Goal: Information Seeking & Learning: Learn about a topic

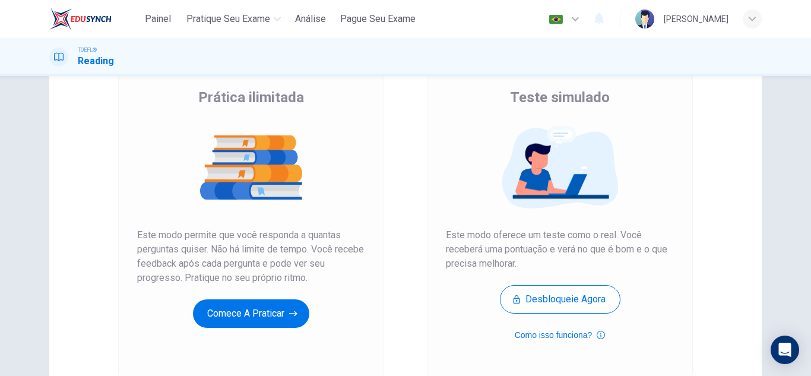
scroll to position [89, 0]
click at [274, 308] on button "Comece a praticar" at bounding box center [251, 313] width 116 height 29
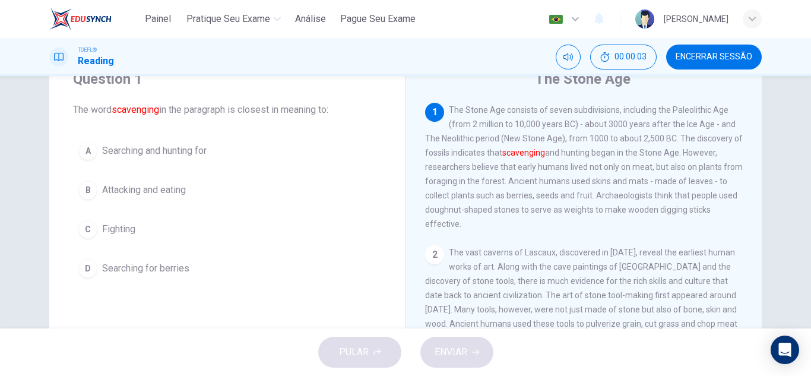
scroll to position [47, 0]
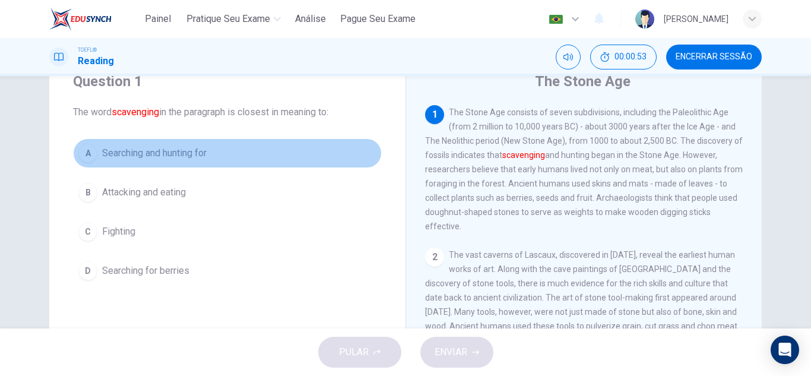
click at [290, 151] on button "A Searching and hunting for" at bounding box center [227, 153] width 309 height 30
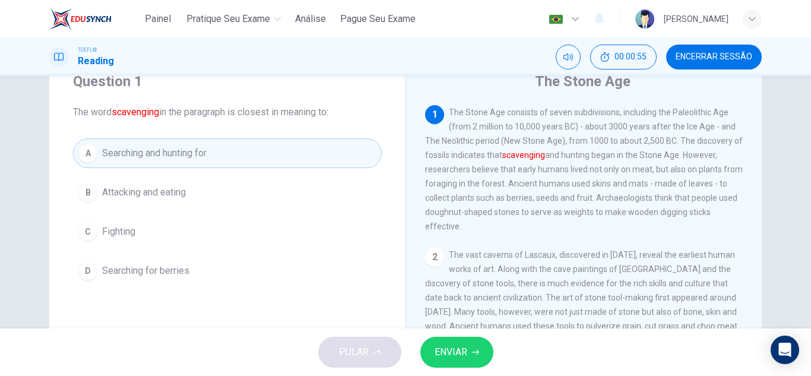
click at [451, 353] on span "ENVIAR" at bounding box center [451, 352] width 33 height 17
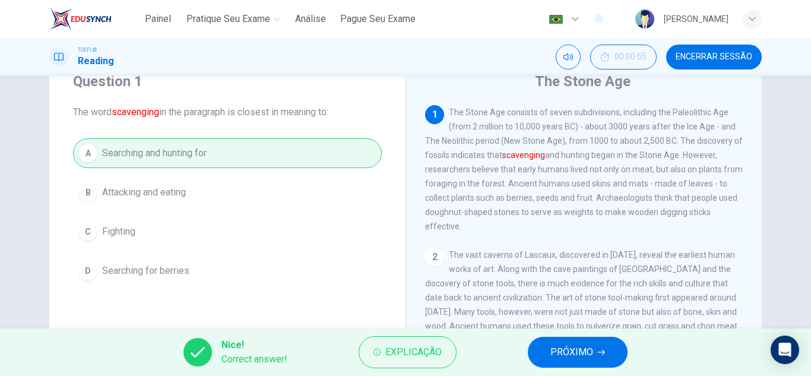
click at [563, 356] on span "PRÓXIMO" at bounding box center [572, 352] width 43 height 17
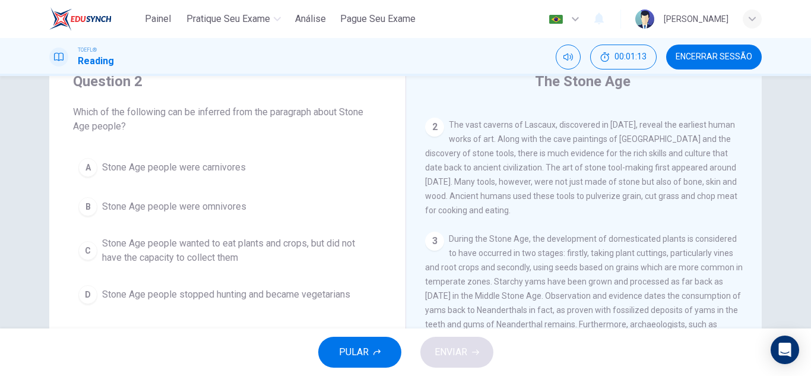
scroll to position [131, 0]
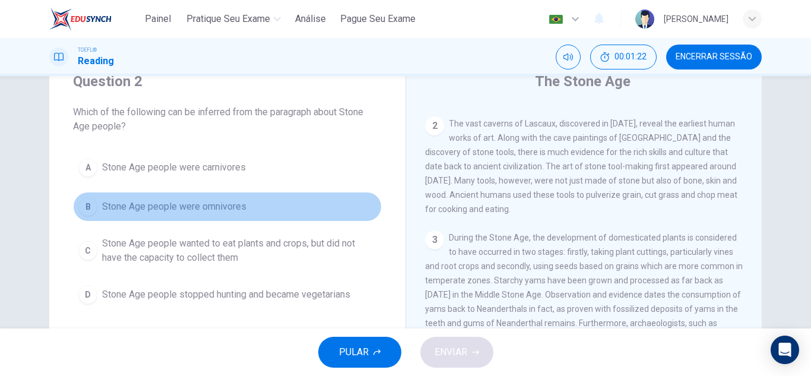
click at [246, 205] on button "B Stone Age people were omnivores" at bounding box center [227, 207] width 309 height 30
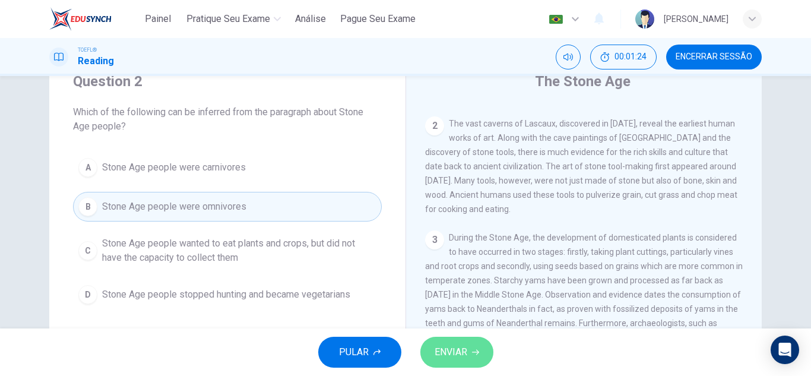
click at [428, 355] on button "ENVIAR" at bounding box center [457, 352] width 73 height 31
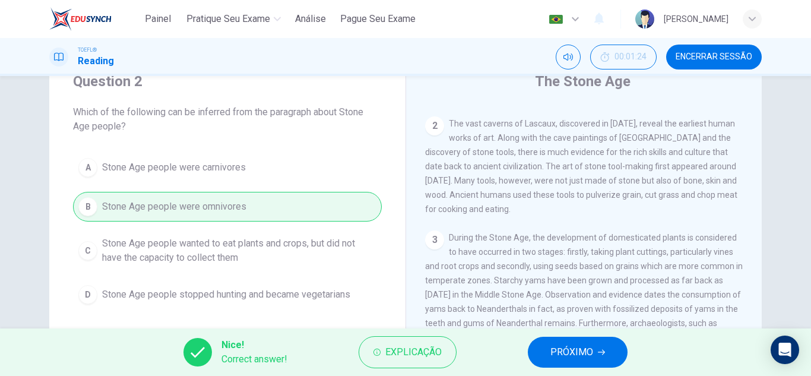
click at [574, 343] on button "PRÓXIMO" at bounding box center [578, 352] width 100 height 31
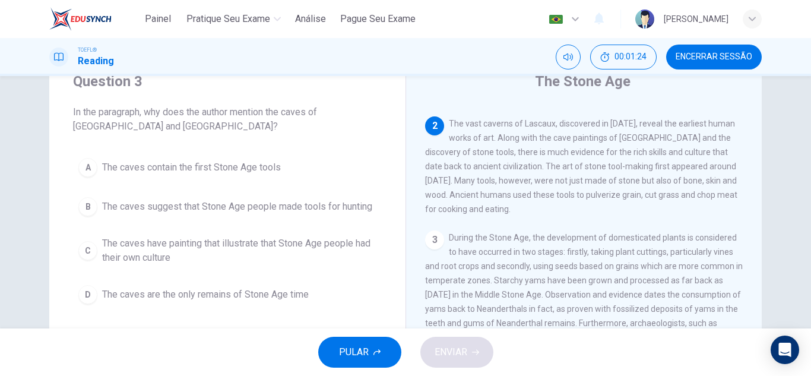
scroll to position [148, 0]
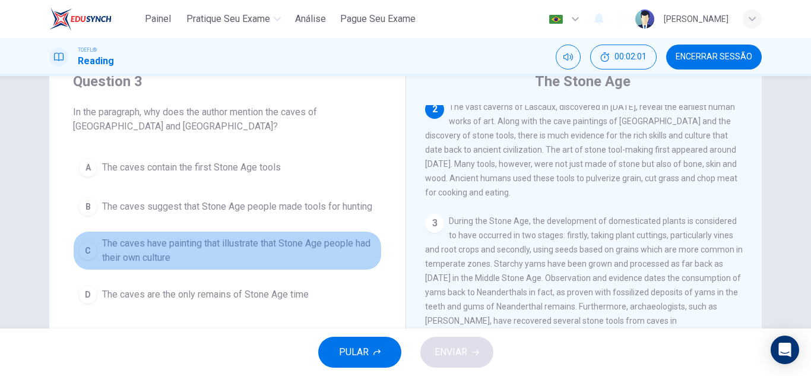
click at [349, 247] on span "The caves have painting that illustrate that Stone Age people had their own cul…" at bounding box center [239, 250] width 274 height 29
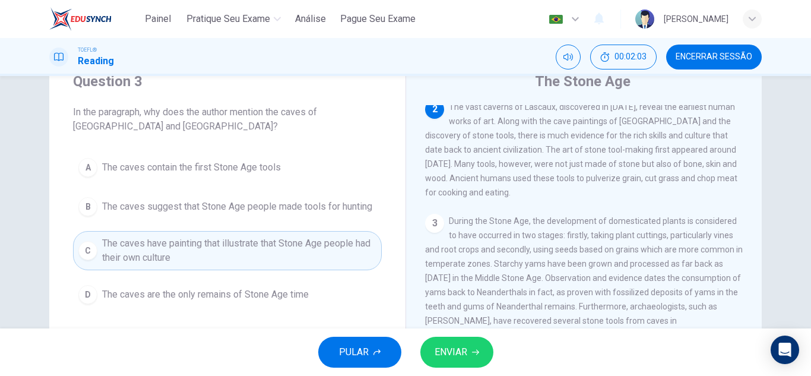
click at [453, 346] on span "ENVIAR" at bounding box center [451, 352] width 33 height 17
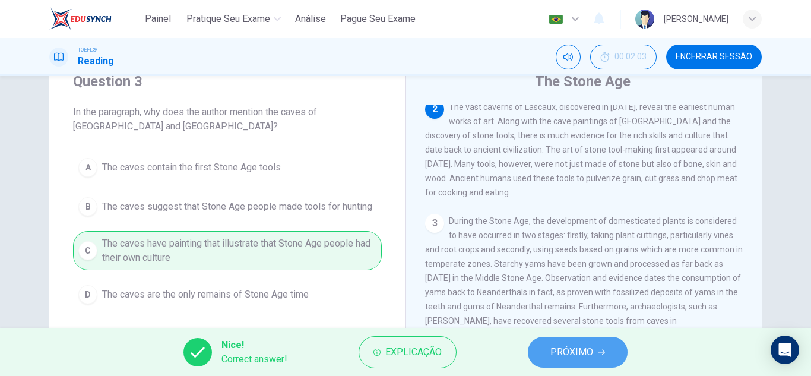
click at [536, 360] on button "PRÓXIMO" at bounding box center [578, 352] width 100 height 31
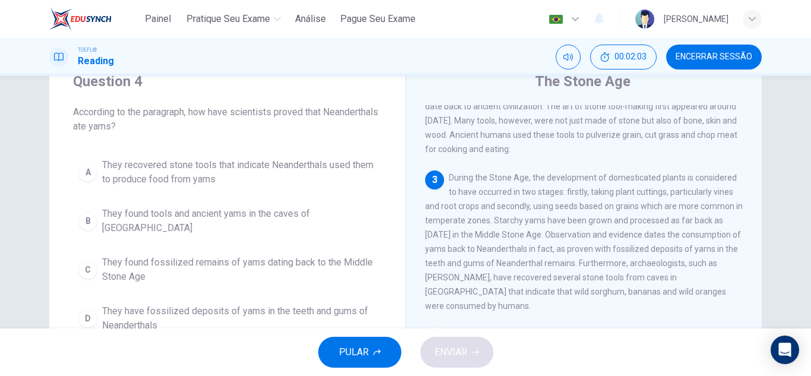
scroll to position [192, 0]
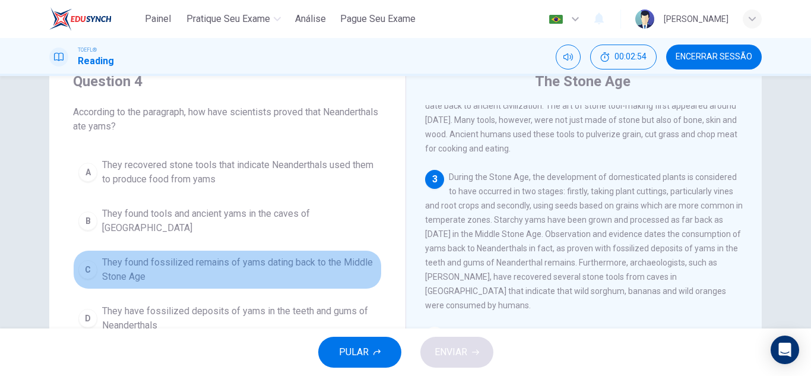
click at [286, 263] on span "They found fossilized remains of yams dating back to the Middle Stone Age" at bounding box center [239, 269] width 274 height 29
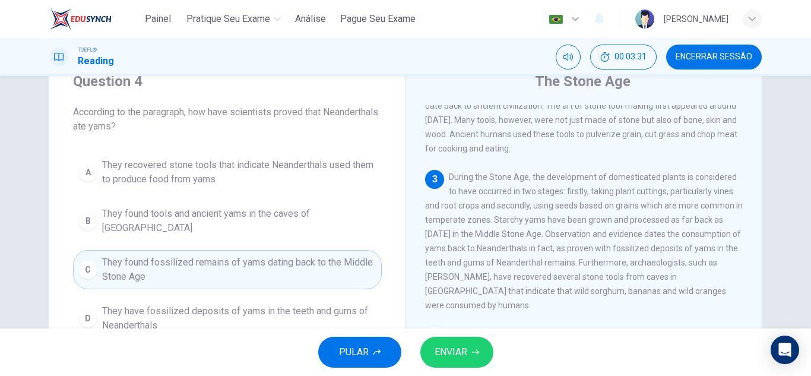
click at [326, 214] on span "They found tools and ancient yams in the caves of Mozambique" at bounding box center [239, 221] width 274 height 29
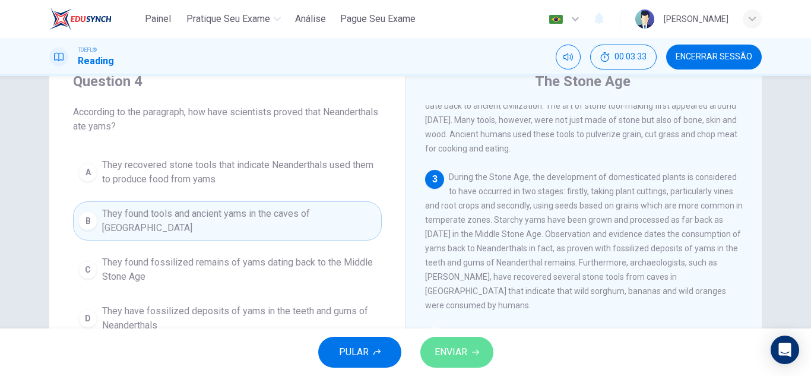
click at [438, 352] on span "ENVIAR" at bounding box center [451, 352] width 33 height 17
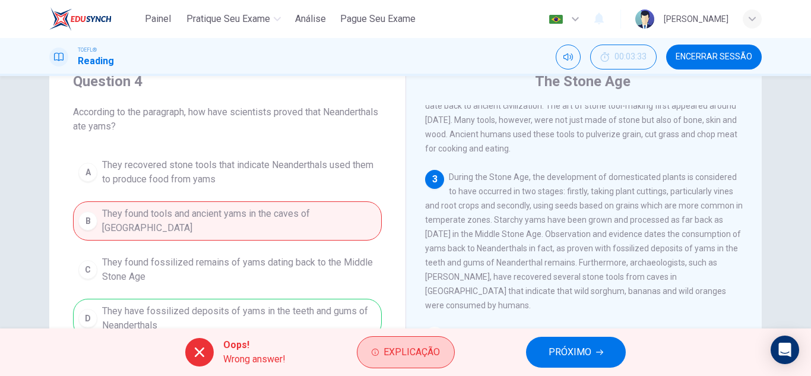
click at [388, 359] on span "Explicação" at bounding box center [412, 352] width 56 height 17
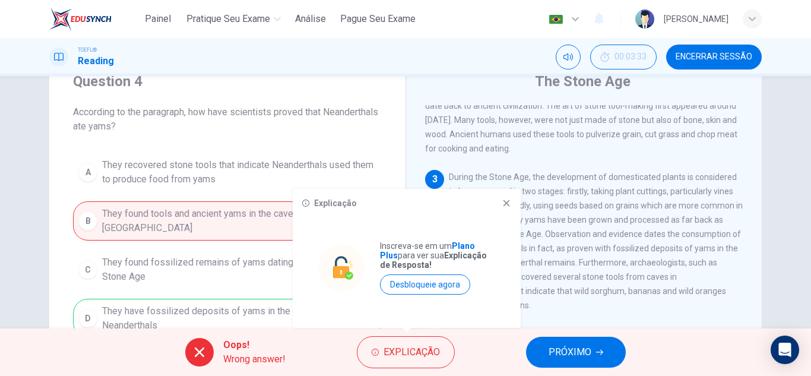
click at [553, 359] on span "PRÓXIMO" at bounding box center [570, 352] width 43 height 17
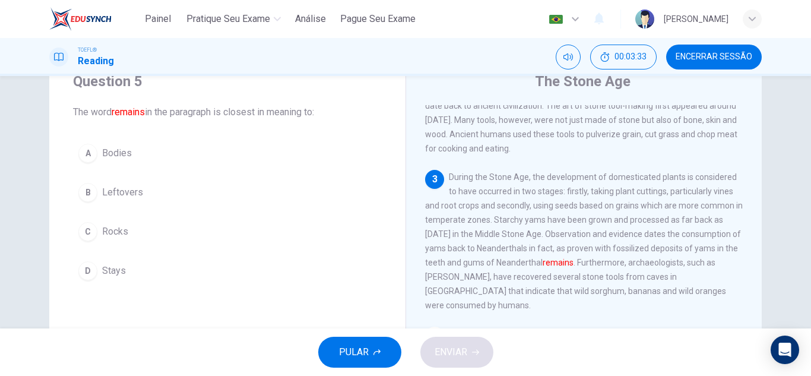
scroll to position [266, 0]
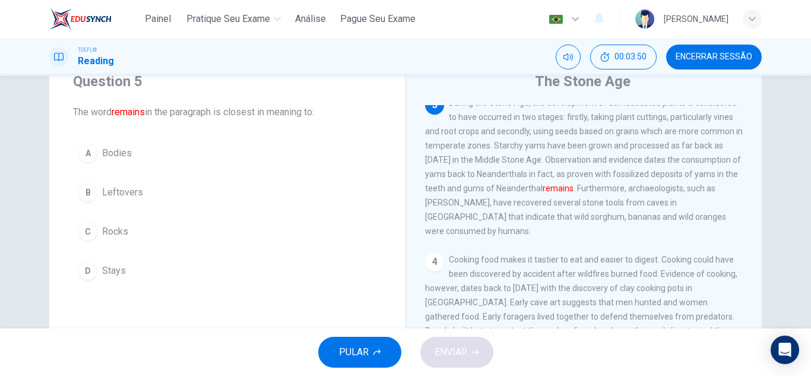
click at [282, 157] on button "A Bodies" at bounding box center [227, 153] width 309 height 30
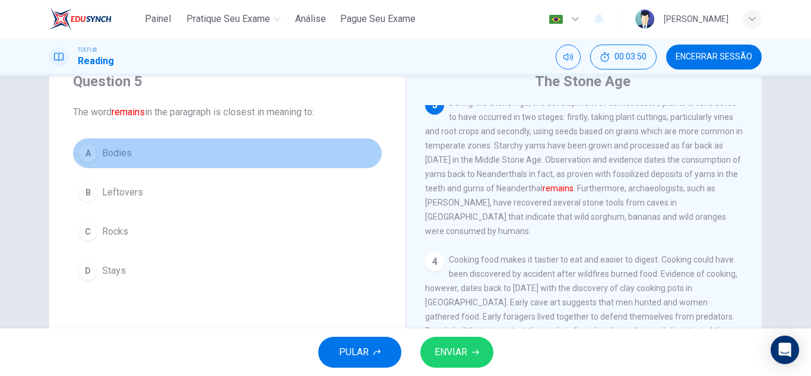
click at [282, 157] on button "A Bodies" at bounding box center [227, 153] width 309 height 30
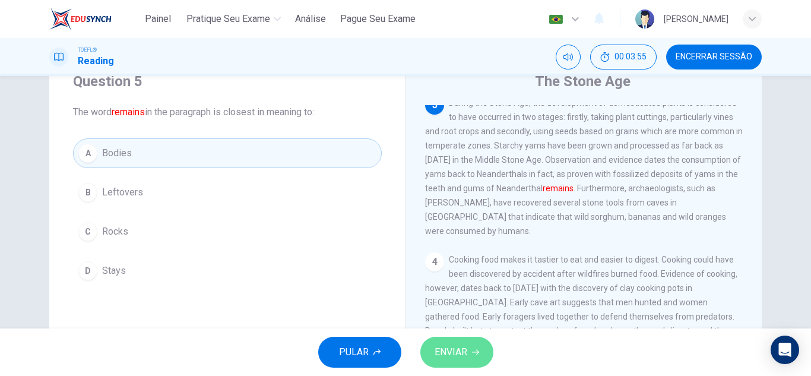
click at [456, 354] on span "ENVIAR" at bounding box center [451, 352] width 33 height 17
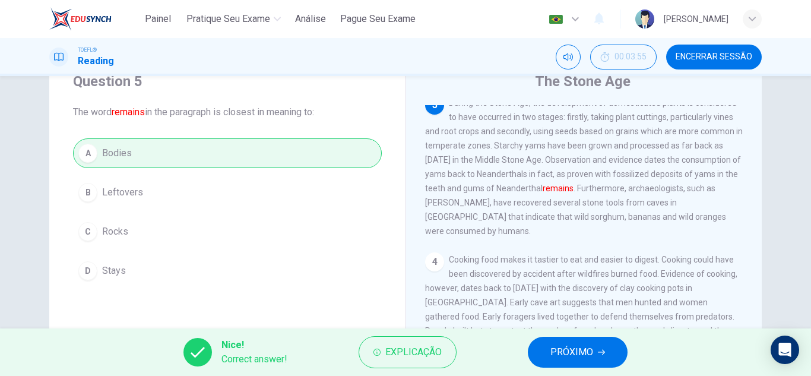
click at [559, 350] on span "PRÓXIMO" at bounding box center [572, 352] width 43 height 17
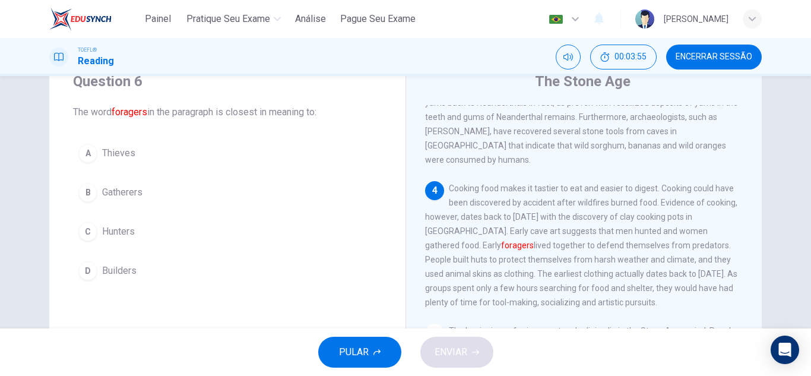
scroll to position [340, 0]
click at [189, 194] on button "B Gatherers" at bounding box center [227, 193] width 309 height 30
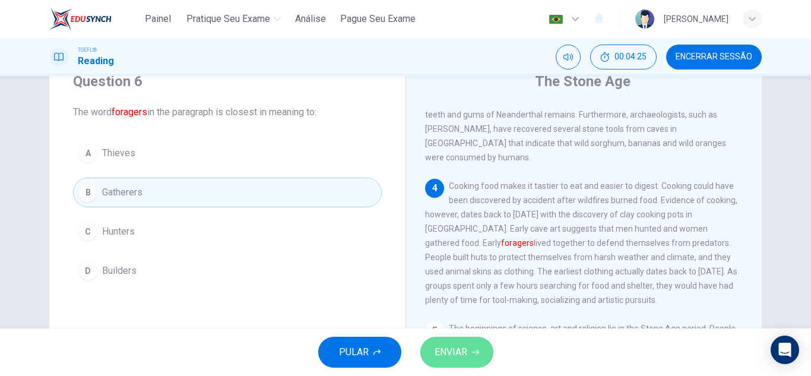
click at [447, 352] on span "ENVIAR" at bounding box center [451, 352] width 33 height 17
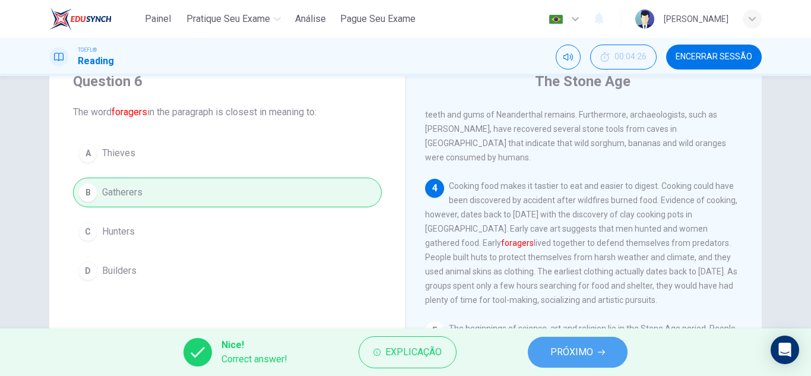
click at [569, 349] on span "PRÓXIMO" at bounding box center [572, 352] width 43 height 17
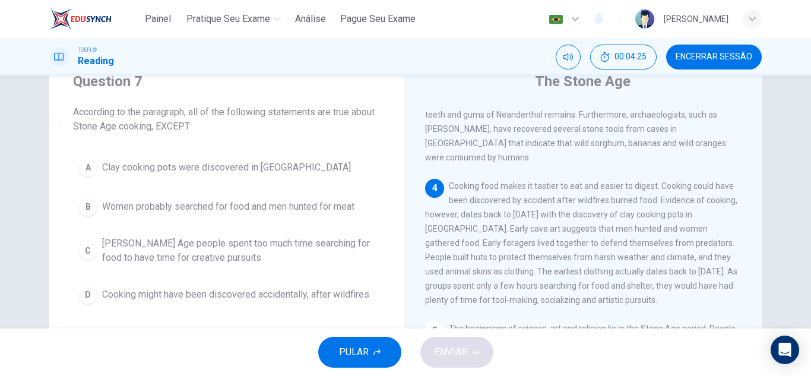
scroll to position [427, 0]
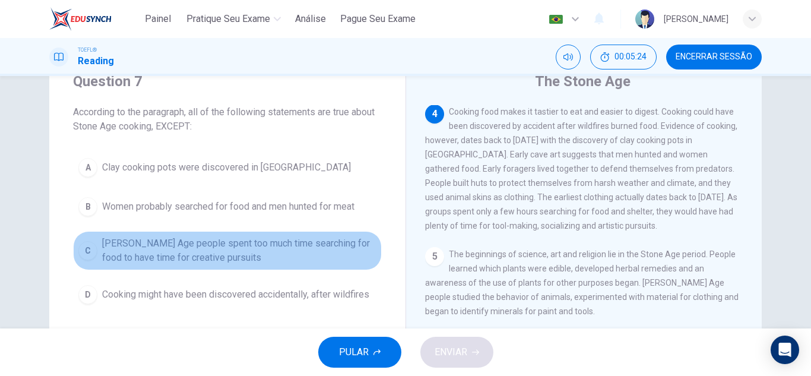
click at [163, 266] on button "C Stone Age people spent too much time searching for food to have time for crea…" at bounding box center [227, 250] width 309 height 39
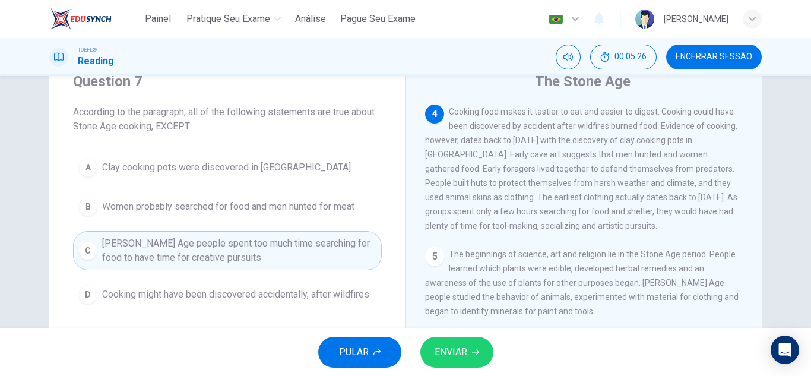
click at [434, 355] on button "ENVIAR" at bounding box center [457, 352] width 73 height 31
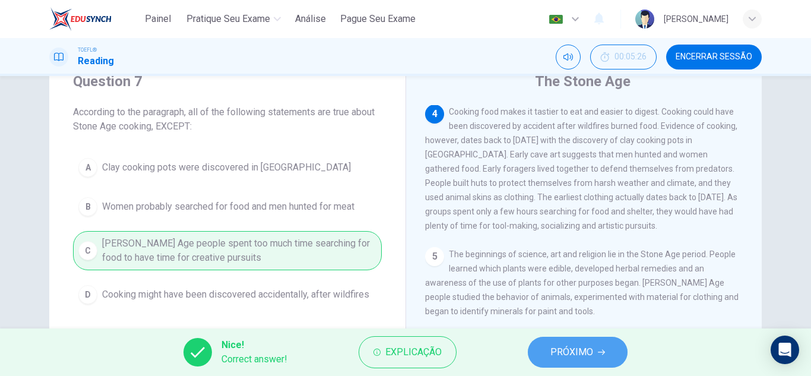
click at [558, 363] on button "PRÓXIMO" at bounding box center [578, 352] width 100 height 31
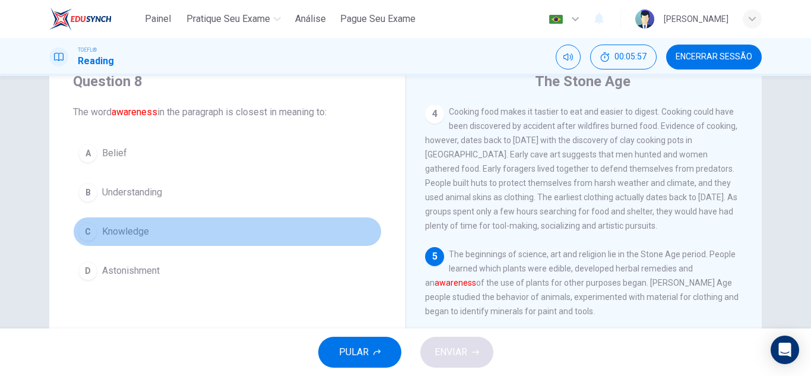
click at [270, 233] on button "C Knowledge" at bounding box center [227, 232] width 309 height 30
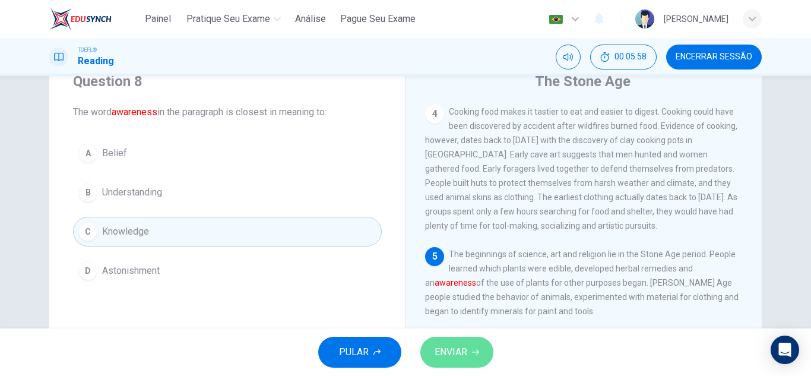
click at [440, 355] on span "ENVIAR" at bounding box center [451, 352] width 33 height 17
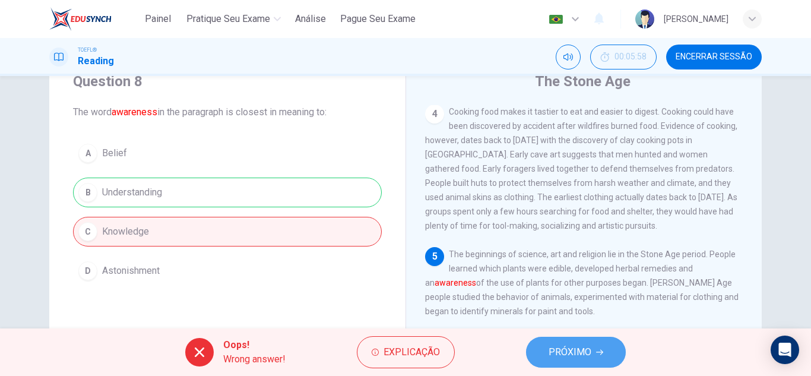
click at [564, 350] on span "PRÓXIMO" at bounding box center [570, 352] width 43 height 17
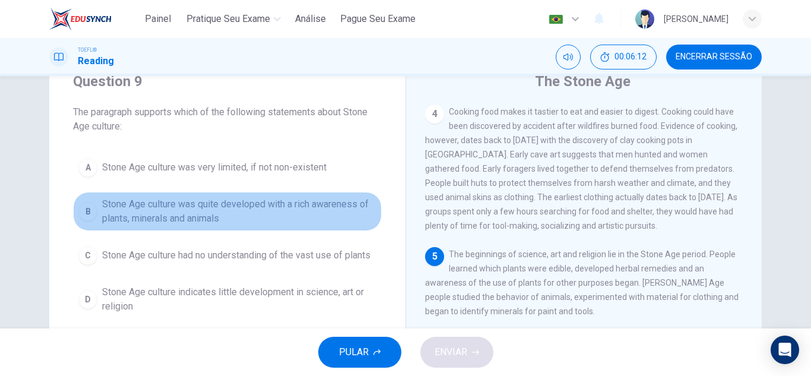
click at [238, 220] on span "Stone Age culture was quite developed with a rich awareness of plants, minerals…" at bounding box center [239, 211] width 274 height 29
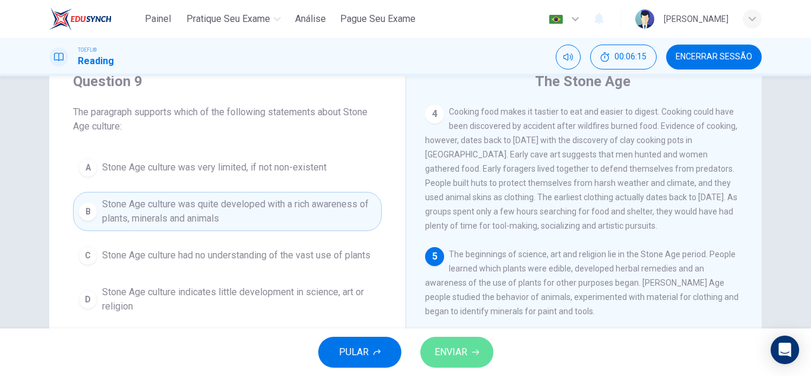
click at [467, 361] on button "ENVIAR" at bounding box center [457, 352] width 73 height 31
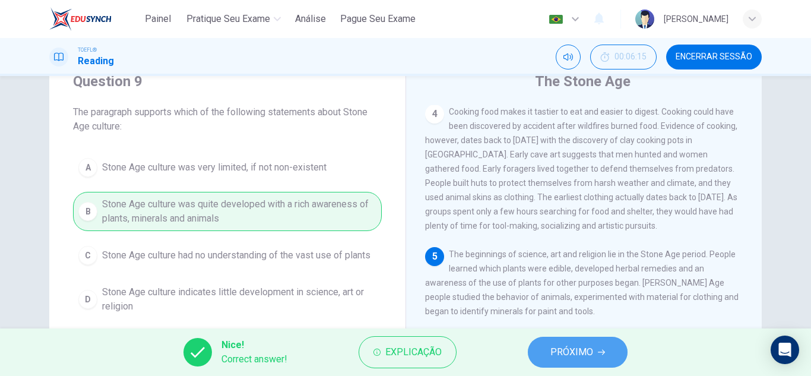
click at [589, 355] on span "PRÓXIMO" at bounding box center [572, 352] width 43 height 17
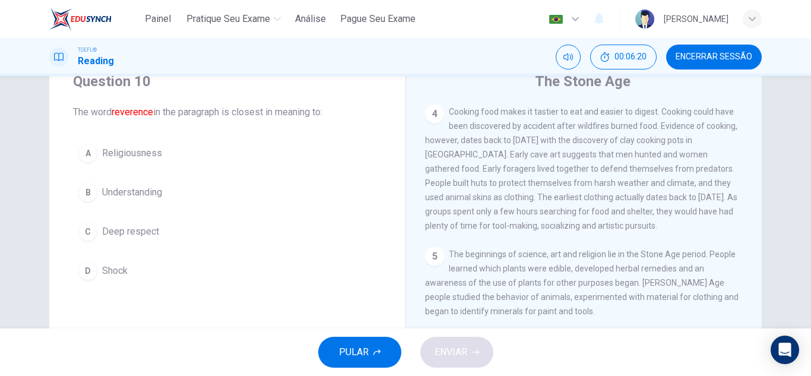
drag, startPoint x: 749, startPoint y: 304, endPoint x: 747, endPoint y: 318, distance: 14.4
click at [747, 318] on div "1 The Stone Age consists of seven subdivisions, including the Paleolithic Age (…" at bounding box center [592, 276] width 334 height 342
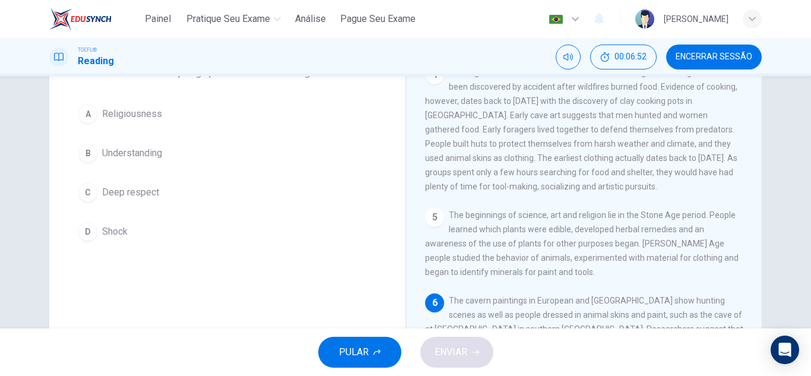
scroll to position [90, 0]
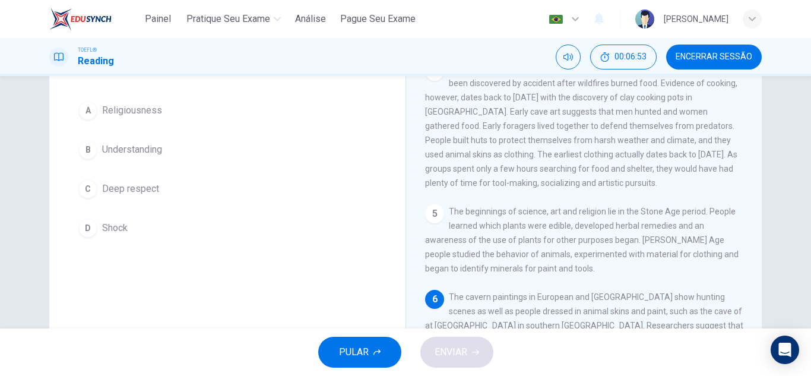
click at [288, 200] on button "C Deep respect" at bounding box center [227, 189] width 309 height 30
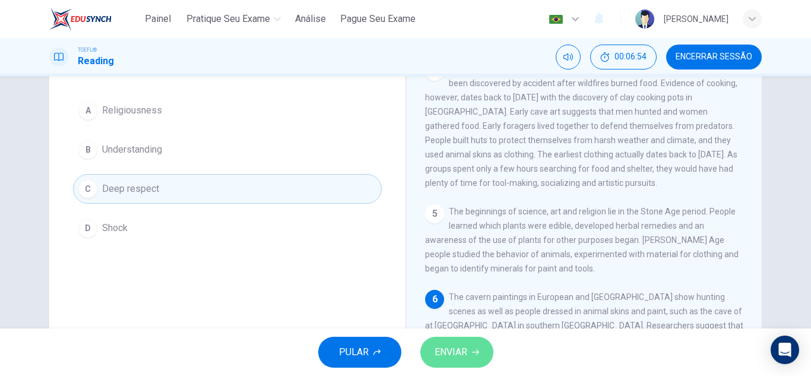
click at [460, 347] on span "ENVIAR" at bounding box center [451, 352] width 33 height 17
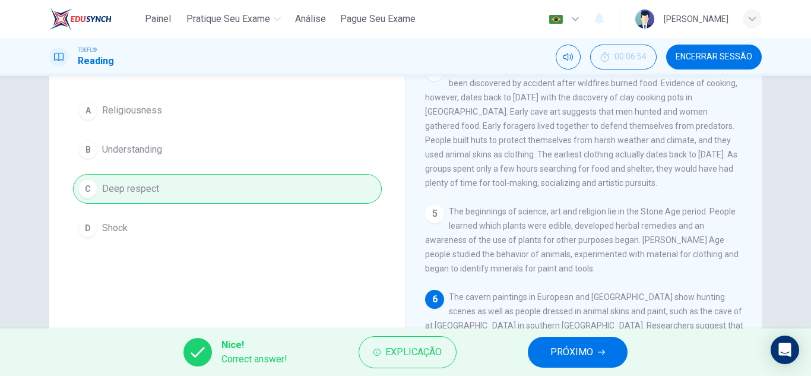
click at [561, 355] on span "PRÓXIMO" at bounding box center [572, 352] width 43 height 17
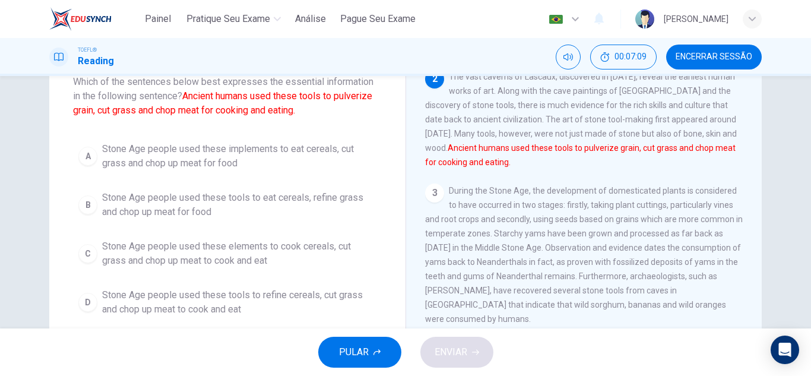
scroll to position [79, 0]
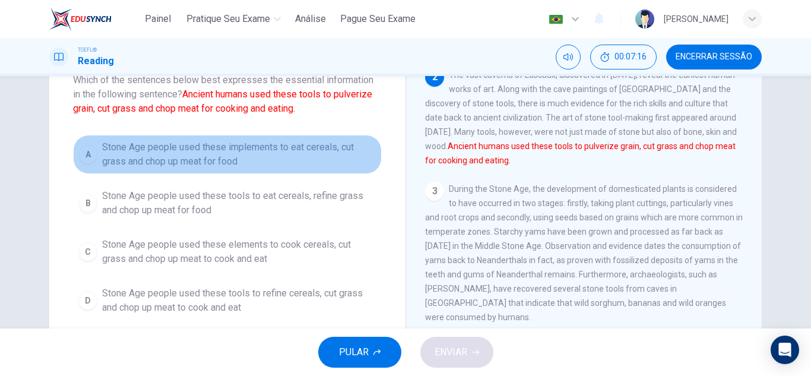
click at [263, 154] on span "Stone Age people used these implements to eat cereals, cut grass and chop up me…" at bounding box center [239, 154] width 274 height 29
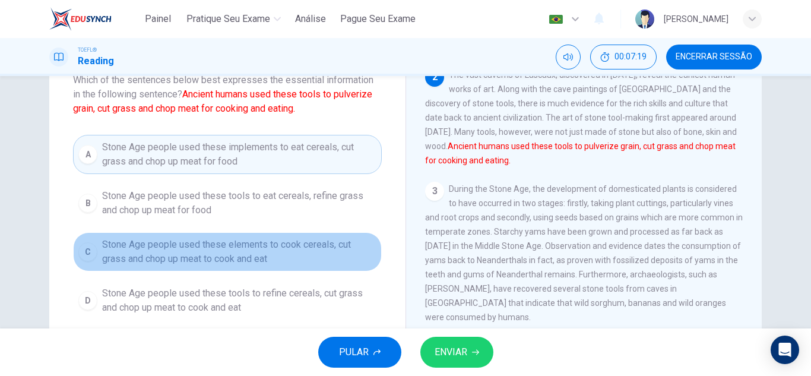
click at [245, 252] on span "Stone Age people used these elements to cook cereals, cut grass and chop up mea…" at bounding box center [239, 252] width 274 height 29
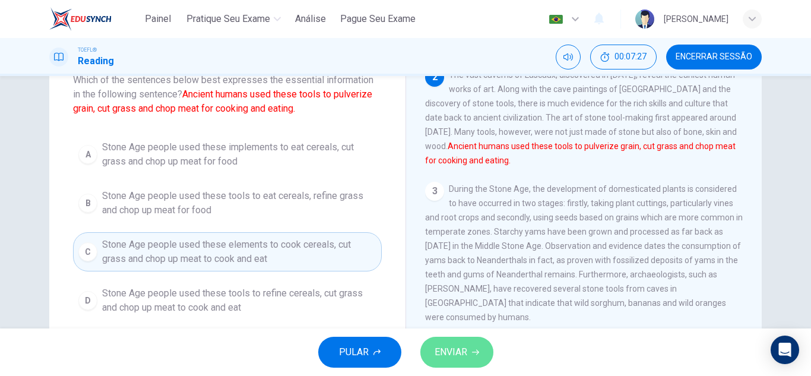
click at [448, 349] on span "ENVIAR" at bounding box center [451, 352] width 33 height 17
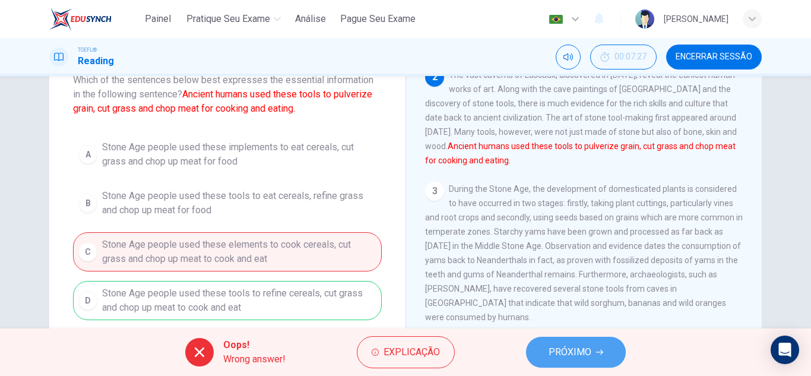
click at [541, 362] on button "PRÓXIMO" at bounding box center [576, 352] width 100 height 31
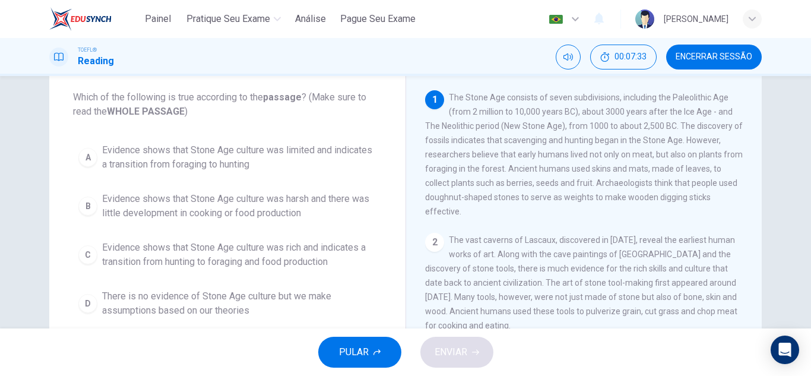
scroll to position [61, 0]
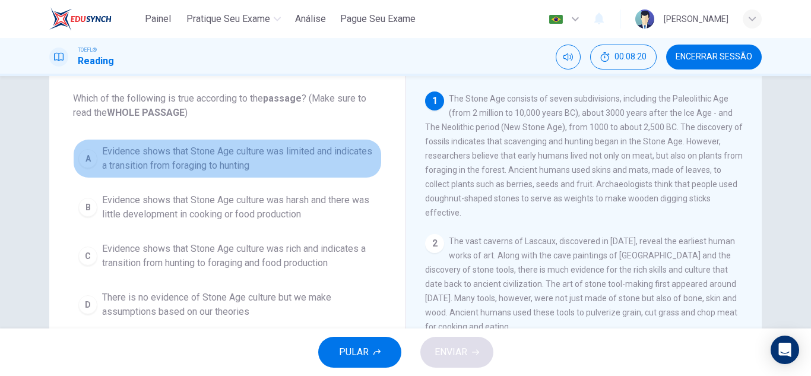
click at [314, 170] on span "Evidence shows that Stone Age culture was limited and indicates a transition fr…" at bounding box center [239, 158] width 274 height 29
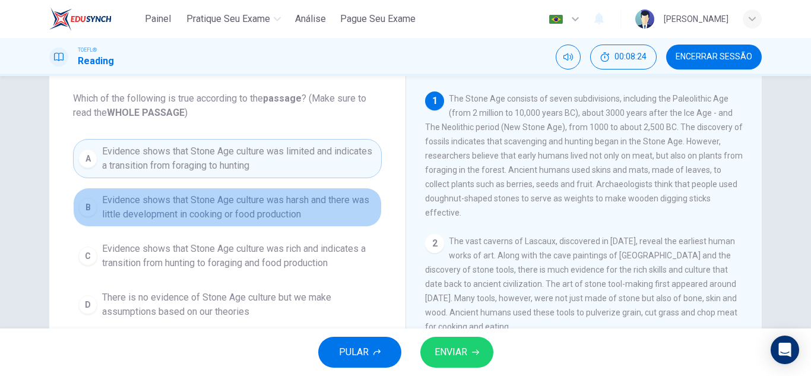
click at [283, 217] on span "Evidence shows that Stone Age culture was harsh and there was little developmen…" at bounding box center [239, 207] width 274 height 29
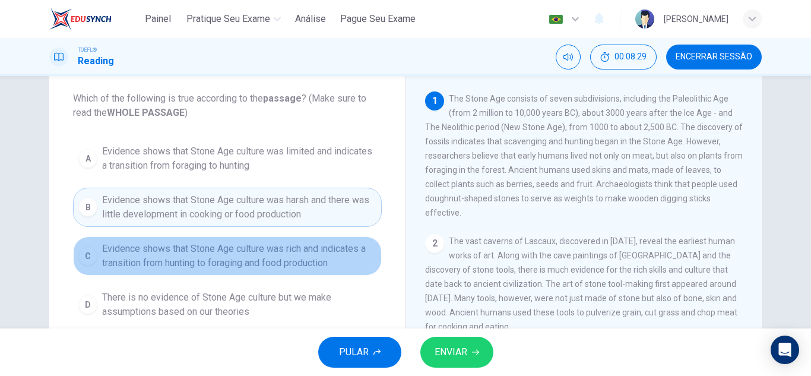
click at [283, 253] on span "Evidence shows that Stone Age culture was rich and indicates a transition from …" at bounding box center [239, 256] width 274 height 29
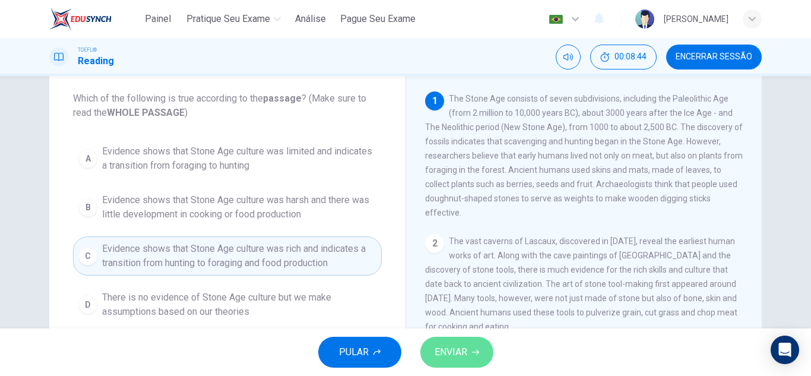
click at [441, 341] on button "ENVIAR" at bounding box center [457, 352] width 73 height 31
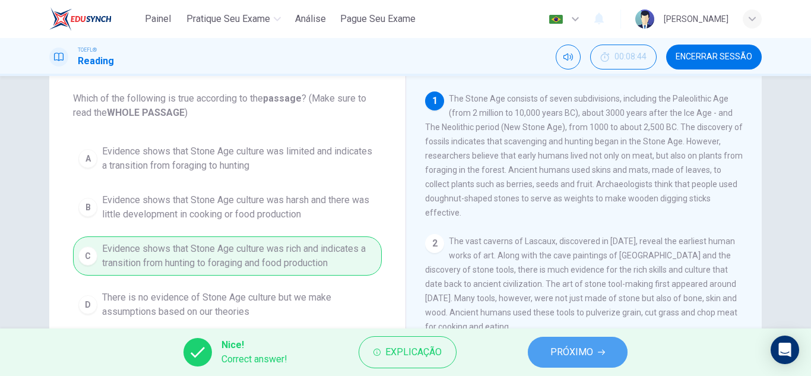
click at [571, 353] on span "PRÓXIMO" at bounding box center [572, 352] width 43 height 17
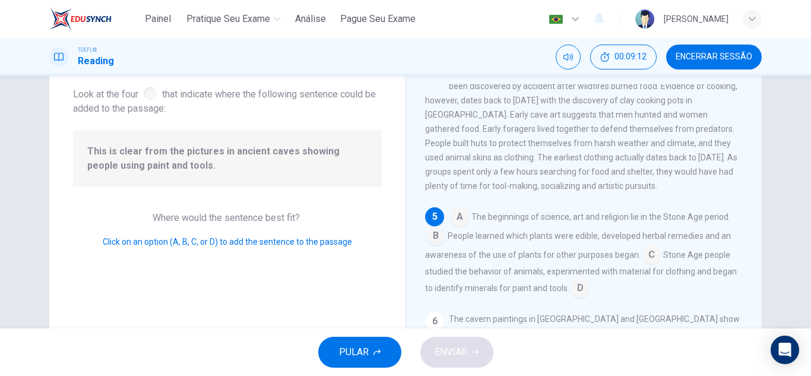
scroll to position [69, 0]
click at [211, 244] on span "Click on an option (A, B, C, or D) to add the sentence to the passage" at bounding box center [227, 241] width 249 height 10
click at [579, 298] on input at bounding box center [580, 288] width 19 height 19
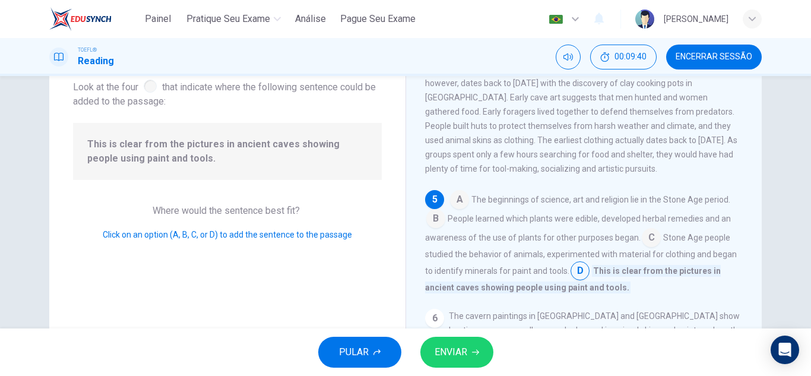
scroll to position [85, 0]
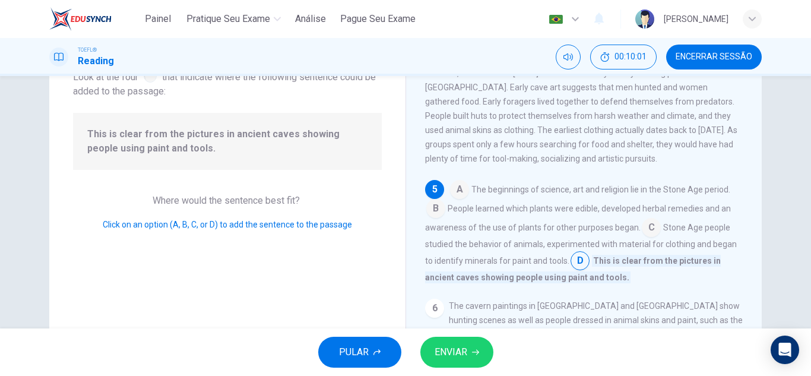
click at [430, 219] on input at bounding box center [435, 209] width 19 height 19
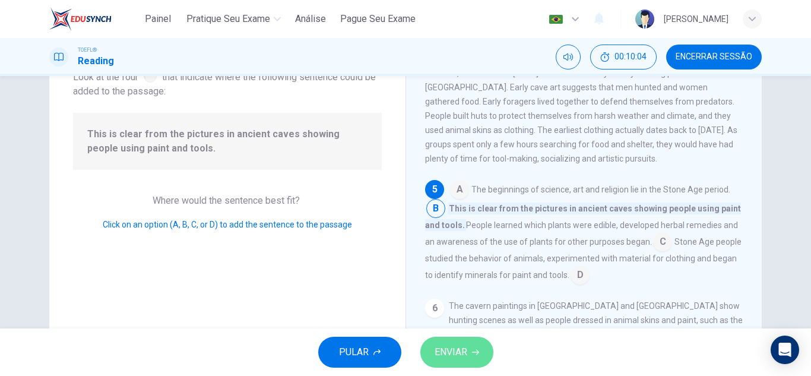
click at [459, 347] on span "ENVIAR" at bounding box center [451, 352] width 33 height 17
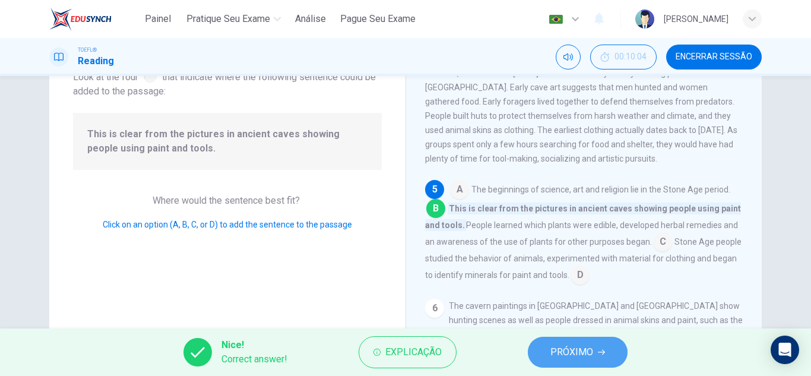
click at [566, 355] on span "PRÓXIMO" at bounding box center [572, 352] width 43 height 17
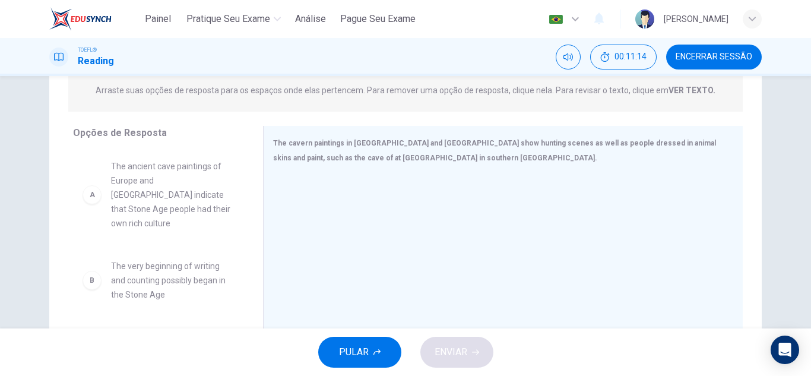
scroll to position [157, 0]
click at [92, 194] on div "A" at bounding box center [92, 192] width 19 height 19
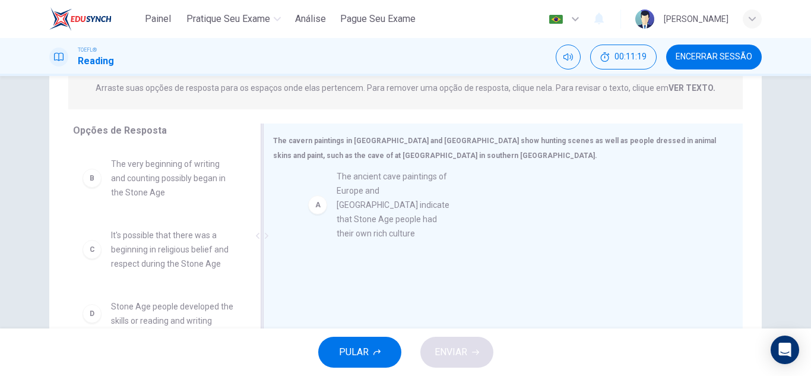
drag, startPoint x: 140, startPoint y: 192, endPoint x: 378, endPoint y: 206, distance: 239.1
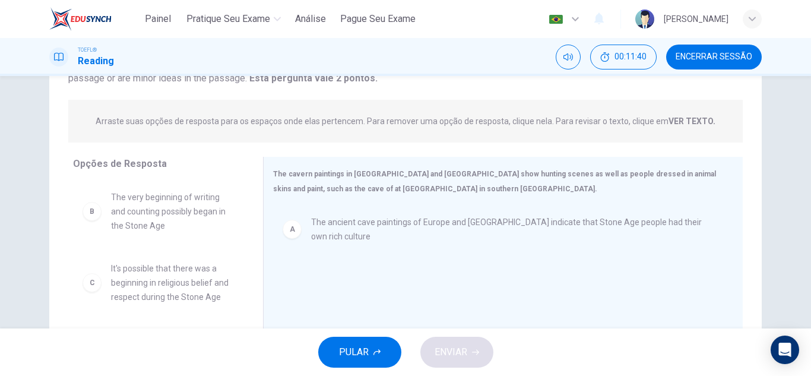
scroll to position [18, 0]
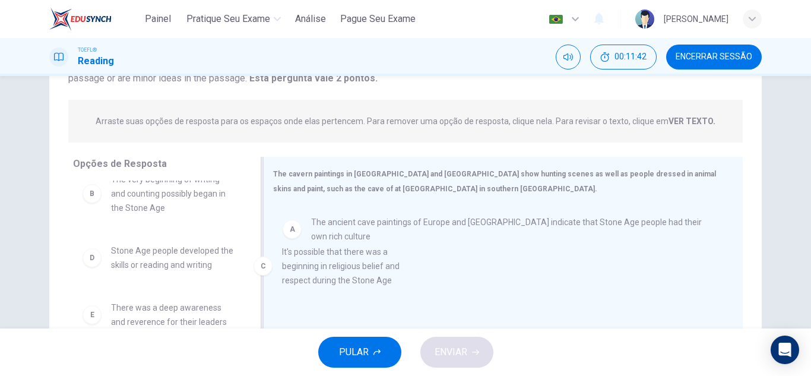
drag, startPoint x: 192, startPoint y: 268, endPoint x: 372, endPoint y: 273, distance: 180.1
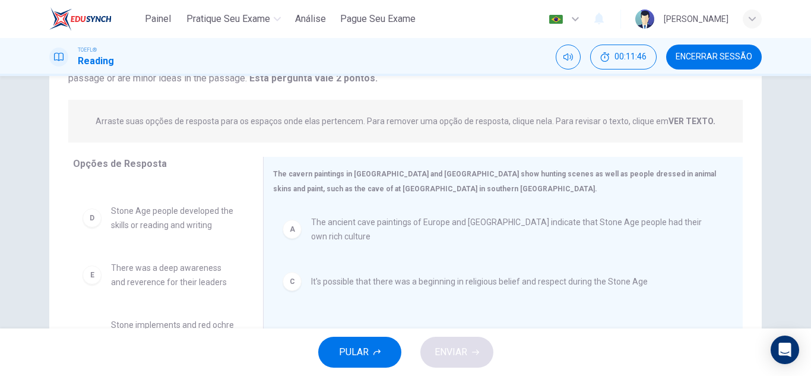
scroll to position [64, 0]
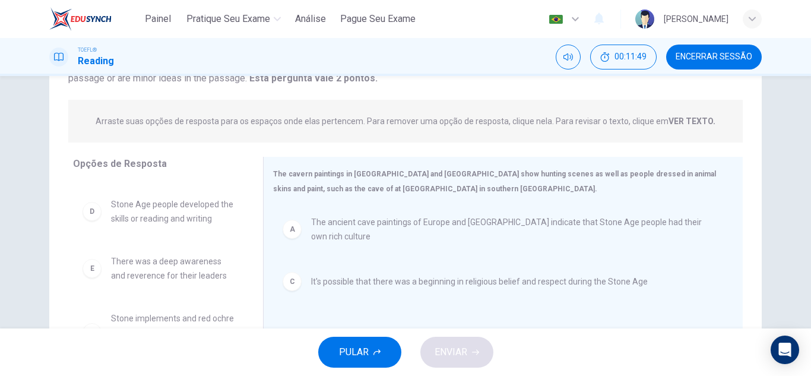
drag, startPoint x: 241, startPoint y: 317, endPoint x: 247, endPoint y: 293, distance: 23.8
click at [247, 293] on div "B The very beginning of writing and counting possibly began in the Stone Age D …" at bounding box center [163, 272] width 181 height 183
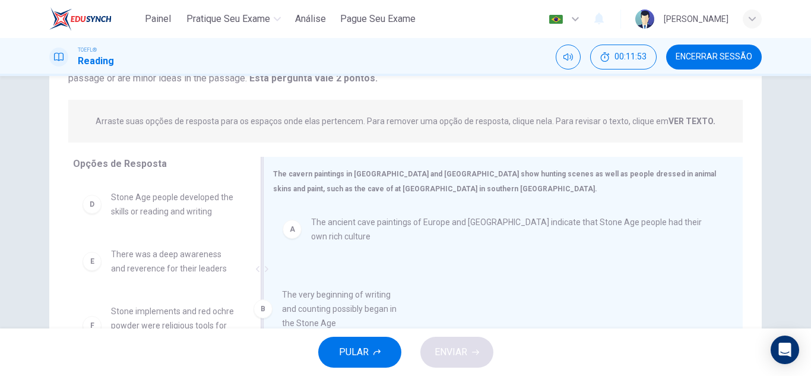
drag, startPoint x: 200, startPoint y: 213, endPoint x: 374, endPoint y: 314, distance: 200.9
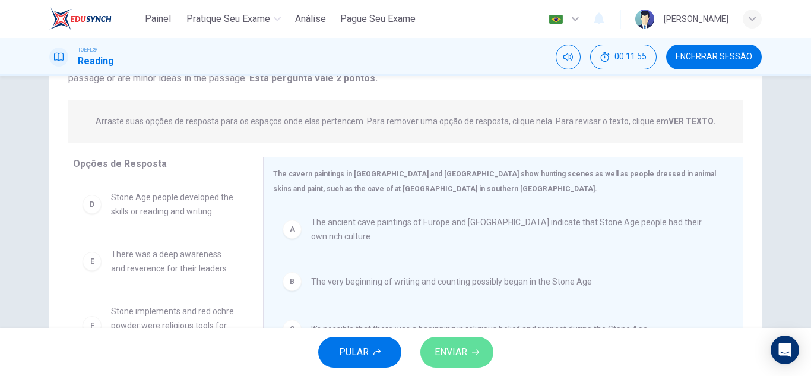
click at [474, 355] on icon "button" at bounding box center [475, 352] width 7 height 7
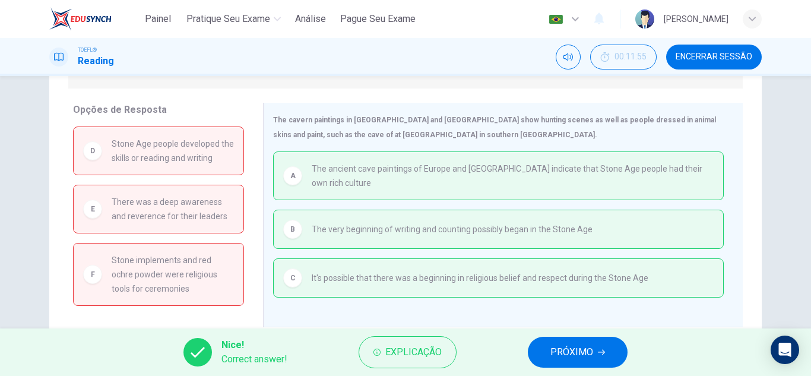
scroll to position [177, 0]
click at [563, 361] on button "PRÓXIMO" at bounding box center [578, 352] width 100 height 31
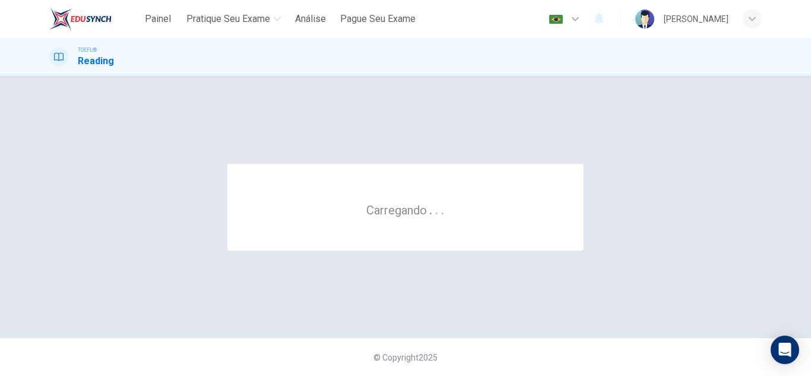
scroll to position [0, 0]
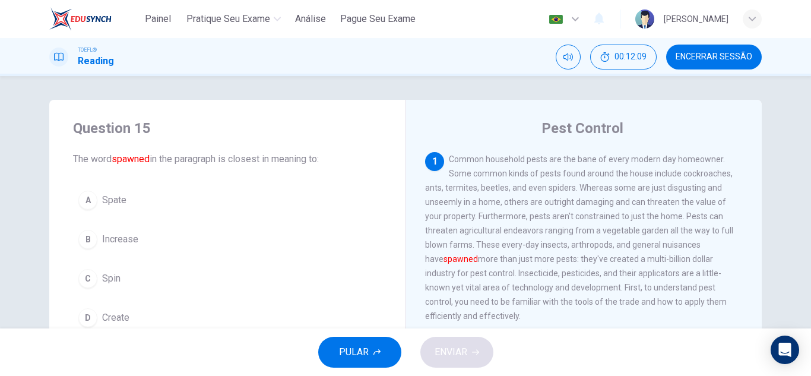
drag, startPoint x: 747, startPoint y: 199, endPoint x: 749, endPoint y: 227, distance: 28.0
click at [749, 227] on div "1 Common household pests are the bane of every modern day homeowner. Some commo…" at bounding box center [592, 323] width 334 height 342
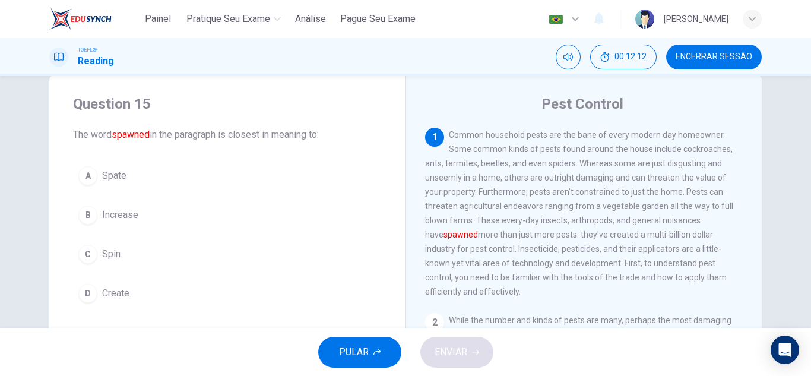
scroll to position [26, 0]
click at [205, 292] on button "D Create" at bounding box center [227, 292] width 309 height 30
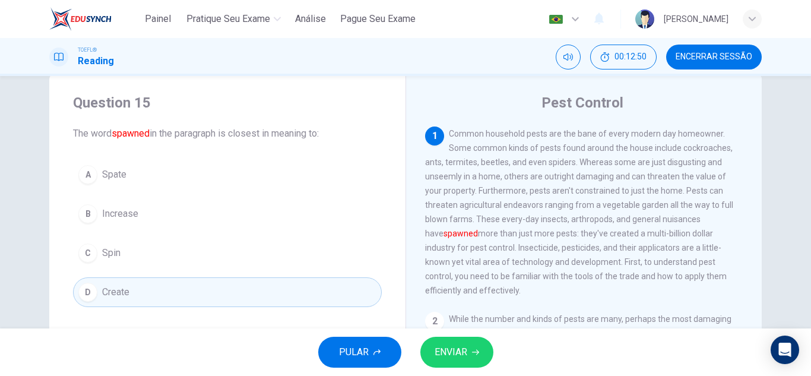
click at [445, 354] on span "ENVIAR" at bounding box center [451, 352] width 33 height 17
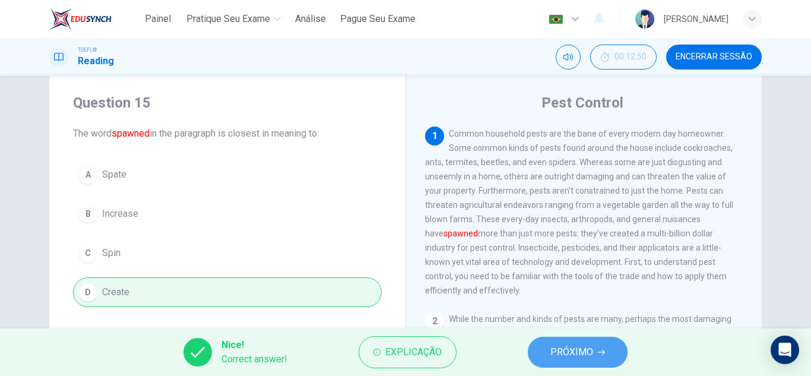
click at [573, 356] on span "PRÓXIMO" at bounding box center [572, 352] width 43 height 17
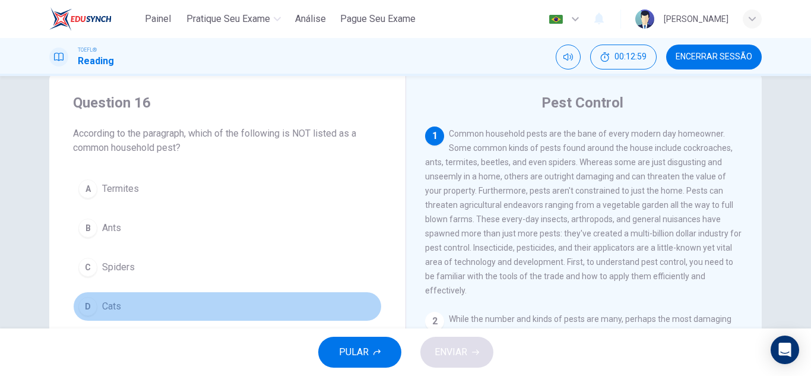
click at [88, 301] on div "D" at bounding box center [87, 306] width 19 height 19
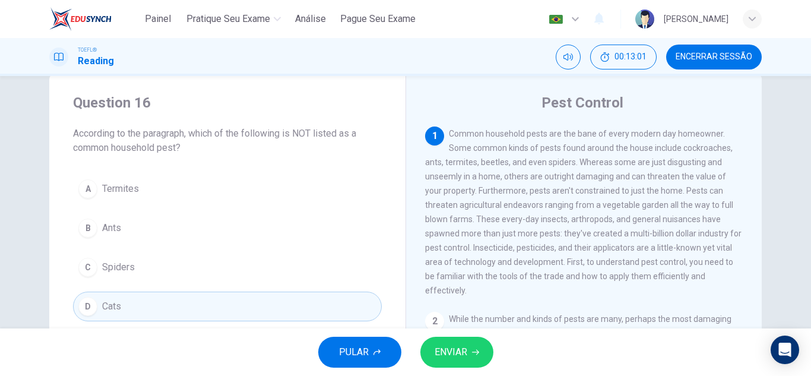
click at [440, 356] on span "ENVIAR" at bounding box center [451, 352] width 33 height 17
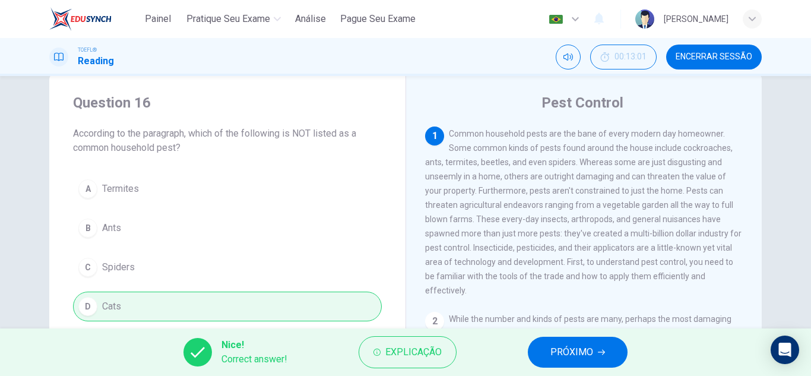
click at [579, 352] on span "PRÓXIMO" at bounding box center [572, 352] width 43 height 17
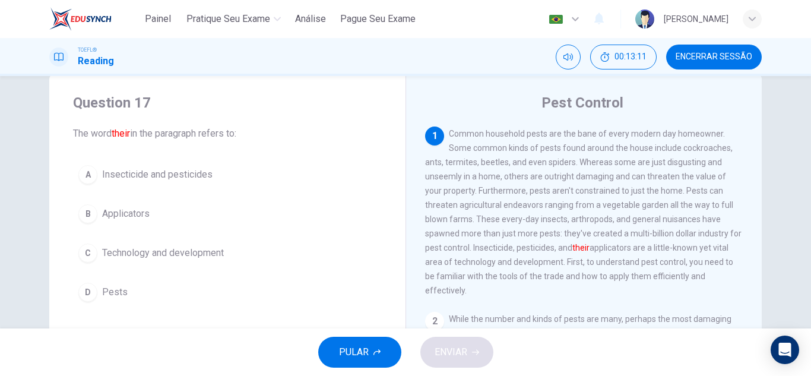
click at [187, 175] on span "Insecticide and pesticides" at bounding box center [157, 175] width 110 height 14
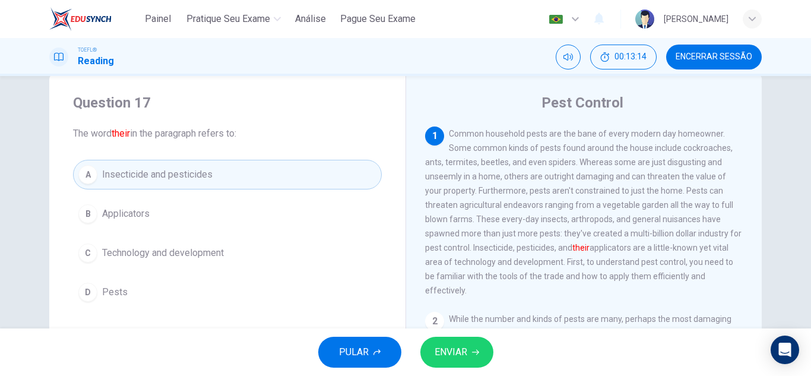
click at [466, 358] on span "ENVIAR" at bounding box center [451, 352] width 33 height 17
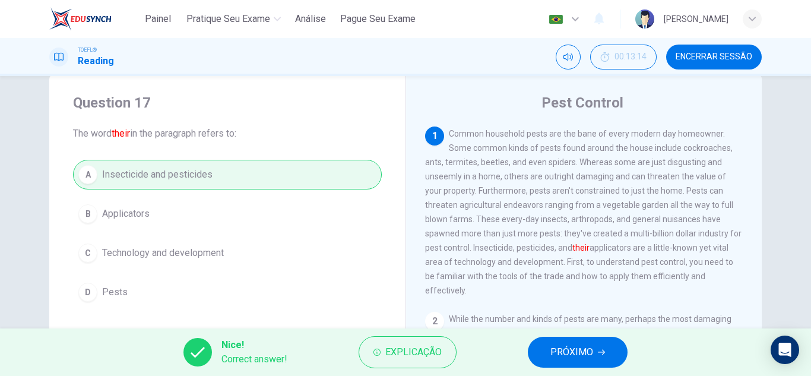
click at [551, 355] on button "PRÓXIMO" at bounding box center [578, 352] width 100 height 31
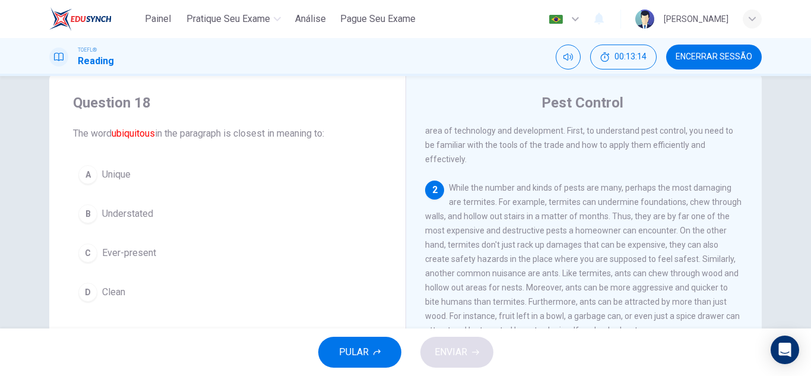
scroll to position [133, 0]
drag, startPoint x: 759, startPoint y: 213, endPoint x: 754, endPoint y: 226, distance: 13.9
click at [754, 226] on div "Pest Control 1 Common household pests are the bane of every modern day homeowne…" at bounding box center [584, 280] width 356 height 413
drag, startPoint x: 747, startPoint y: 228, endPoint x: 743, endPoint y: 241, distance: 13.9
click at [743, 241] on div "1 Common household pests are the bane of every modern day homeowner. Some commo…" at bounding box center [592, 298] width 334 height 342
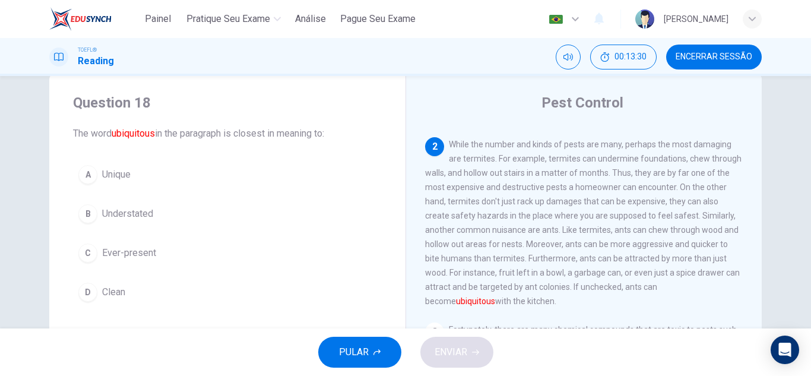
scroll to position [173, 0]
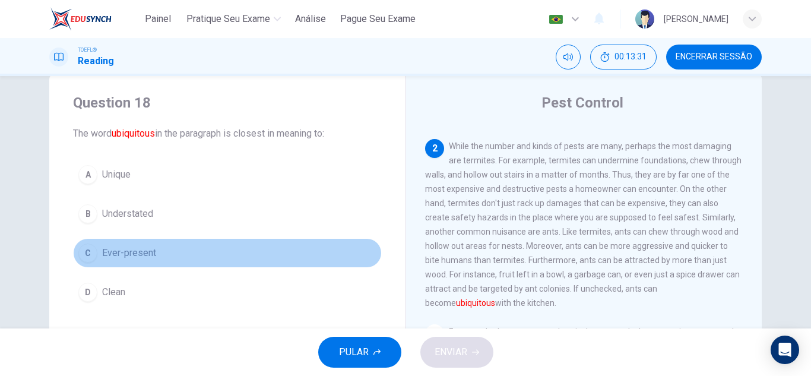
click at [147, 245] on button "C Ever-present" at bounding box center [227, 253] width 309 height 30
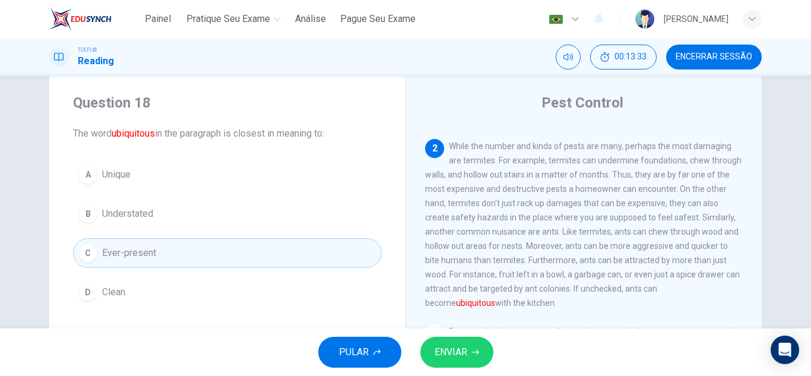
click at [446, 347] on span "ENVIAR" at bounding box center [451, 352] width 33 height 17
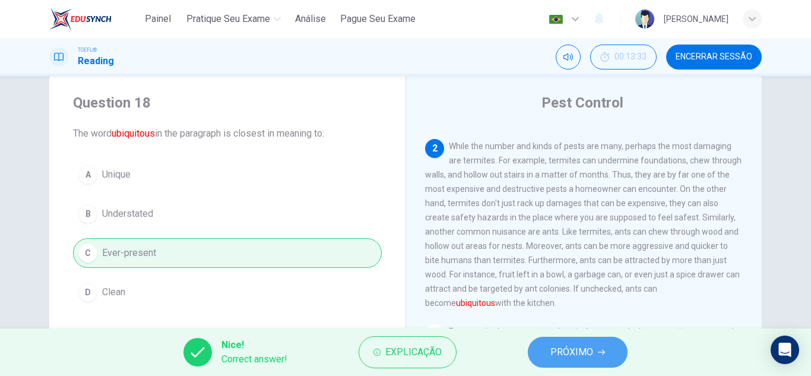
click at [558, 354] on span "PRÓXIMO" at bounding box center [572, 352] width 43 height 17
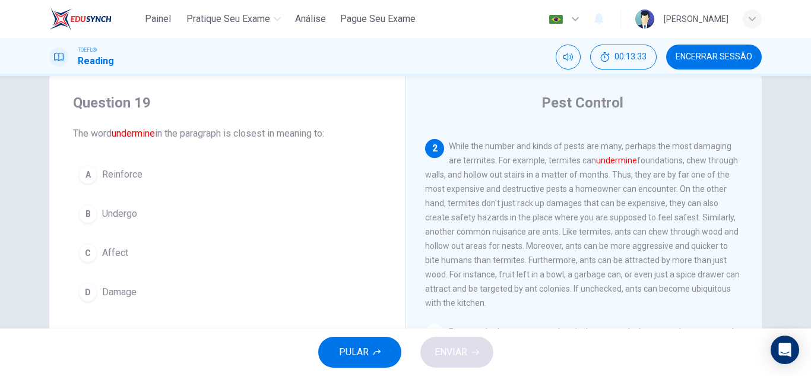
scroll to position [178, 0]
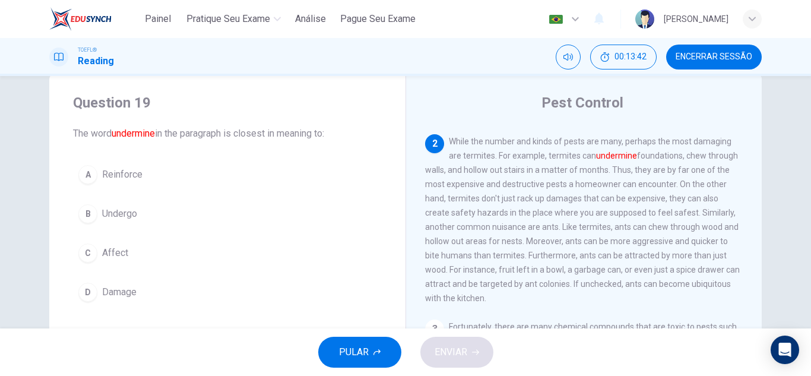
click at [167, 292] on button "D Damage" at bounding box center [227, 292] width 309 height 30
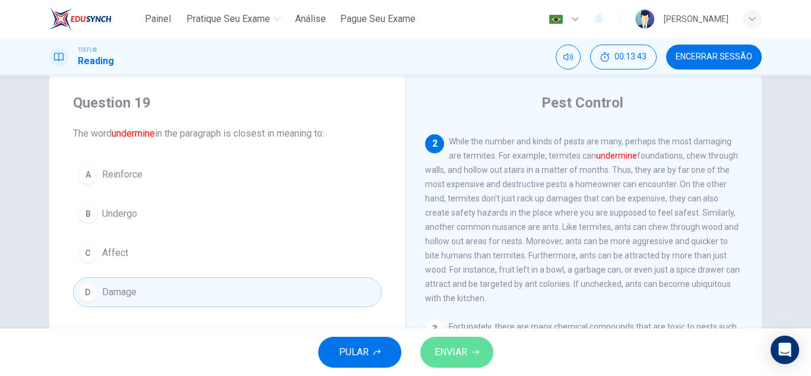
click at [437, 354] on span "ENVIAR" at bounding box center [451, 352] width 33 height 17
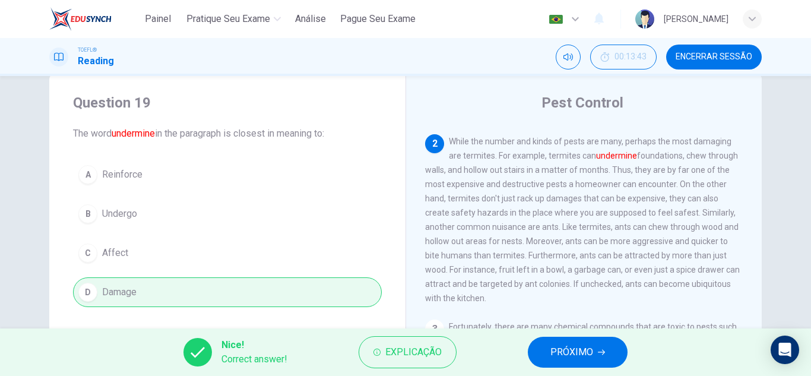
click at [564, 350] on span "PRÓXIMO" at bounding box center [572, 352] width 43 height 17
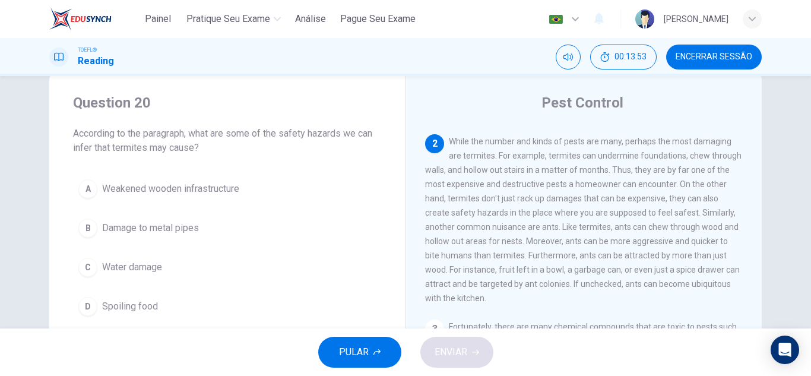
click at [258, 193] on button "A Weakened wooden infrastructure" at bounding box center [227, 189] width 309 height 30
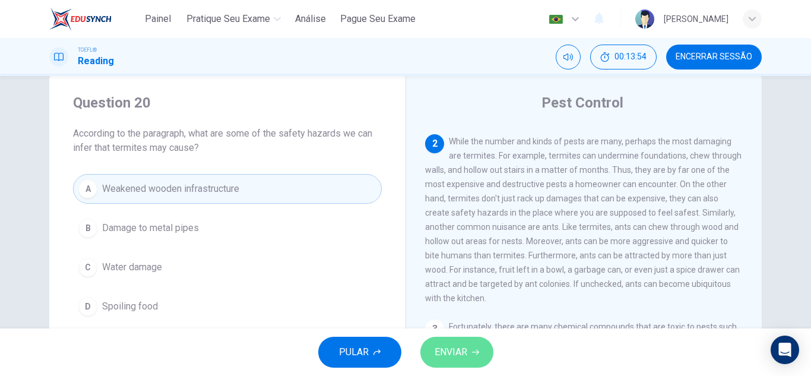
click at [452, 359] on span "ENVIAR" at bounding box center [451, 352] width 33 height 17
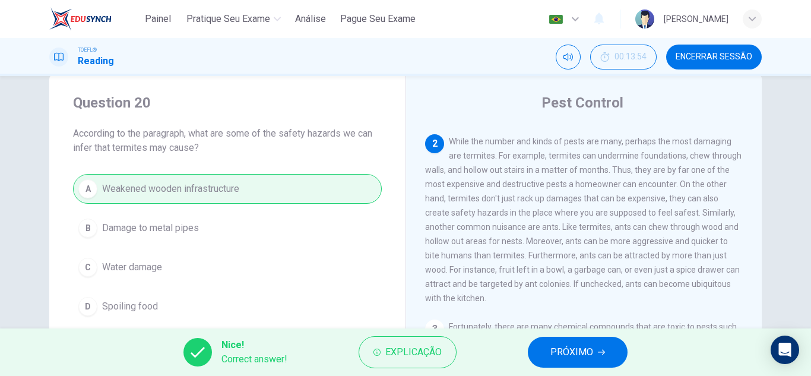
click at [551, 356] on span "PRÓXIMO" at bounding box center [572, 352] width 43 height 17
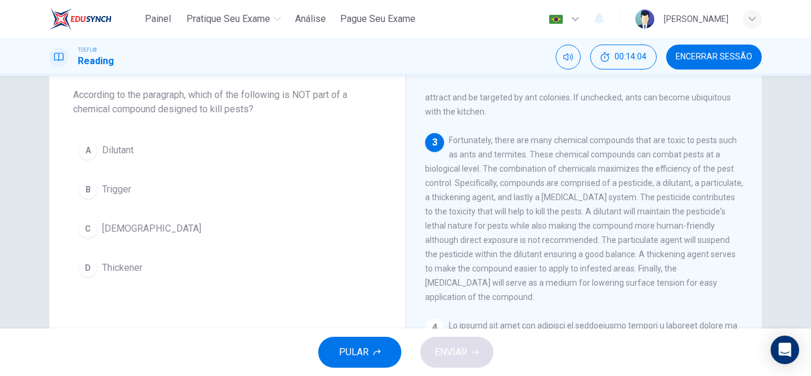
scroll to position [67, 0]
click at [312, 198] on button "B Trigger" at bounding box center [227, 187] width 309 height 30
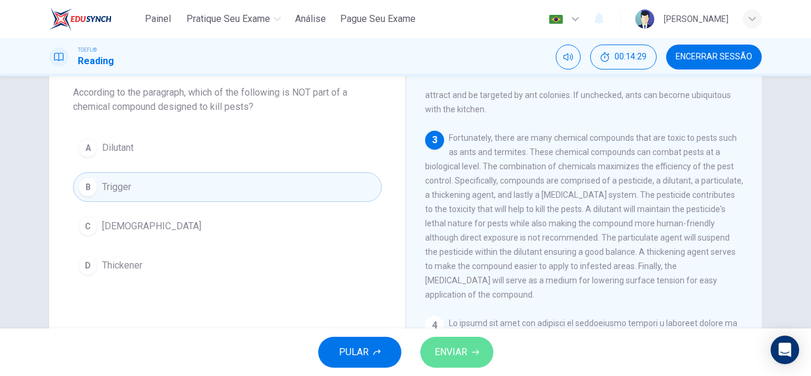
click at [449, 351] on span "ENVIAR" at bounding box center [451, 352] width 33 height 17
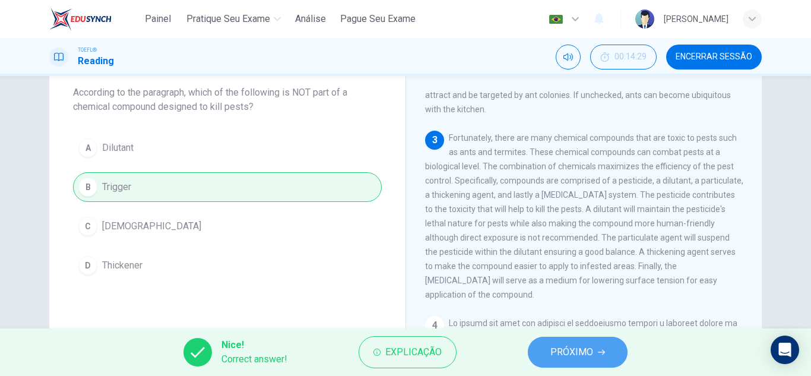
click at [552, 353] on span "PRÓXIMO" at bounding box center [572, 352] width 43 height 17
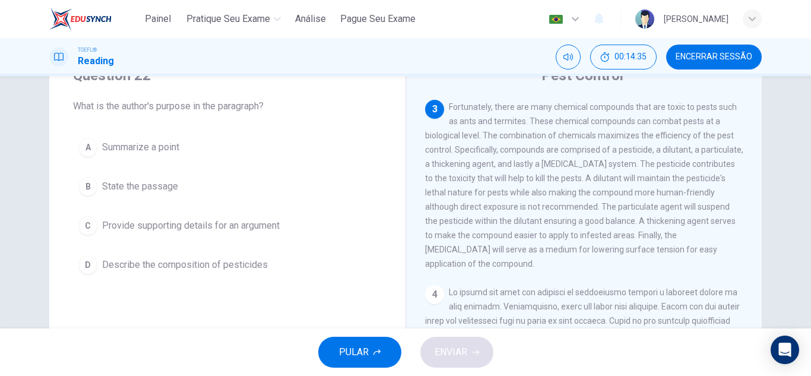
scroll to position [52, 0]
click at [165, 273] on button "D Describe the composition of pesticides" at bounding box center [227, 266] width 309 height 30
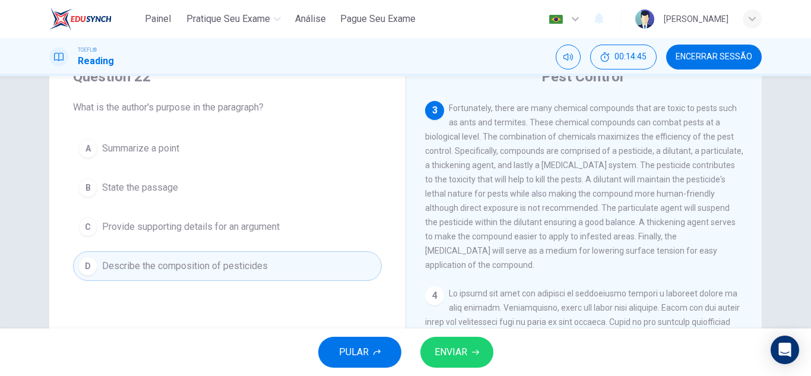
click at [444, 349] on span "ENVIAR" at bounding box center [451, 352] width 33 height 17
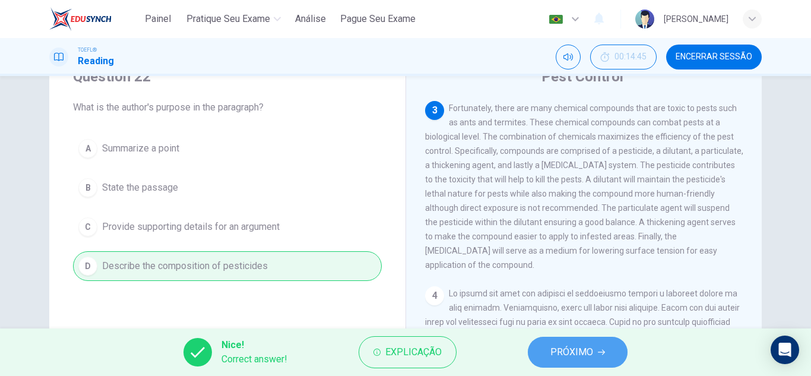
click at [552, 350] on span "PRÓXIMO" at bounding box center [572, 352] width 43 height 17
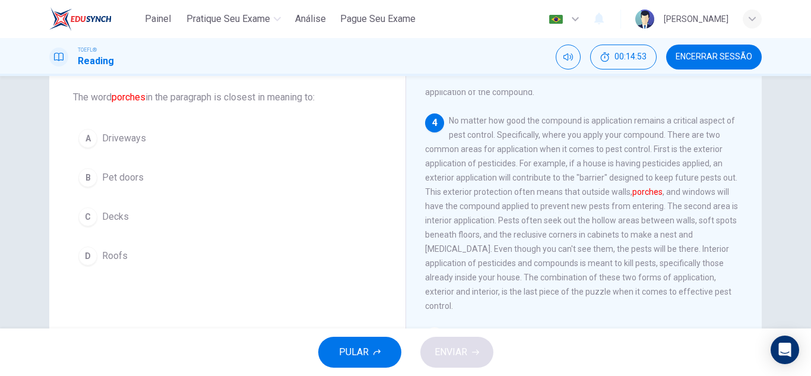
scroll to position [63, 0]
click at [302, 215] on button "C Decks" at bounding box center [227, 216] width 309 height 30
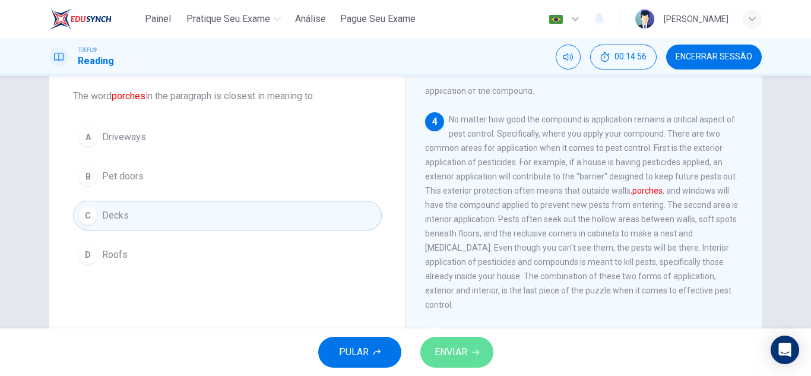
click at [455, 354] on span "ENVIAR" at bounding box center [451, 352] width 33 height 17
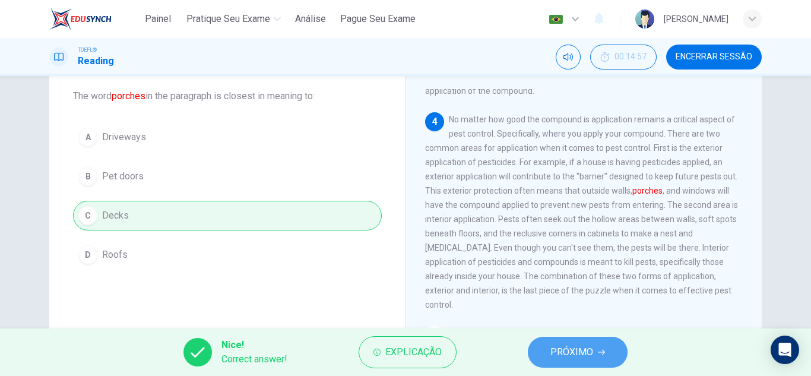
click at [571, 353] on span "PRÓXIMO" at bounding box center [572, 352] width 43 height 17
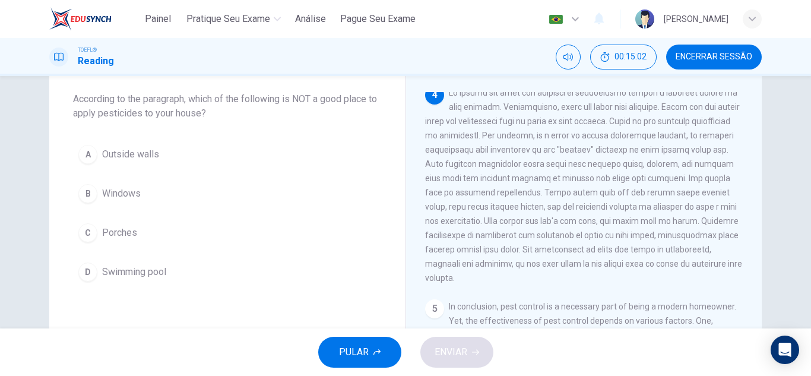
scroll to position [62, 0]
click at [306, 273] on button "D Swimming pool" at bounding box center [227, 270] width 309 height 30
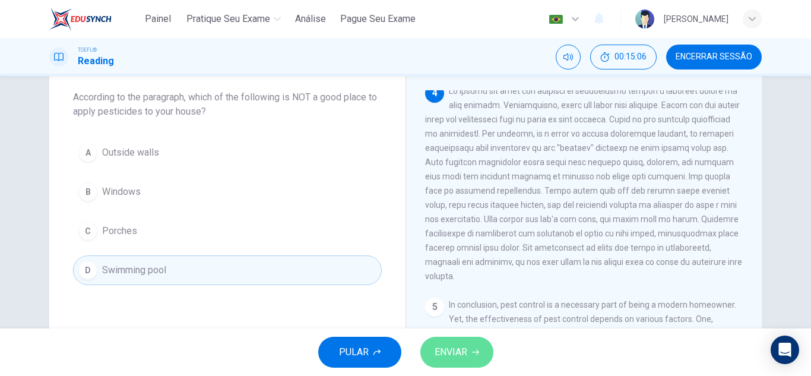
click at [473, 349] on icon "button" at bounding box center [475, 352] width 7 height 7
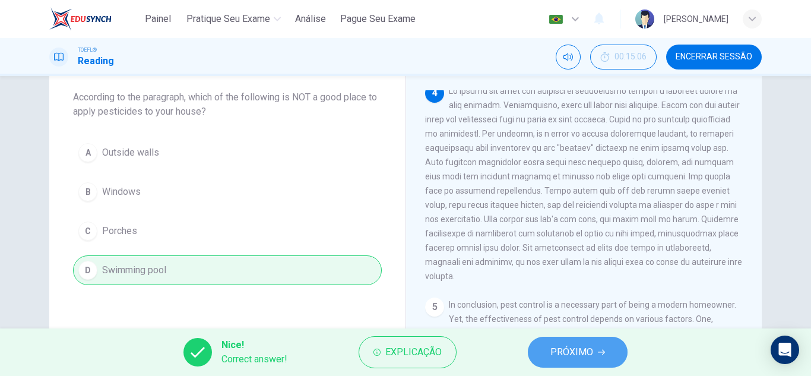
click at [548, 351] on button "PRÓXIMO" at bounding box center [578, 352] width 100 height 31
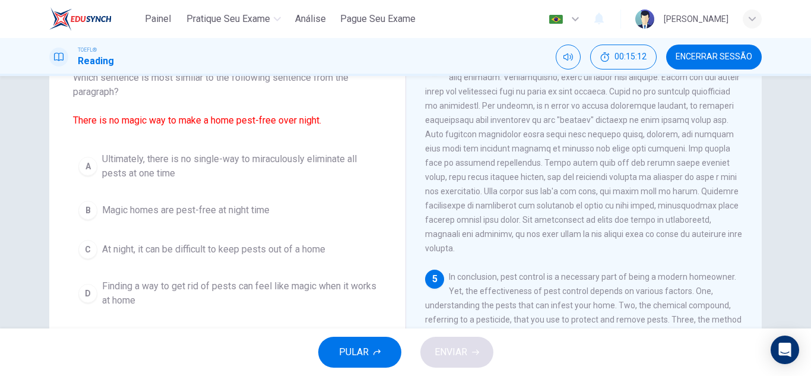
scroll to position [83, 0]
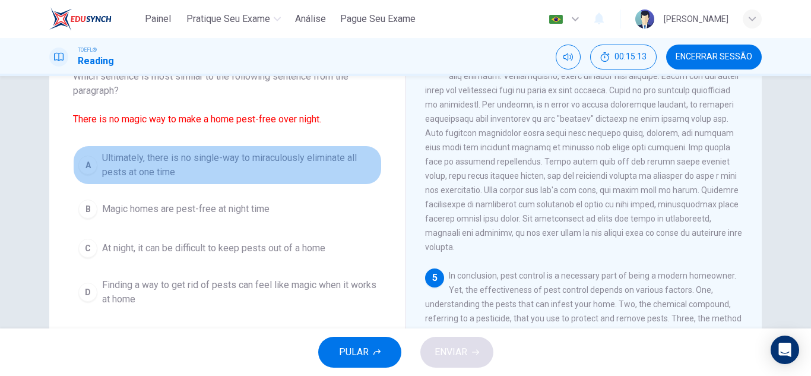
click at [322, 162] on span "Ultimately, there is no single-way to miraculously eliminate all pests at one t…" at bounding box center [239, 165] width 274 height 29
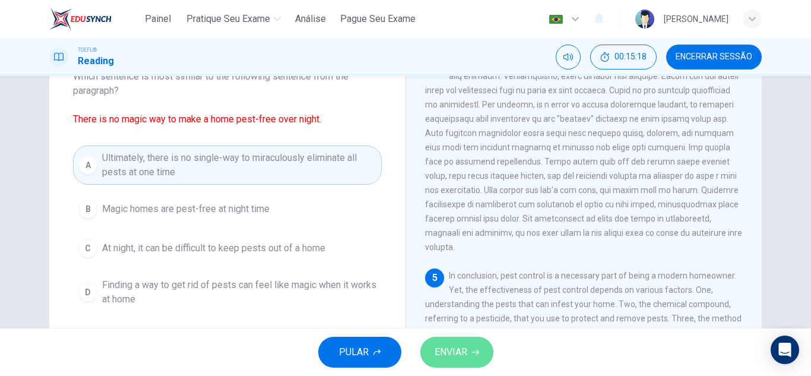
click at [463, 355] on span "ENVIAR" at bounding box center [451, 352] width 33 height 17
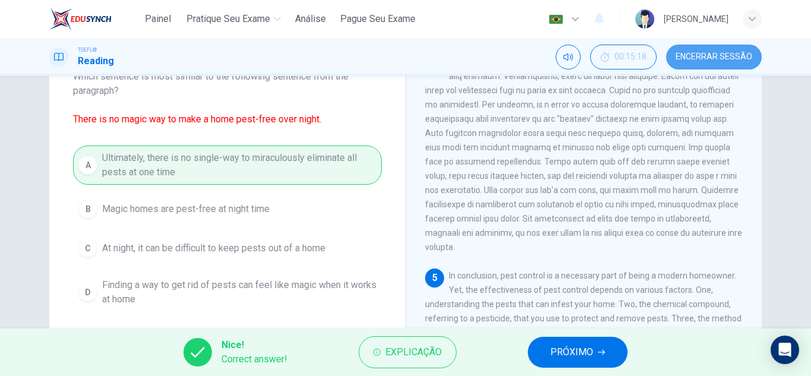
click at [698, 69] on button "Encerrar Sessão" at bounding box center [714, 57] width 96 height 25
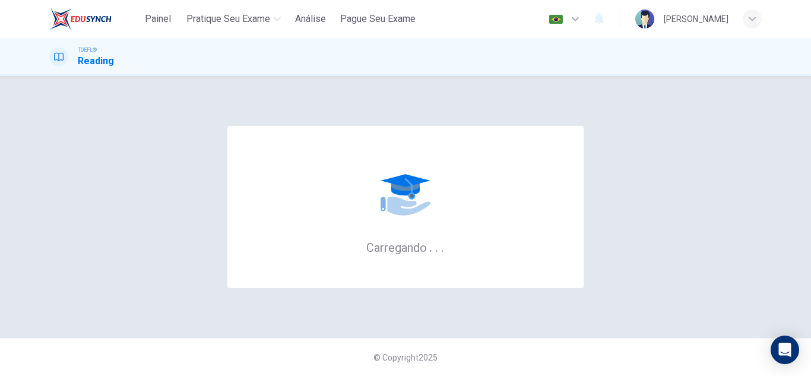
scroll to position [0, 0]
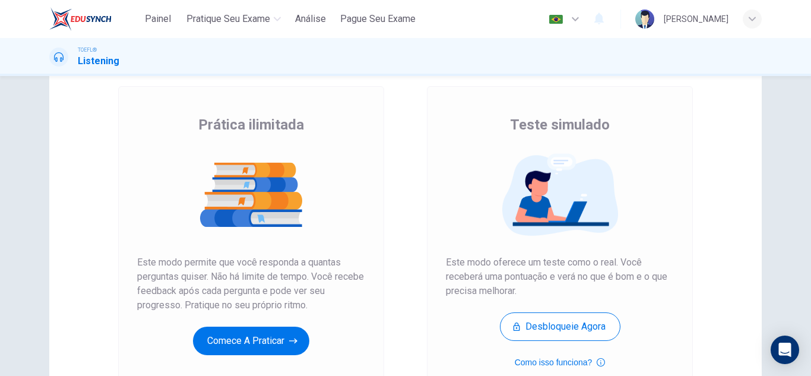
scroll to position [68, 0]
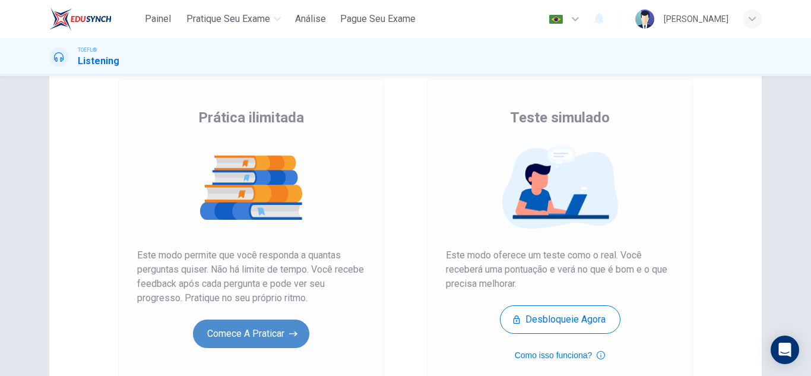
click at [225, 335] on button "Comece a praticar" at bounding box center [251, 334] width 116 height 29
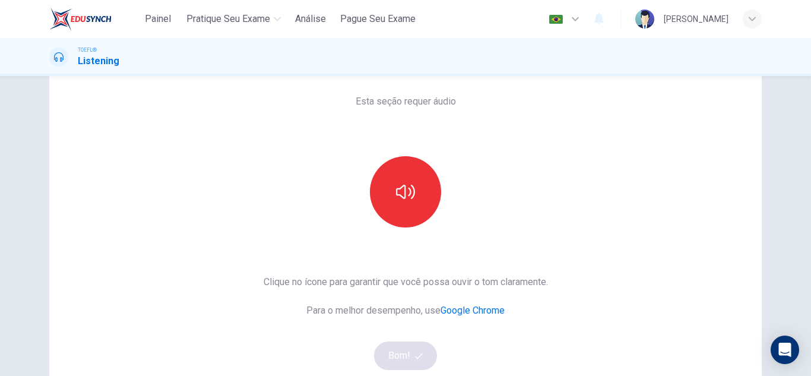
scroll to position [58, 0]
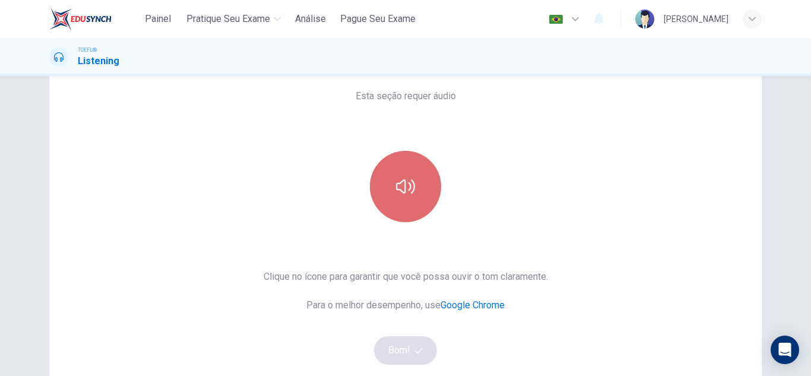
click at [414, 203] on button "button" at bounding box center [405, 186] width 71 height 71
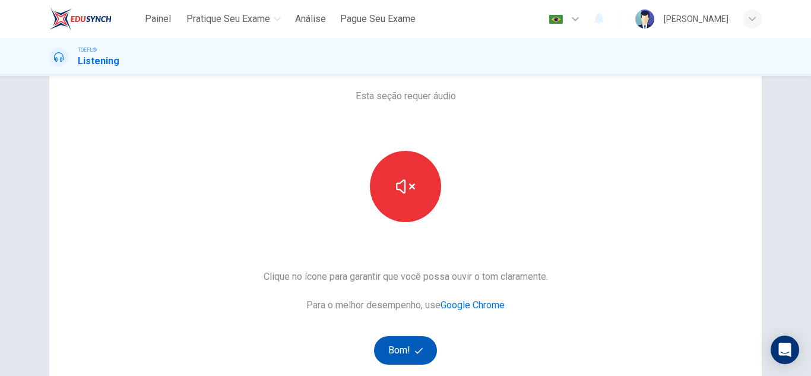
click at [397, 352] on button "Bom!" at bounding box center [406, 350] width 64 height 29
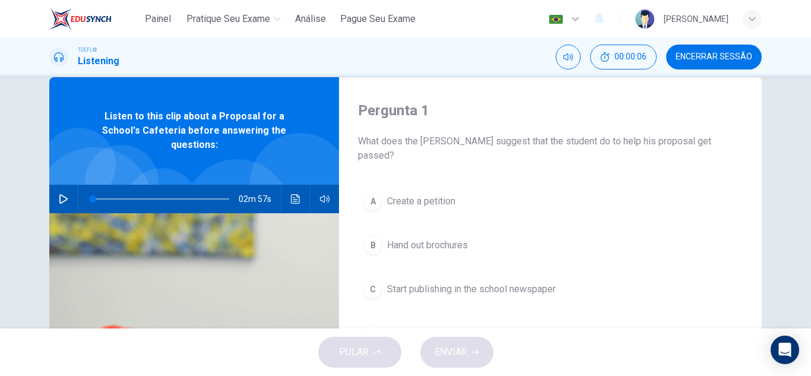
scroll to position [27, 0]
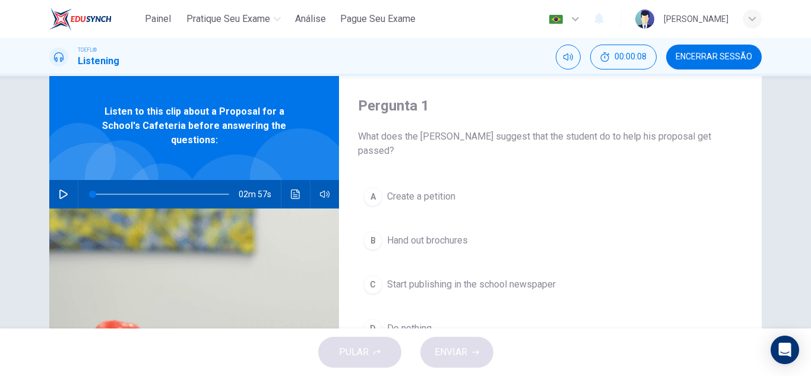
click at [59, 188] on button "button" at bounding box center [63, 194] width 19 height 29
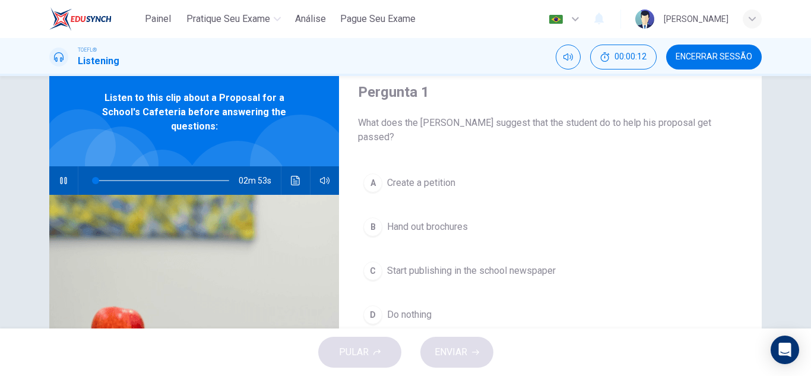
scroll to position [36, 0]
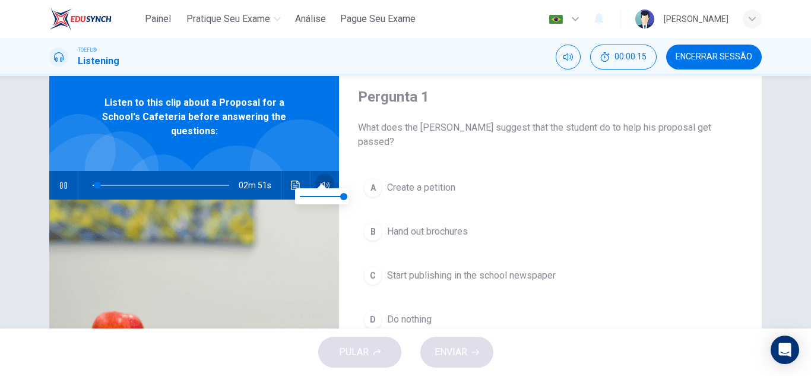
click at [322, 182] on icon "button" at bounding box center [325, 185] width 10 height 7
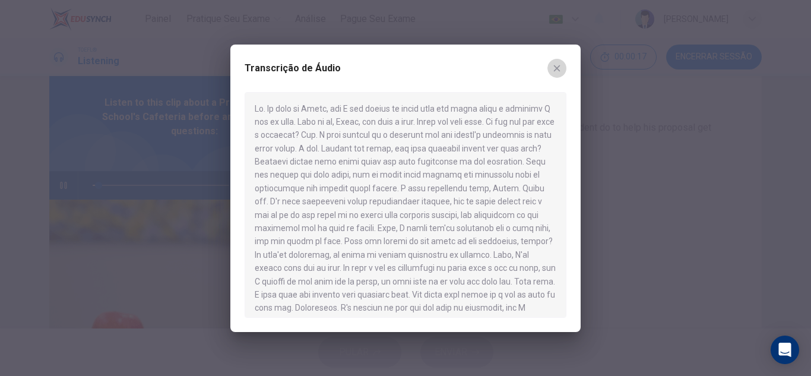
click at [554, 68] on icon "button" at bounding box center [557, 69] width 10 height 10
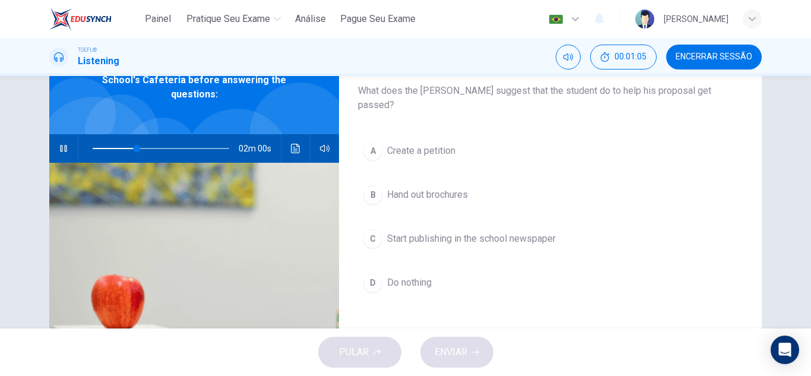
scroll to position [74, 0]
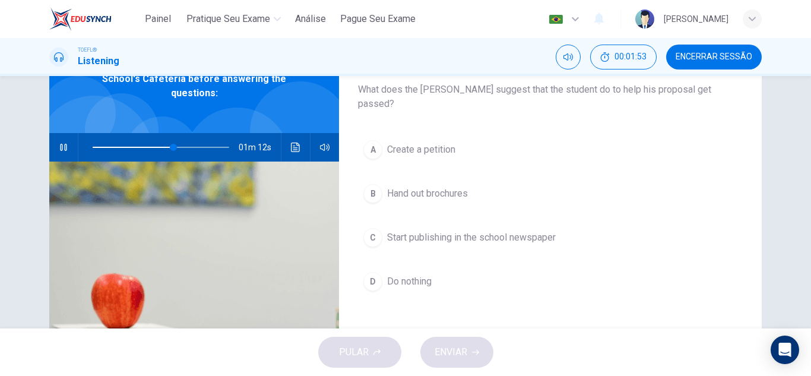
click at [563, 223] on button "C Start publishing in the school newspaper" at bounding box center [550, 238] width 385 height 30
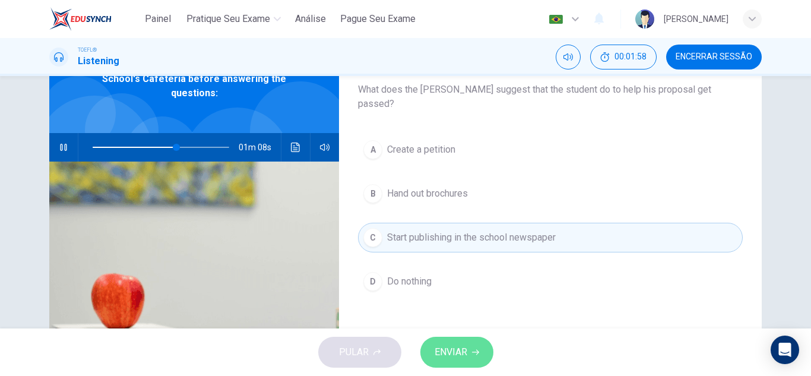
click at [468, 353] on button "ENVIAR" at bounding box center [457, 352] width 73 height 31
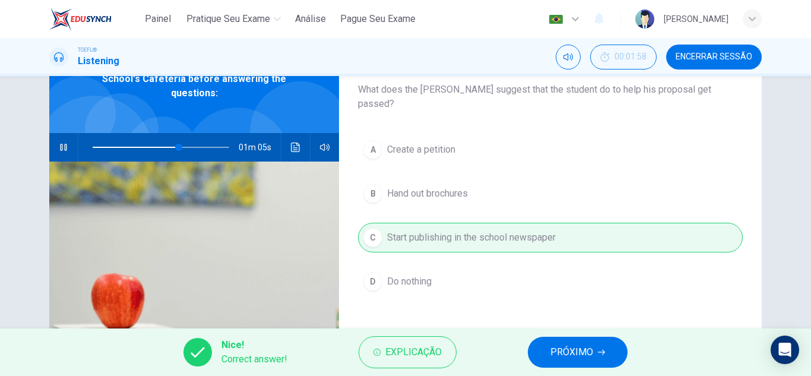
click at [555, 353] on span "PRÓXIMO" at bounding box center [572, 352] width 43 height 17
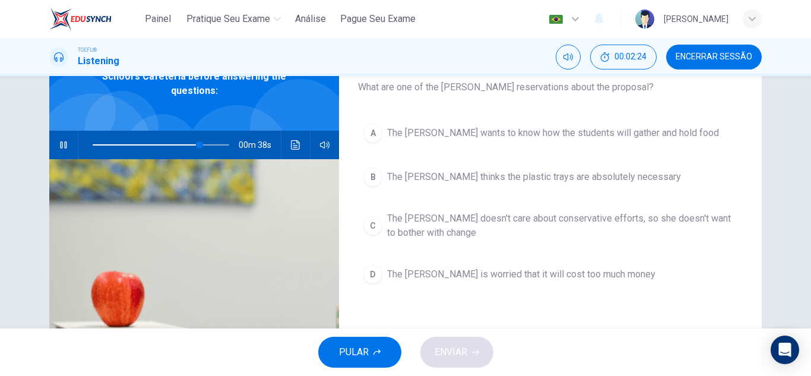
scroll to position [78, 0]
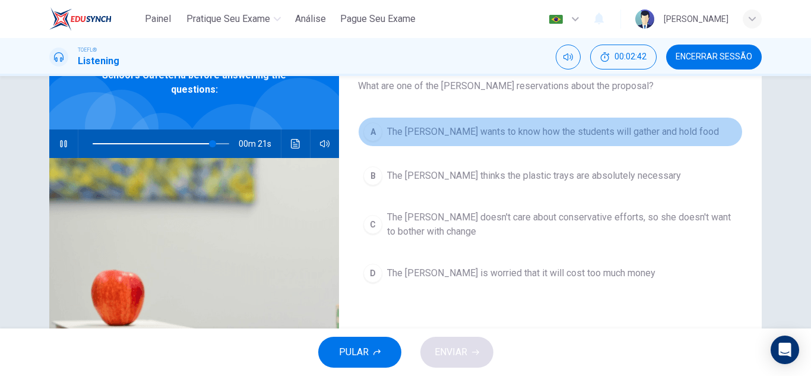
click at [631, 135] on span "The dean wants to know how the students will gather and hold food" at bounding box center [553, 132] width 332 height 14
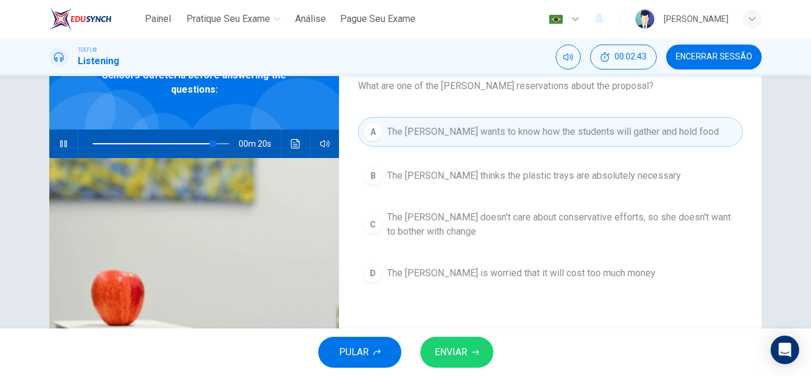
click at [468, 352] on button "ENVIAR" at bounding box center [457, 352] width 73 height 31
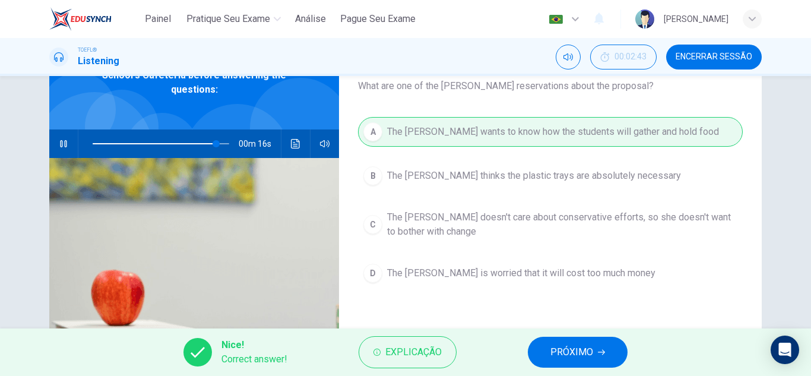
click at [547, 362] on button "PRÓXIMO" at bounding box center [578, 352] width 100 height 31
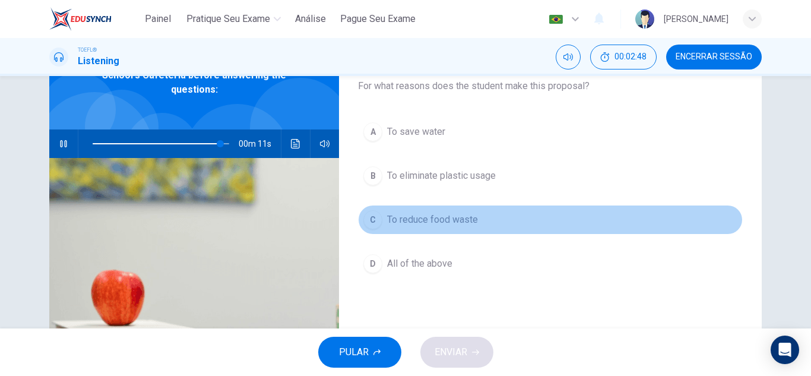
click at [463, 217] on span "To reduce food waste" at bounding box center [432, 220] width 91 height 14
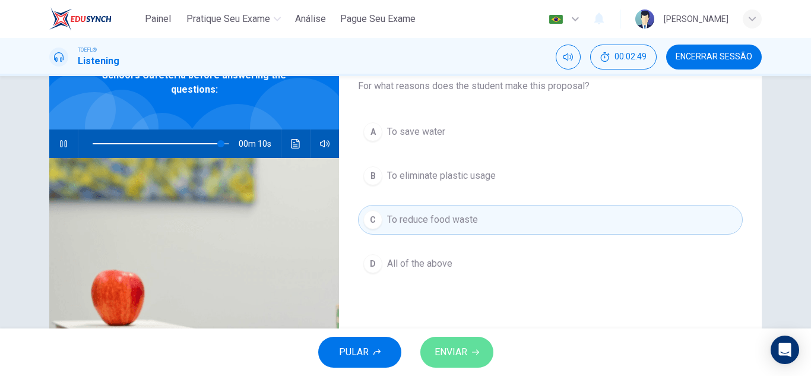
click at [454, 358] on span "ENVIAR" at bounding box center [451, 352] width 33 height 17
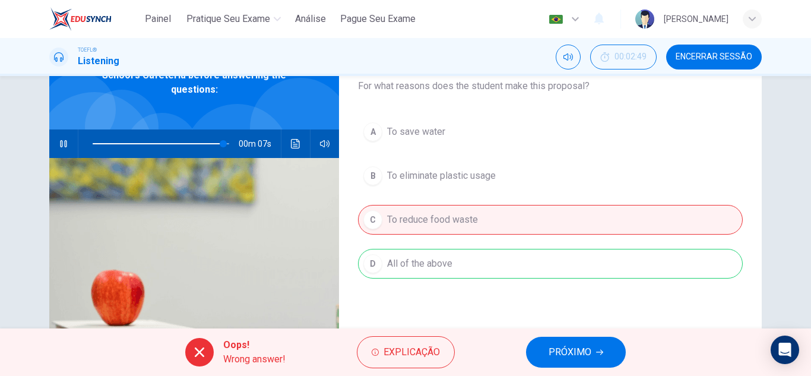
click at [556, 356] on span "PRÓXIMO" at bounding box center [570, 352] width 43 height 17
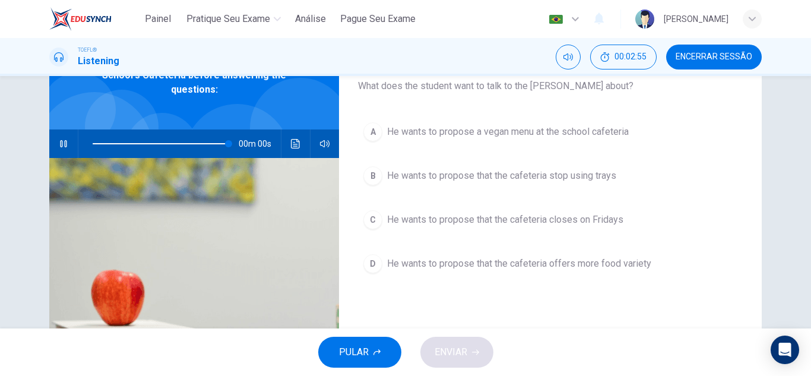
type input "0"
click at [551, 180] on span "He wants to propose that the cafeteria stop using trays" at bounding box center [501, 176] width 229 height 14
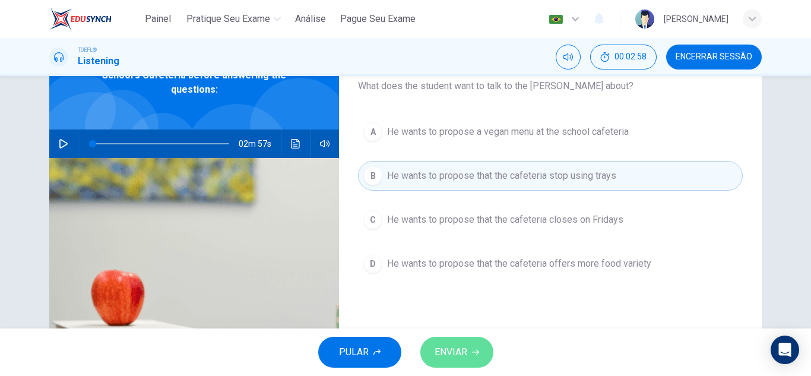
click at [473, 347] on button "ENVIAR" at bounding box center [457, 352] width 73 height 31
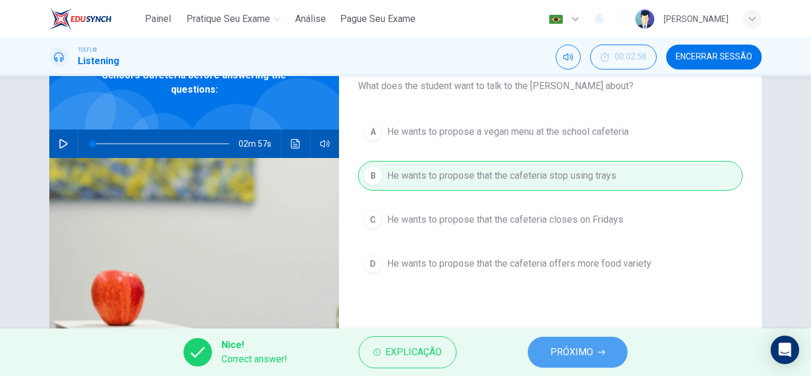
click at [567, 350] on span "PRÓXIMO" at bounding box center [572, 352] width 43 height 17
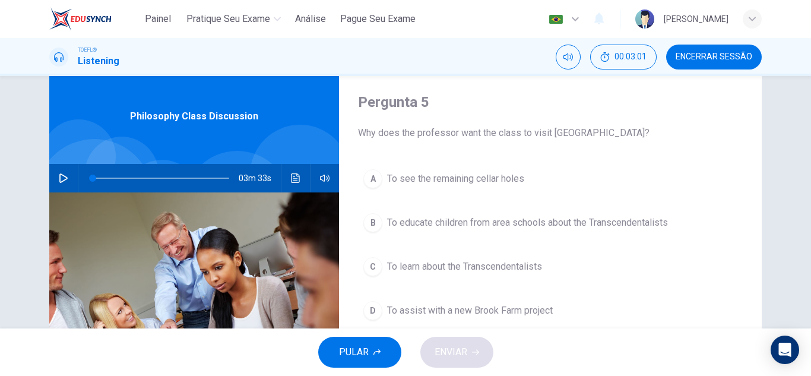
scroll to position [46, 0]
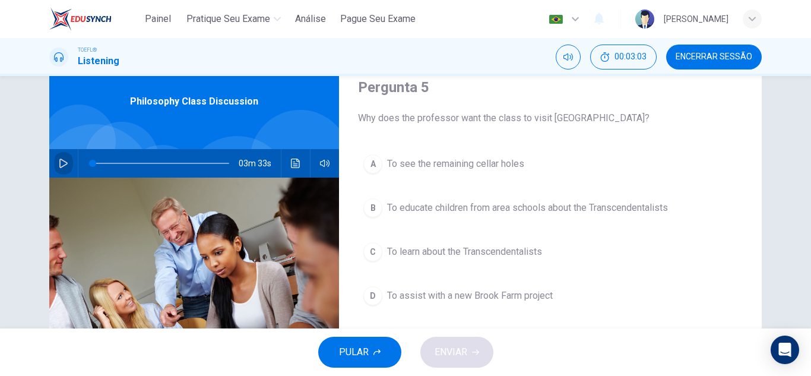
click at [55, 169] on button "button" at bounding box center [63, 163] width 19 height 29
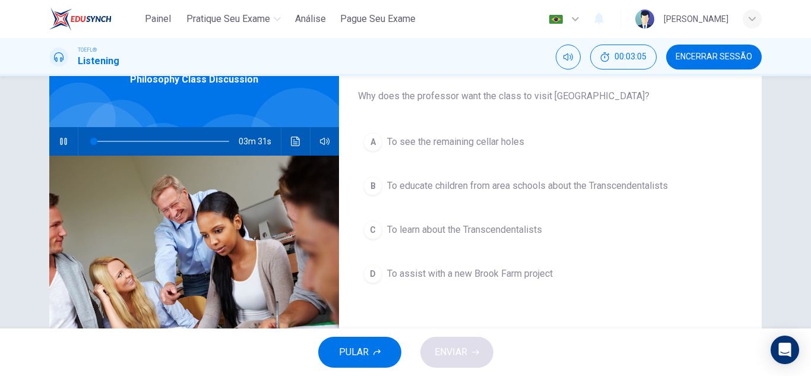
scroll to position [77, 0]
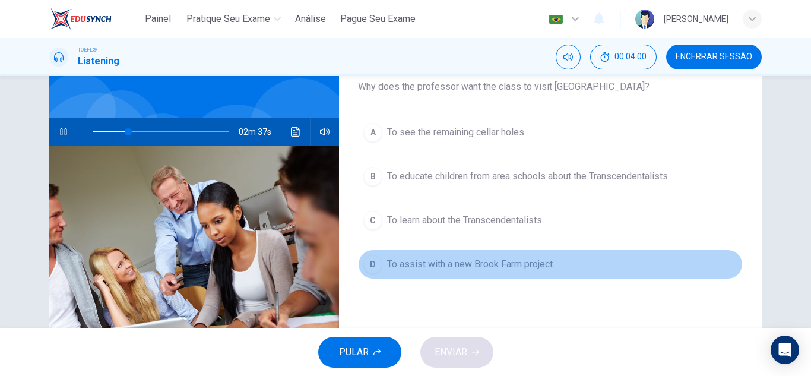
click at [549, 270] on span "To assist with a new Brook Farm project" at bounding box center [470, 264] width 166 height 14
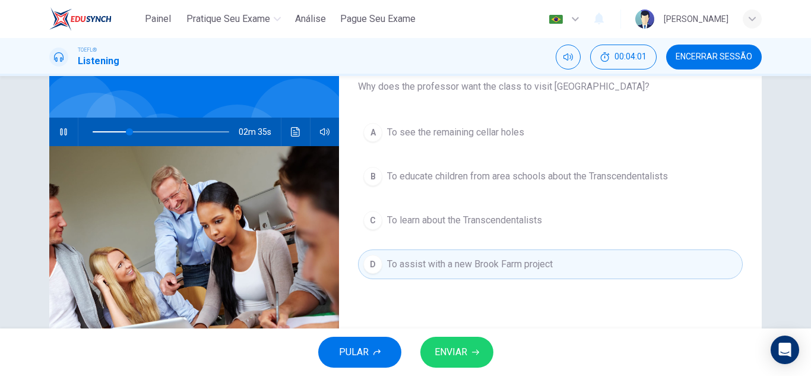
click at [467, 356] on button "ENVIAR" at bounding box center [457, 352] width 73 height 31
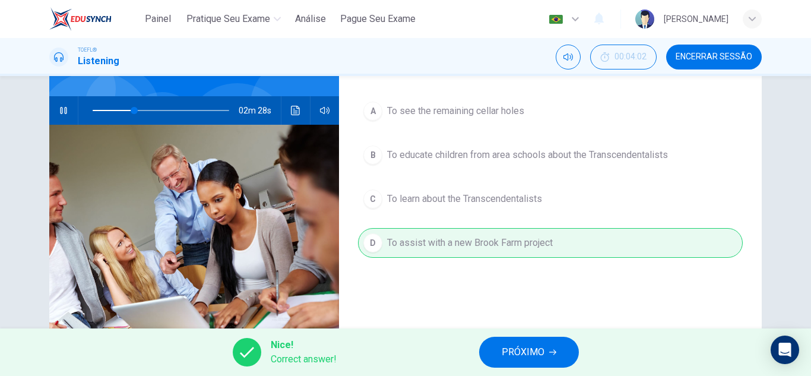
scroll to position [102, 0]
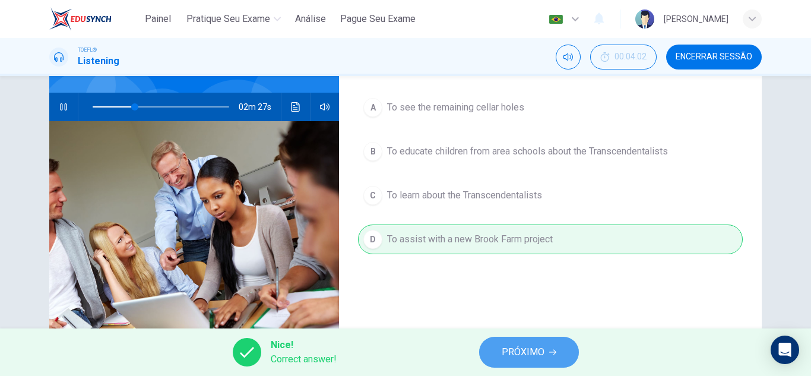
click at [558, 348] on button "PRÓXIMO" at bounding box center [529, 352] width 100 height 31
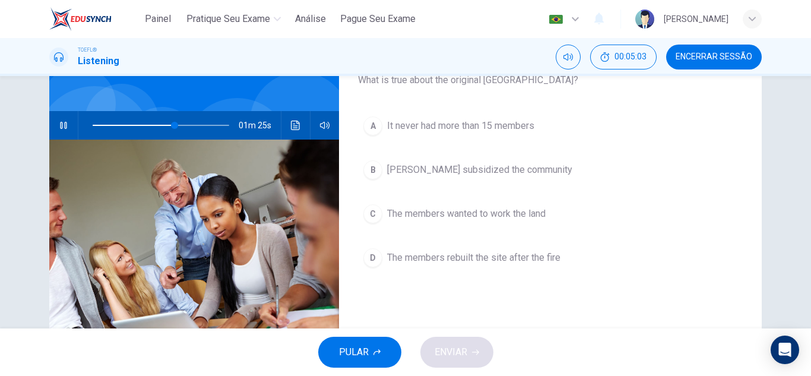
scroll to position [83, 0]
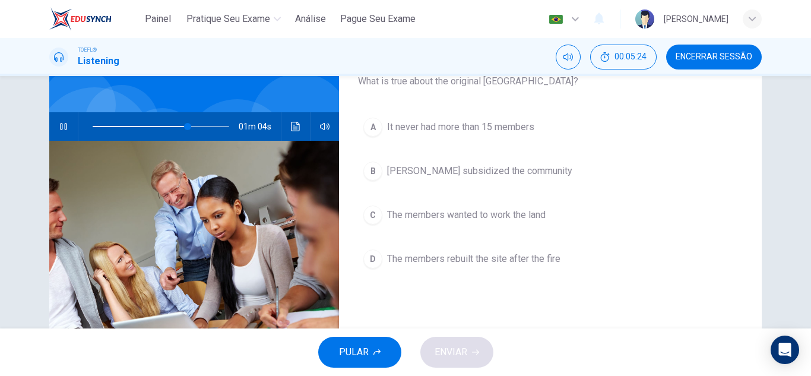
click at [627, 199] on div "A It never had more than 15 members B Nathaniel Hawthorne subsidized the commun…" at bounding box center [550, 204] width 385 height 185
click at [543, 217] on span "The members wanted to work the land" at bounding box center [466, 215] width 159 height 14
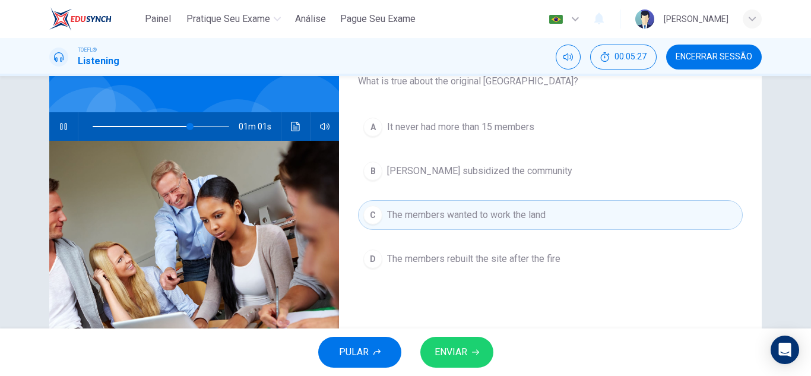
click at [474, 349] on icon "button" at bounding box center [475, 352] width 7 height 7
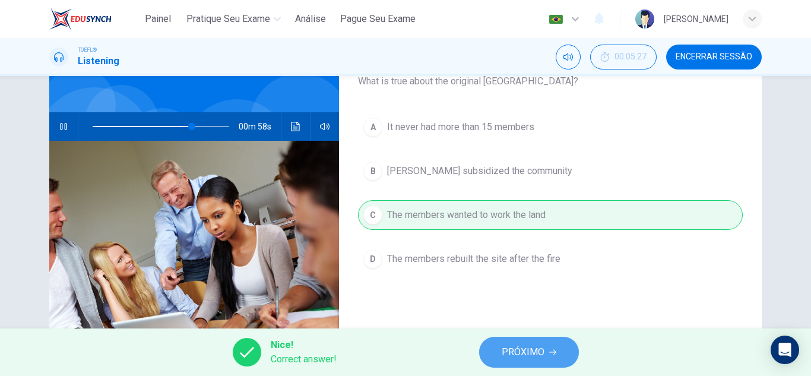
click at [501, 358] on button "PRÓXIMO" at bounding box center [529, 352] width 100 height 31
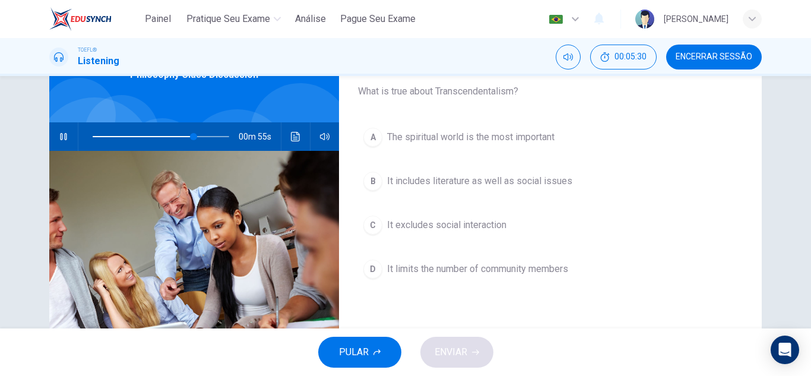
scroll to position [74, 0]
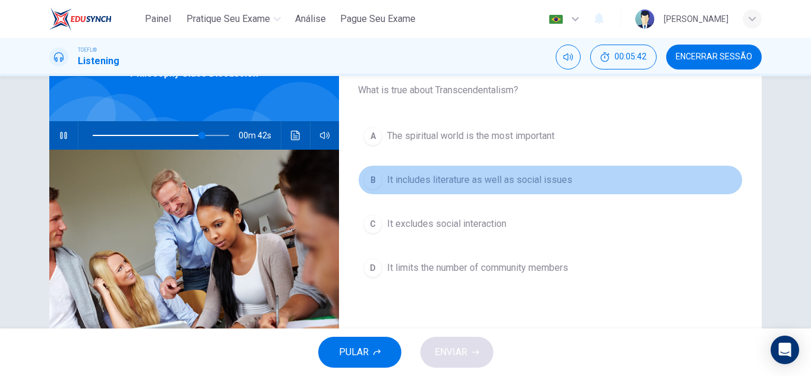
click at [551, 177] on span "It includes literature as well as social issues" at bounding box center [479, 180] width 185 height 14
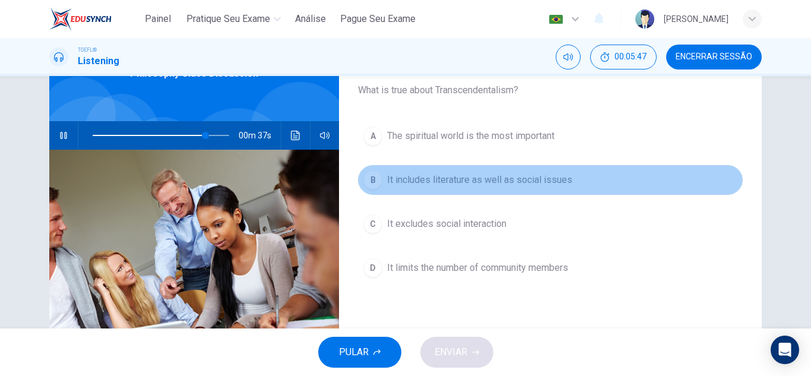
click at [364, 174] on div "B" at bounding box center [373, 179] width 19 height 19
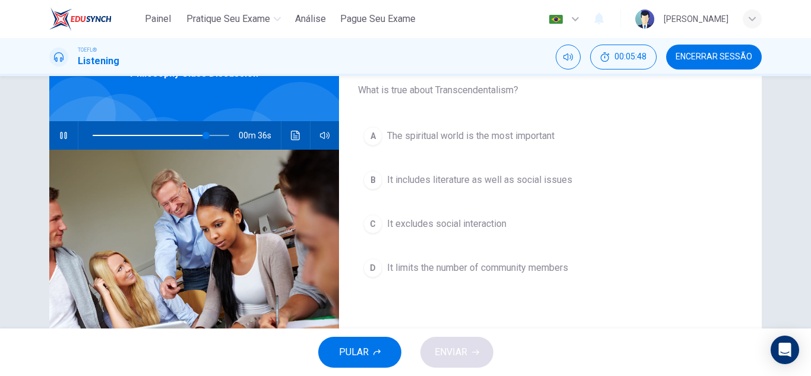
click at [373, 186] on div "B" at bounding box center [373, 179] width 19 height 19
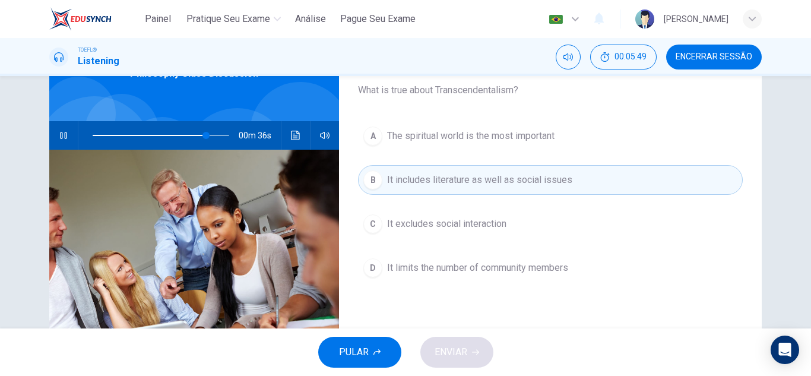
click at [373, 186] on div "B" at bounding box center [373, 179] width 19 height 19
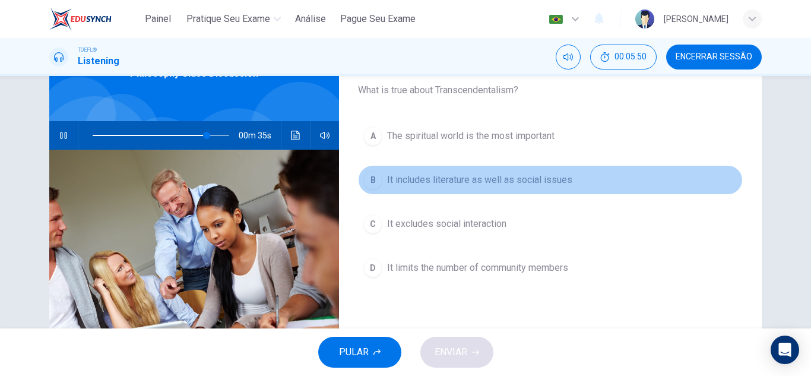
click at [373, 186] on div "B" at bounding box center [373, 179] width 19 height 19
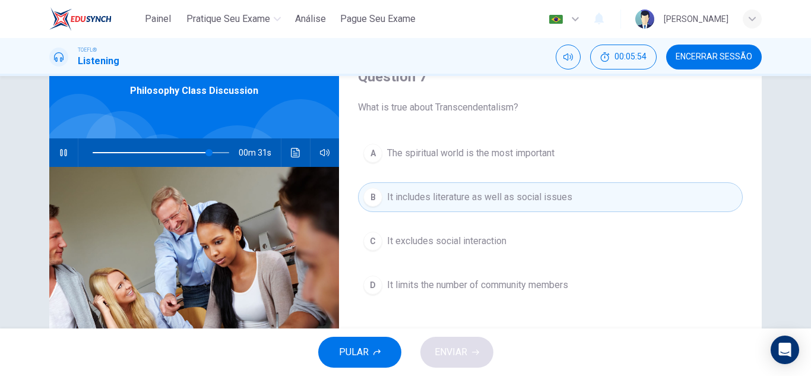
scroll to position [59, 0]
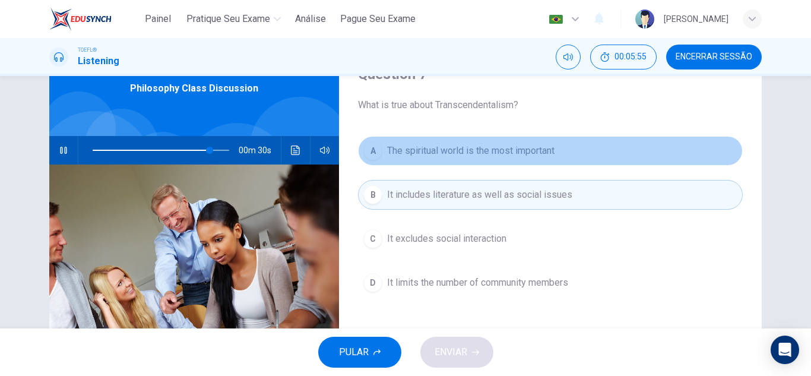
click at [520, 161] on button "A The spiritual world is the most important" at bounding box center [550, 151] width 385 height 30
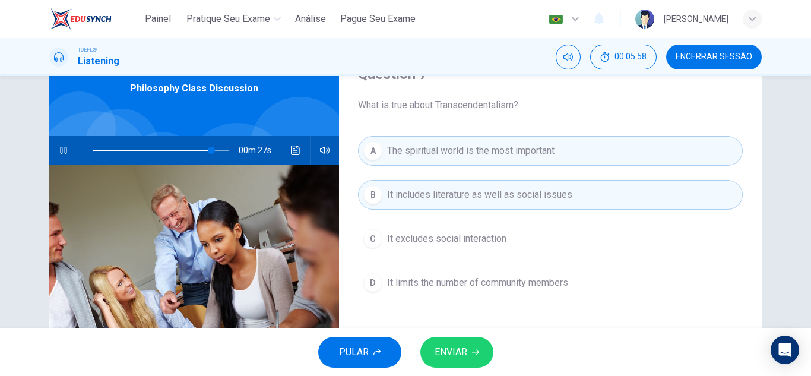
click at [504, 153] on span "The spiritual world is the most important" at bounding box center [471, 151] width 168 height 14
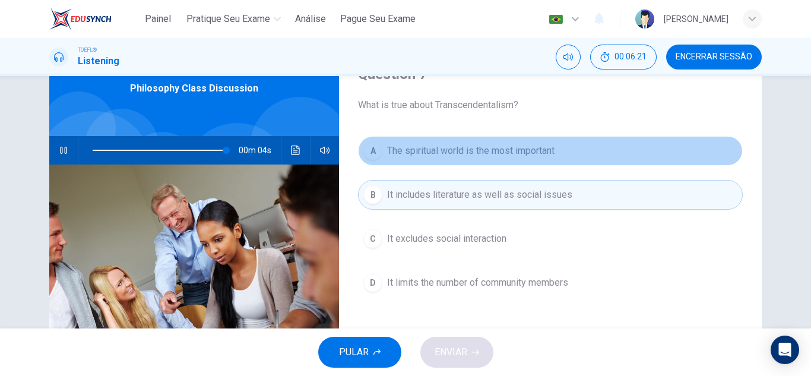
click at [541, 163] on button "A The spiritual world is the most important" at bounding box center [550, 151] width 385 height 30
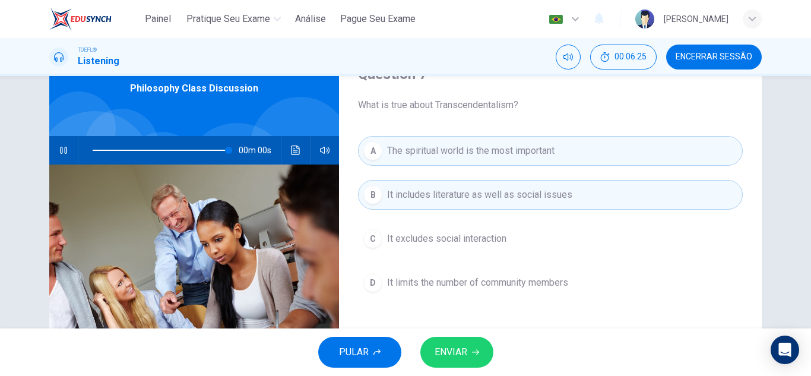
type input "0"
click at [466, 345] on span "ENVIAR" at bounding box center [451, 352] width 33 height 17
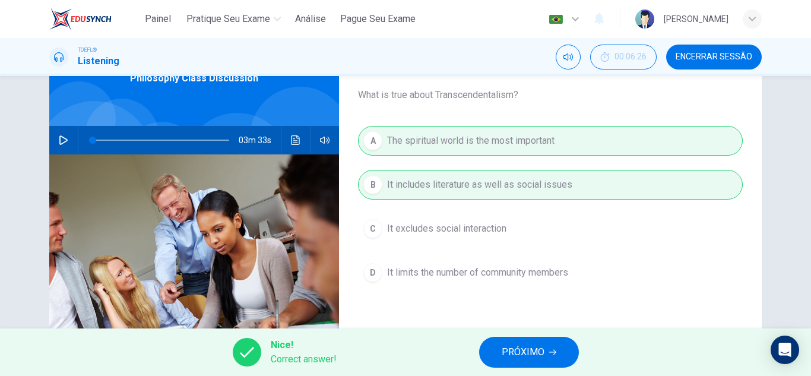
scroll to position [65, 0]
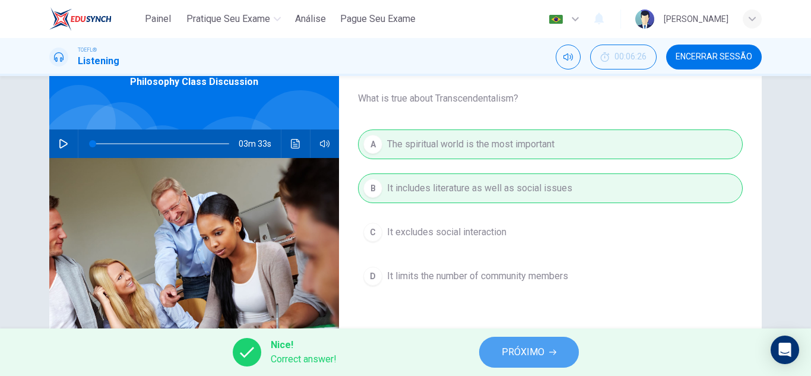
click at [517, 356] on span "PRÓXIMO" at bounding box center [523, 352] width 43 height 17
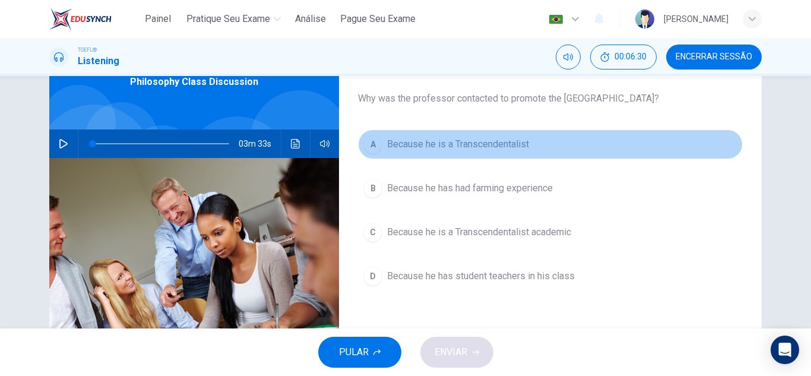
click at [513, 143] on span "Because he is a Transcendentalist" at bounding box center [458, 144] width 142 height 14
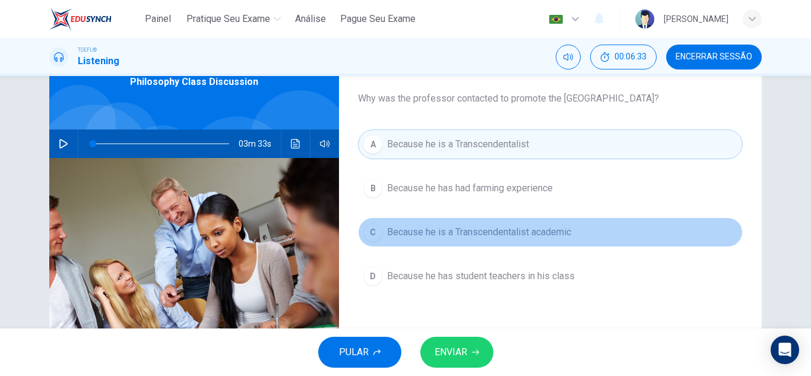
click at [485, 234] on span "Because he is a Transcendentalist academic" at bounding box center [479, 232] width 184 height 14
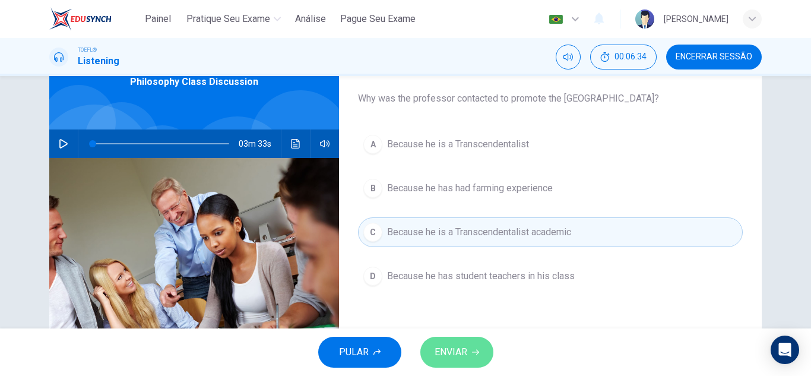
click at [458, 350] on span "ENVIAR" at bounding box center [451, 352] width 33 height 17
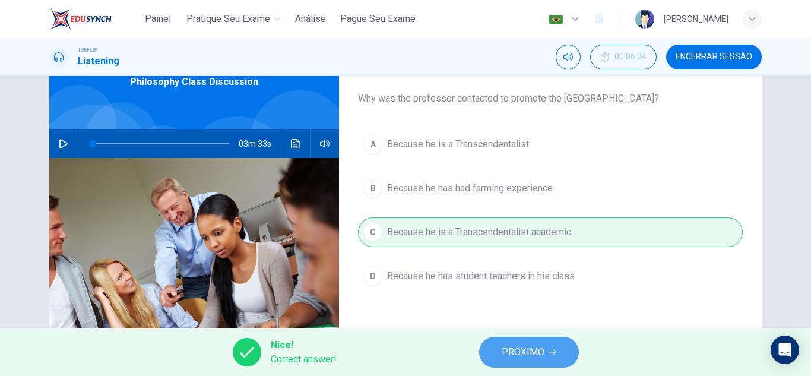
click at [517, 351] on span "PRÓXIMO" at bounding box center [523, 352] width 43 height 17
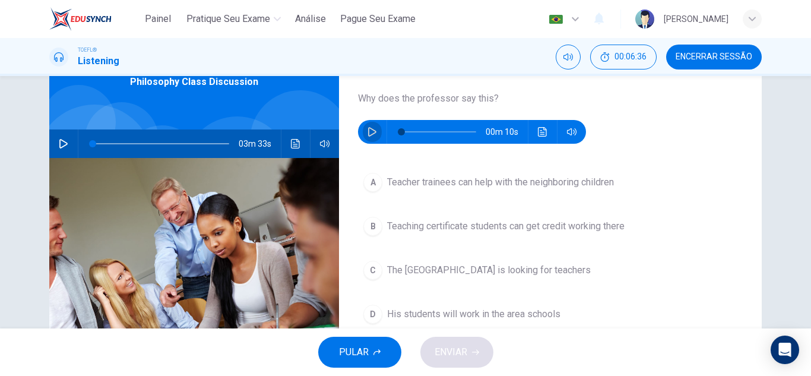
click at [374, 134] on button "button" at bounding box center [372, 132] width 19 height 24
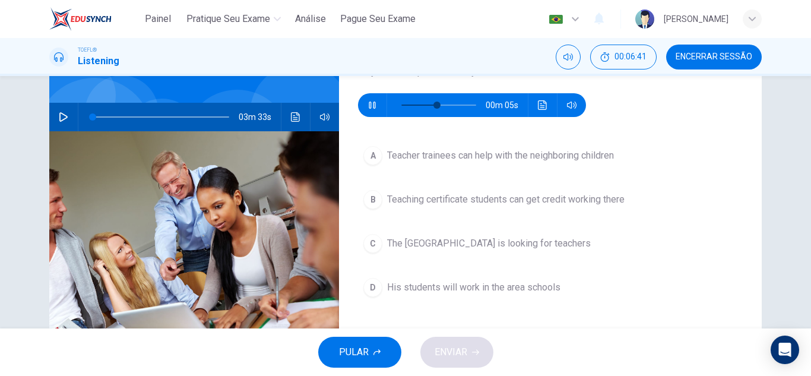
scroll to position [93, 0]
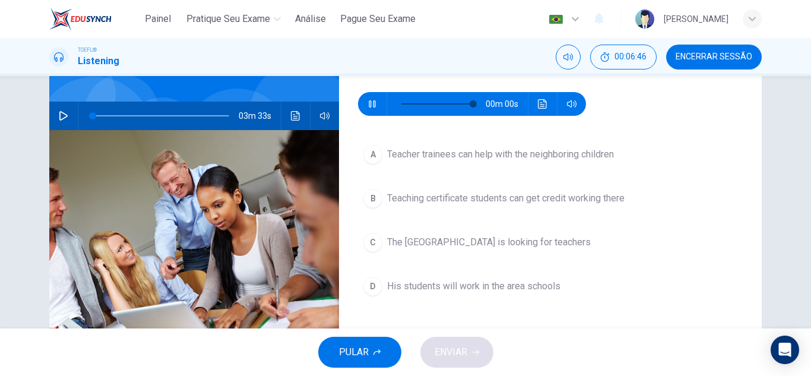
type input "0"
click at [600, 153] on span "Teacher trainees can help with the neighboring children" at bounding box center [500, 154] width 227 height 14
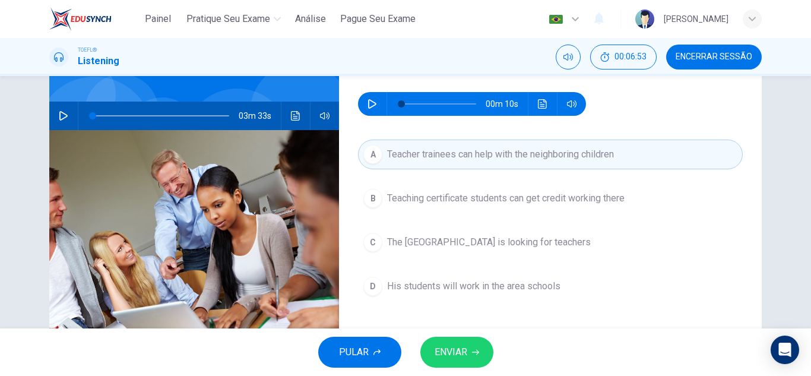
click at [452, 346] on span "ENVIAR" at bounding box center [451, 352] width 33 height 17
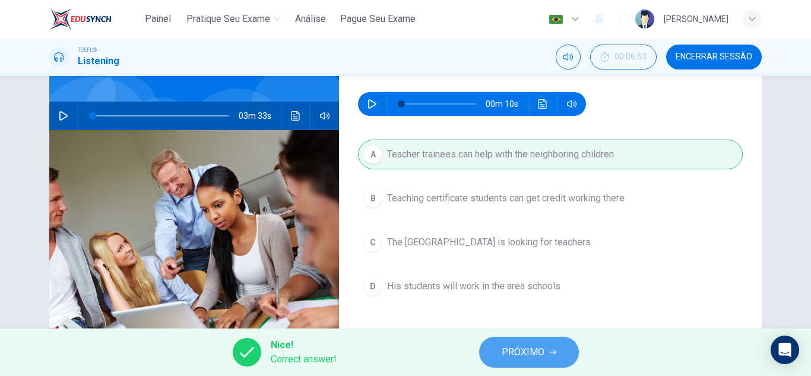
click at [504, 359] on span "PRÓXIMO" at bounding box center [523, 352] width 43 height 17
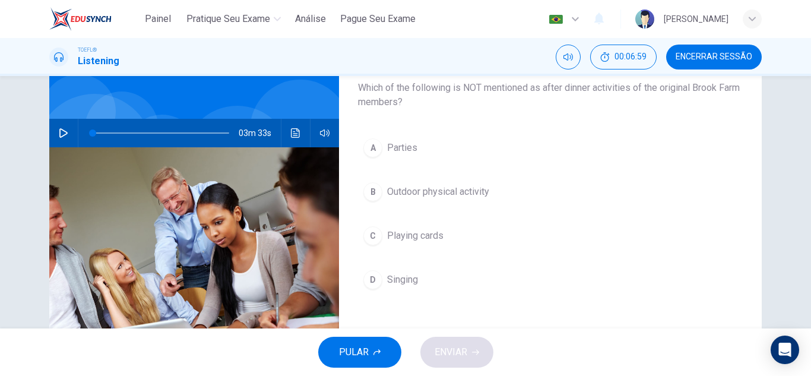
scroll to position [77, 0]
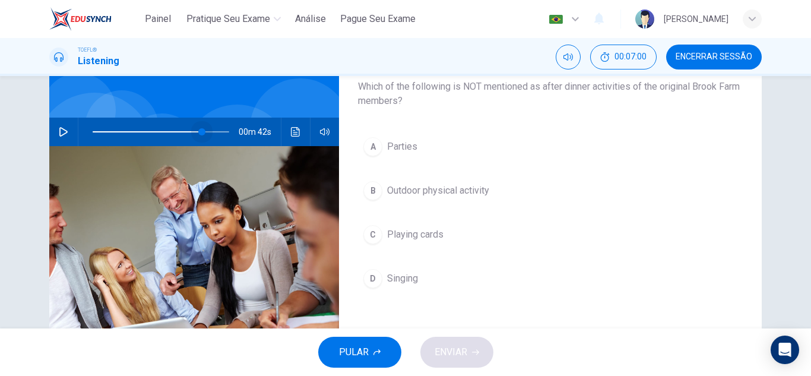
click at [200, 129] on span at bounding box center [161, 132] width 137 height 17
click at [62, 129] on icon "button" at bounding box center [64, 132] width 10 height 10
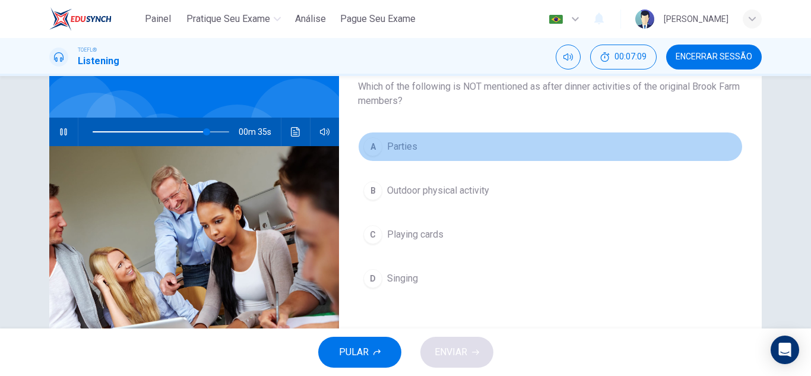
click at [533, 144] on button "A Parties" at bounding box center [550, 147] width 385 height 30
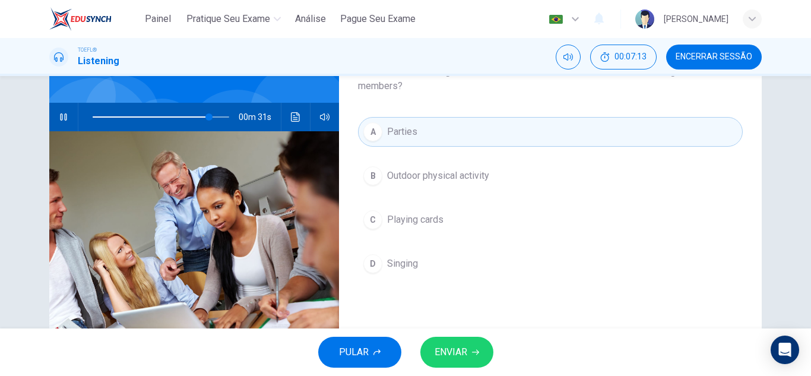
scroll to position [89, 0]
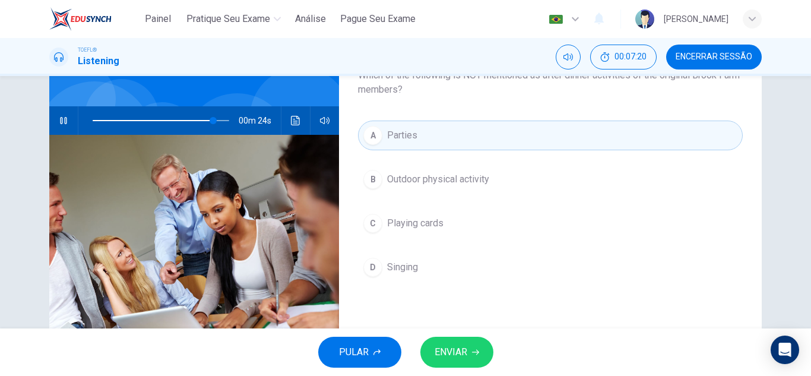
click at [449, 346] on span "ENVIAR" at bounding box center [451, 352] width 33 height 17
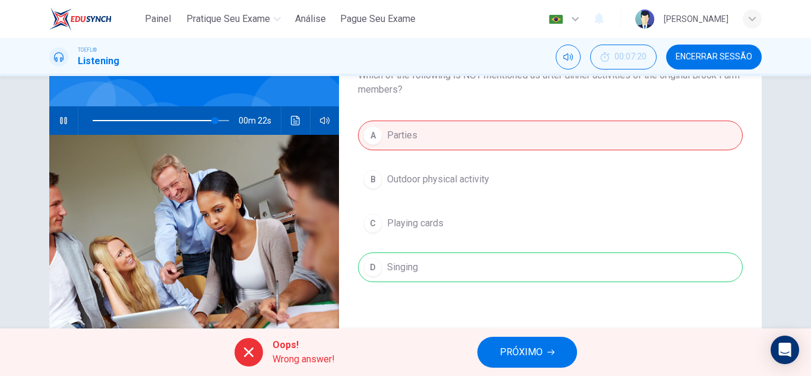
type input "90"
click at [507, 356] on span "PRÓXIMO" at bounding box center [521, 352] width 43 height 17
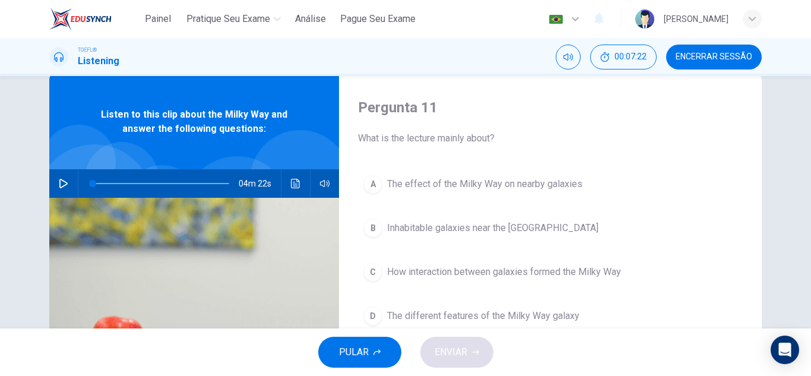
scroll to position [27, 0]
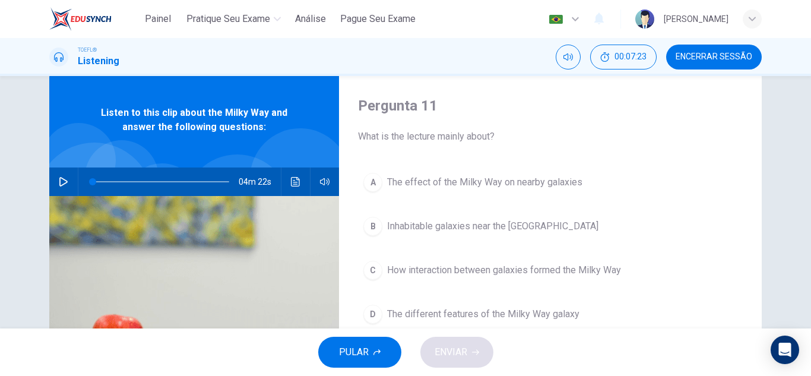
click at [65, 182] on icon "button" at bounding box center [64, 182] width 10 height 10
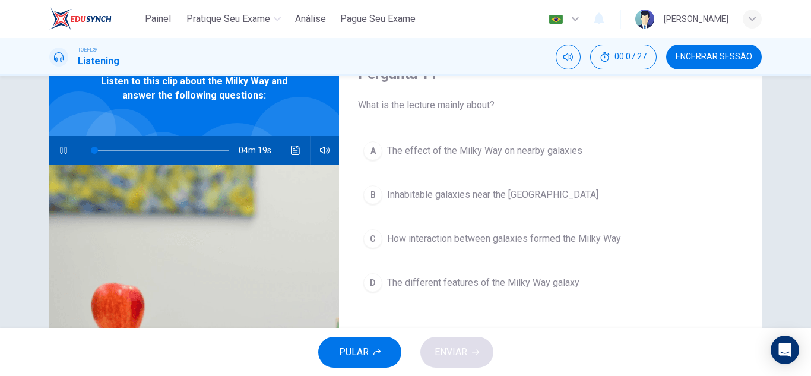
scroll to position [58, 0]
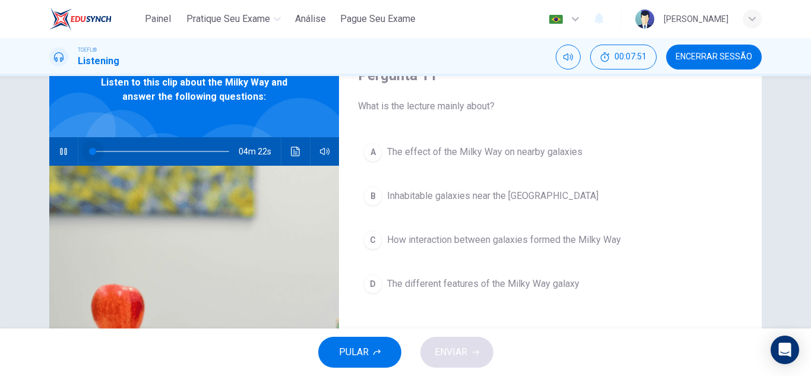
drag, startPoint x: 105, startPoint y: 153, endPoint x: 74, endPoint y: 153, distance: 30.3
click at [74, 153] on div "04m 22s" at bounding box center [194, 151] width 290 height 29
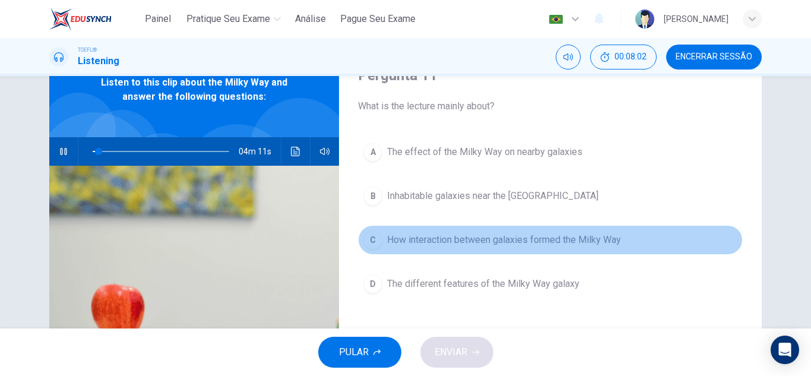
click at [421, 242] on span "How interaction between galaxies formed the Milky Way" at bounding box center [504, 240] width 234 height 14
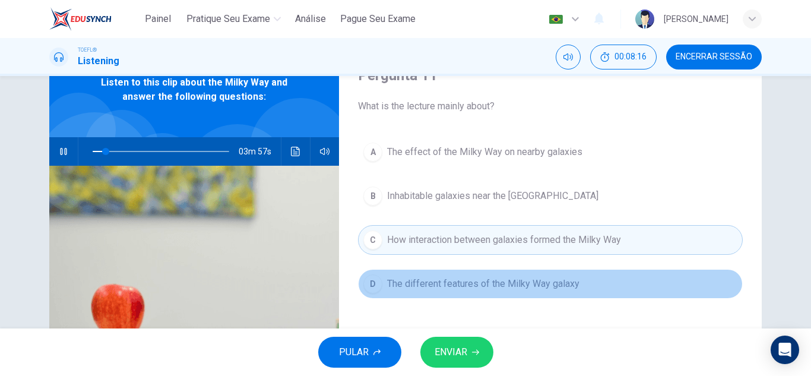
click at [424, 283] on span "The different features of the Milky Way galaxy" at bounding box center [483, 284] width 192 height 14
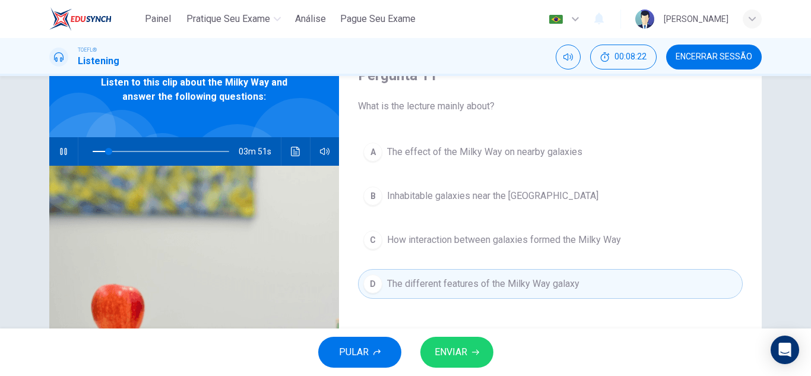
click at [446, 347] on span "ENVIAR" at bounding box center [451, 352] width 33 height 17
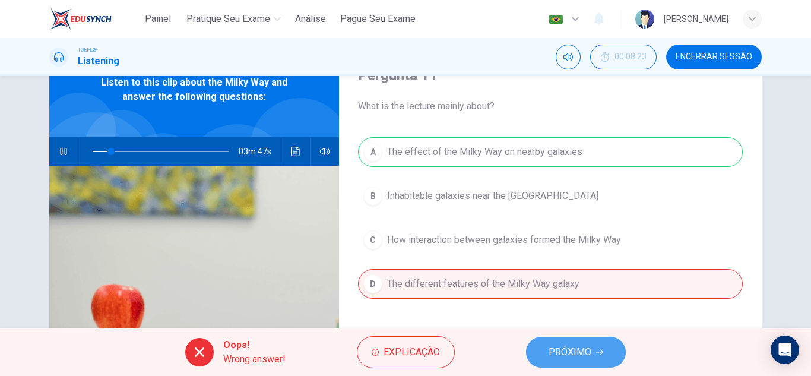
click at [540, 349] on button "PRÓXIMO" at bounding box center [576, 352] width 100 height 31
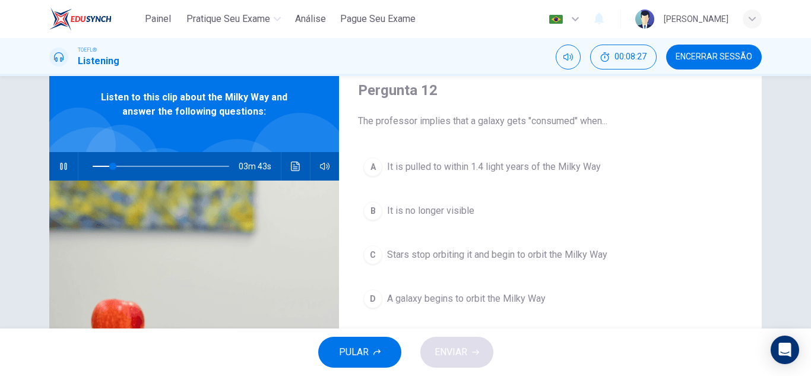
scroll to position [43, 0]
click at [551, 248] on span "Stars stop orbiting it and begin to orbit the Milky Way" at bounding box center [497, 254] width 220 height 14
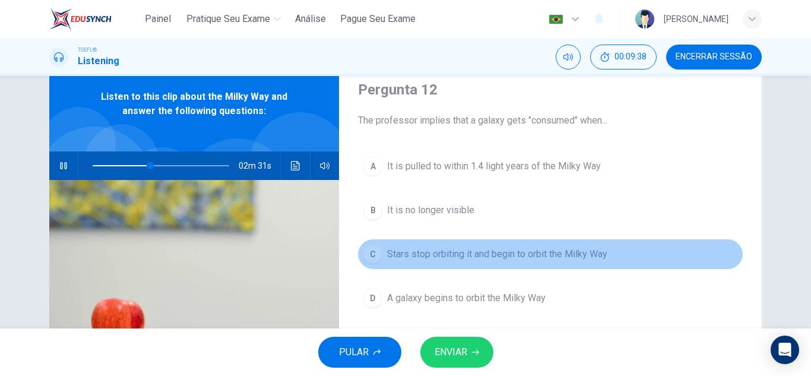
click at [551, 248] on span "Stars stop orbiting it and begin to orbit the Milky Way" at bounding box center [497, 254] width 220 height 14
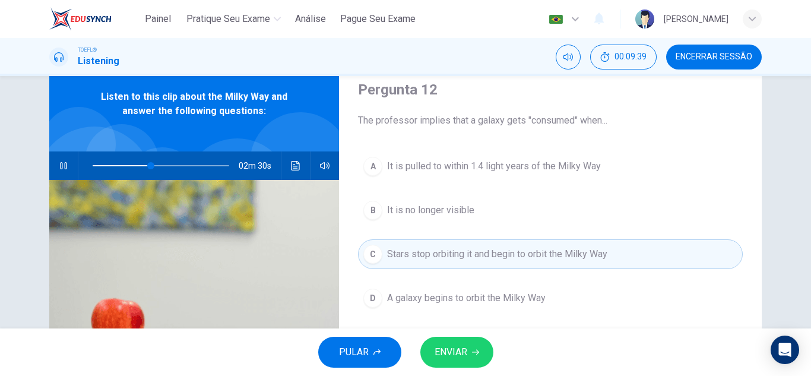
click at [451, 356] on span "ENVIAR" at bounding box center [451, 352] width 33 height 17
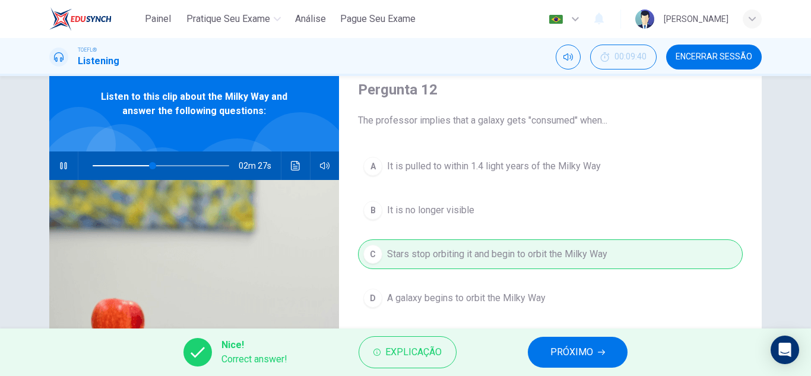
click at [553, 361] on button "PRÓXIMO" at bounding box center [578, 352] width 100 height 31
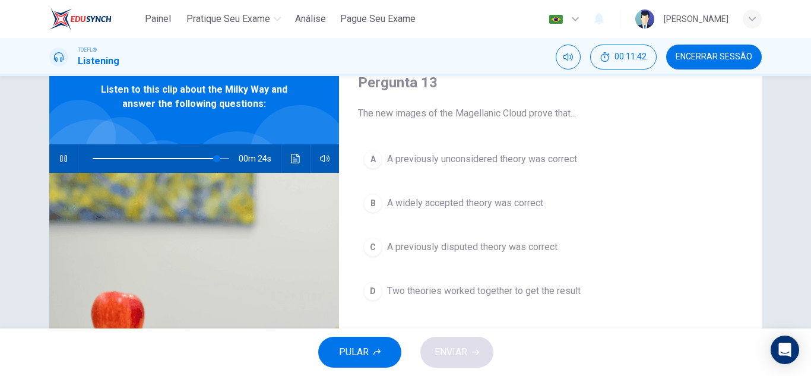
scroll to position [49, 0]
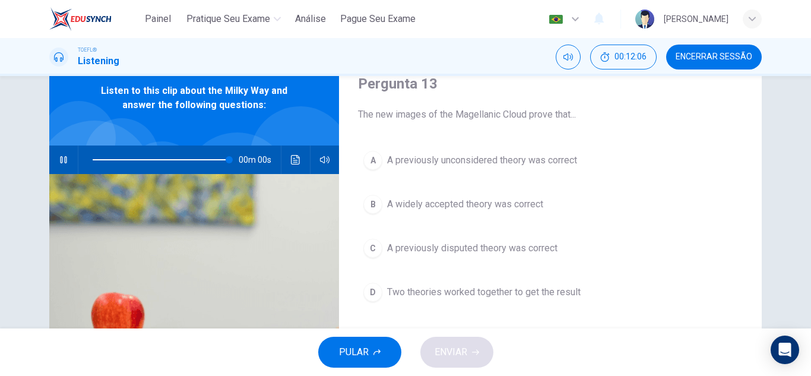
type input "0"
click at [519, 246] on span "A previously disputed theory was correct" at bounding box center [472, 248] width 170 height 14
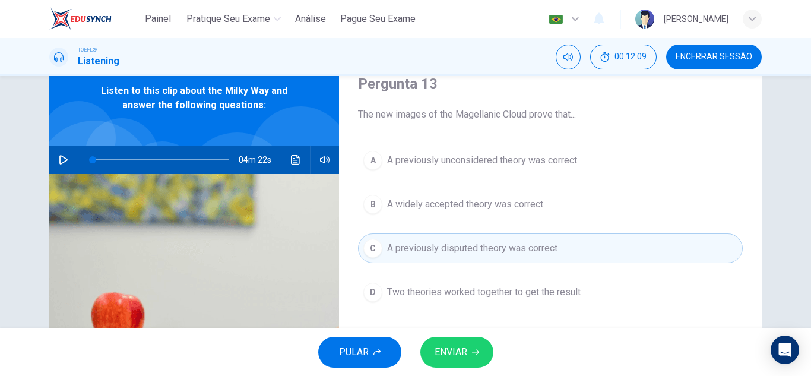
click at [470, 347] on button "ENVIAR" at bounding box center [457, 352] width 73 height 31
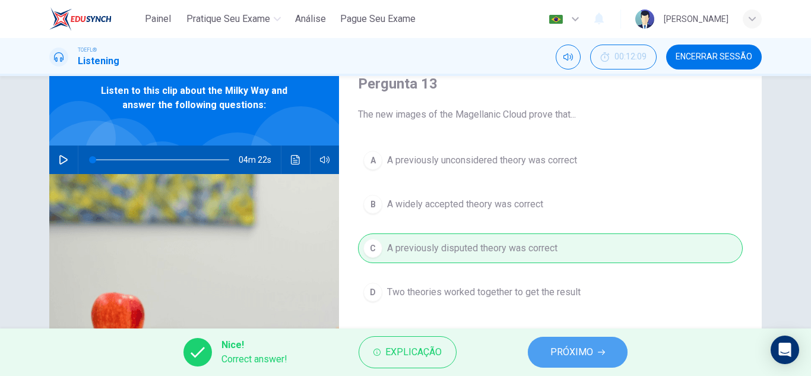
click at [548, 362] on button "PRÓXIMO" at bounding box center [578, 352] width 100 height 31
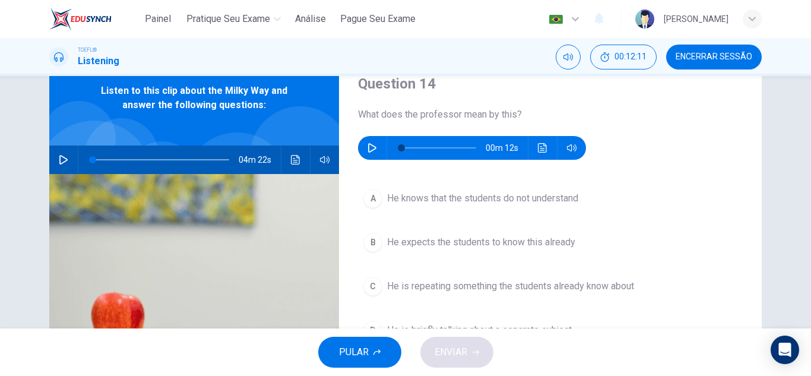
click at [368, 149] on icon "button" at bounding box center [373, 148] width 10 height 10
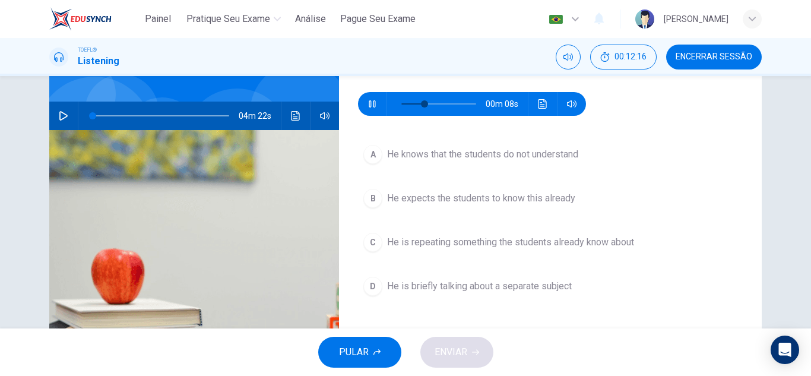
scroll to position [94, 0]
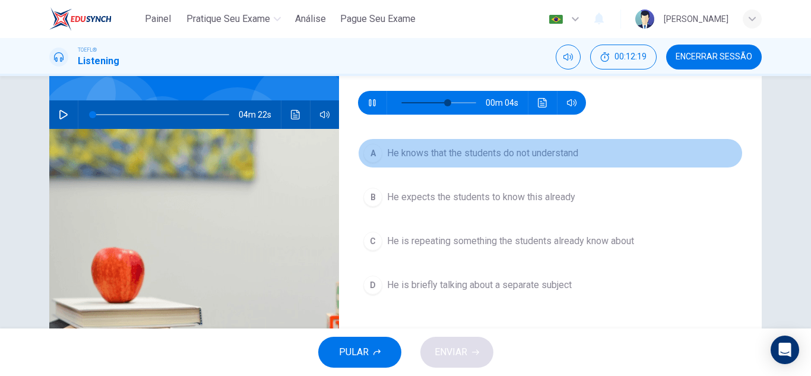
click at [518, 151] on span "He knows that the students do not understand" at bounding box center [482, 153] width 191 height 14
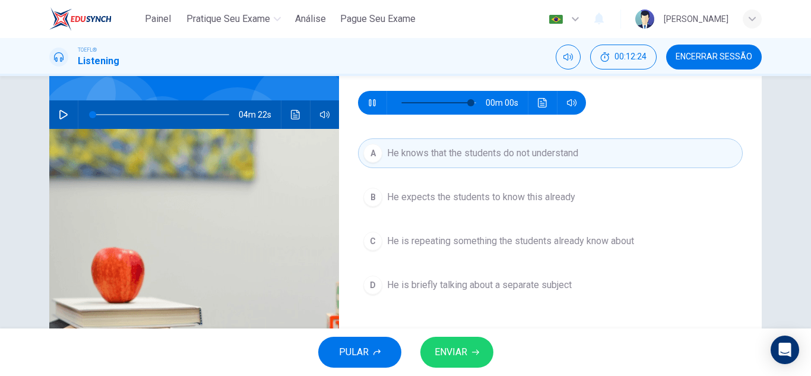
type input "0"
click at [472, 355] on icon "button" at bounding box center [475, 352] width 7 height 7
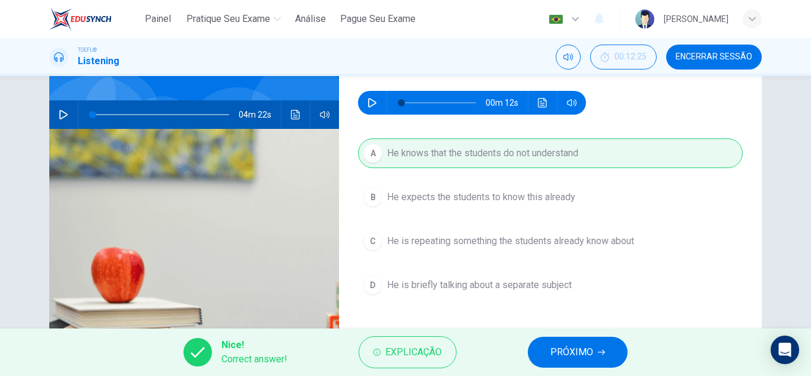
click at [549, 359] on button "PRÓXIMO" at bounding box center [578, 352] width 100 height 31
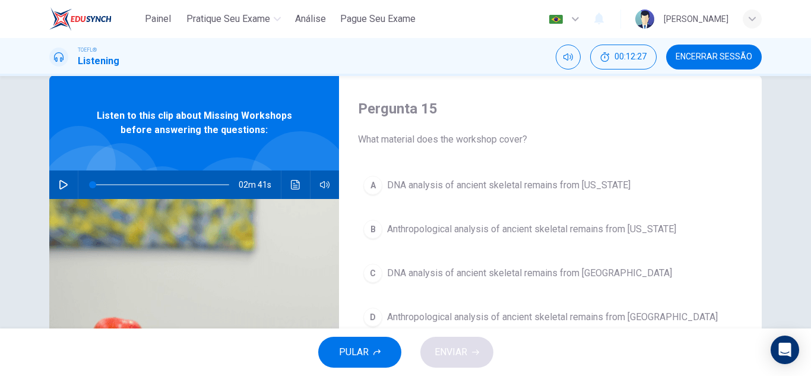
scroll to position [27, 0]
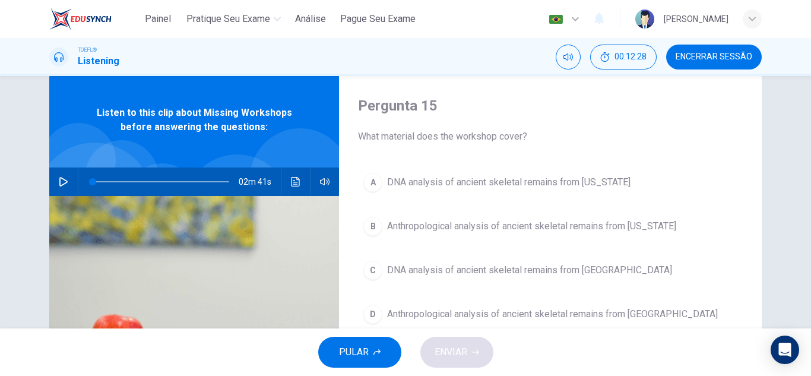
click at [49, 182] on div "02m 41s" at bounding box center [194, 182] width 290 height 29
click at [59, 180] on icon "button" at bounding box center [64, 182] width 10 height 10
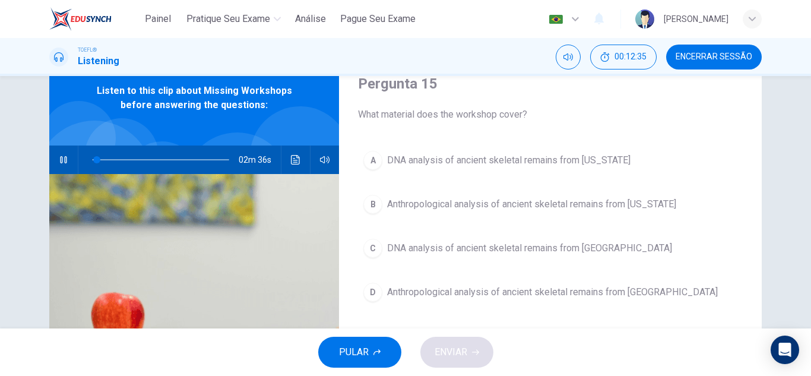
scroll to position [50, 0]
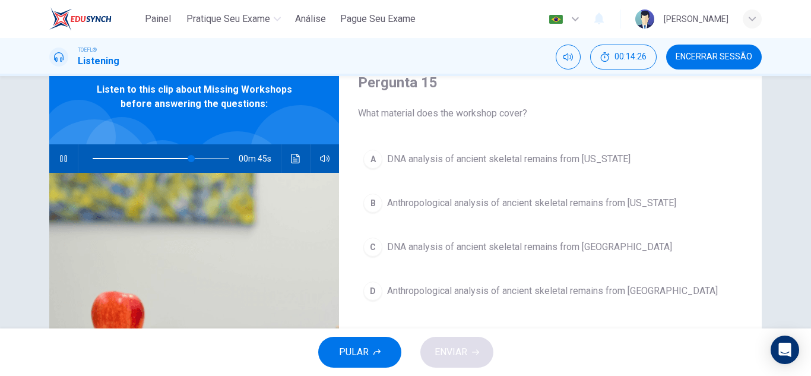
click at [493, 163] on span "DNA analysis of ancient skeletal remains from Alaska" at bounding box center [509, 159] width 244 height 14
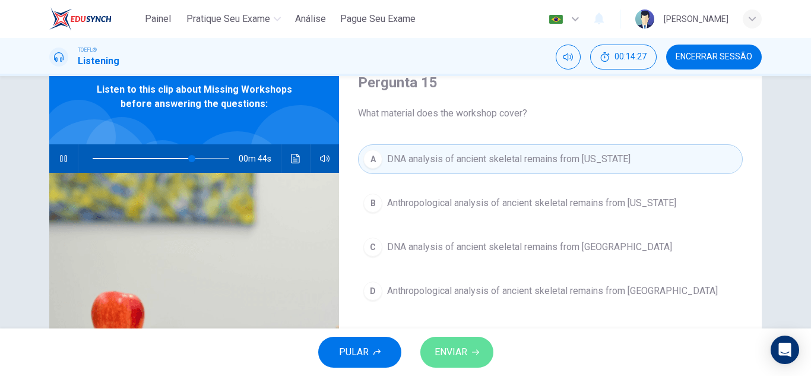
click at [463, 351] on span "ENVIAR" at bounding box center [451, 352] width 33 height 17
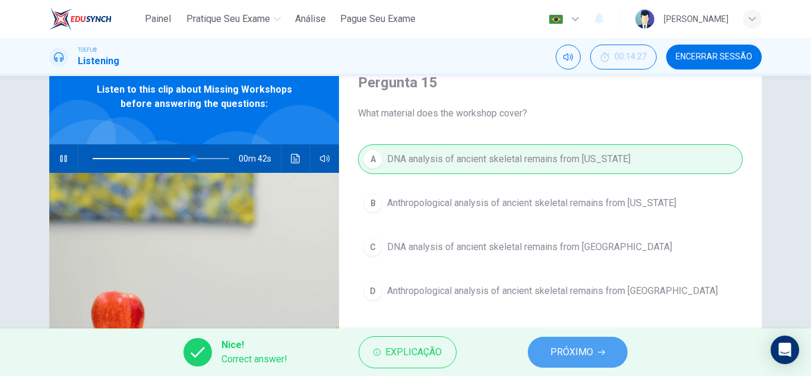
click at [570, 344] on span "PRÓXIMO" at bounding box center [572, 352] width 43 height 17
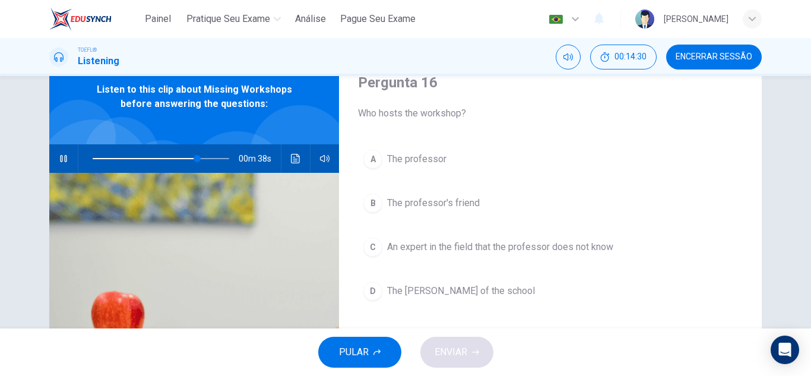
click at [480, 218] on div "A The professor B The professor's friend C An expert in the field that the prof…" at bounding box center [550, 236] width 385 height 185
click at [467, 203] on span "The professor's friend" at bounding box center [433, 203] width 93 height 14
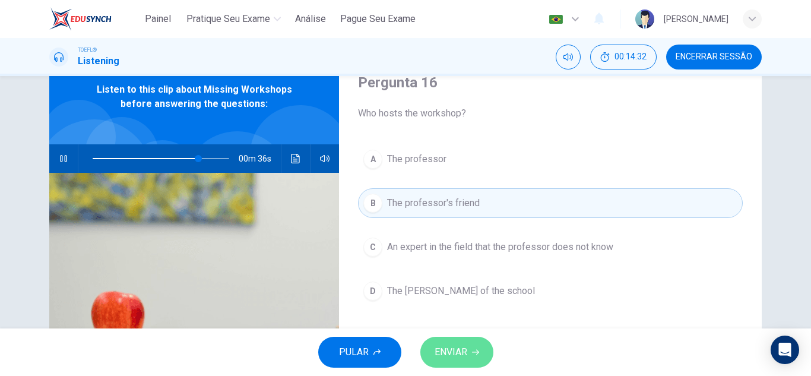
click at [458, 346] on span "ENVIAR" at bounding box center [451, 352] width 33 height 17
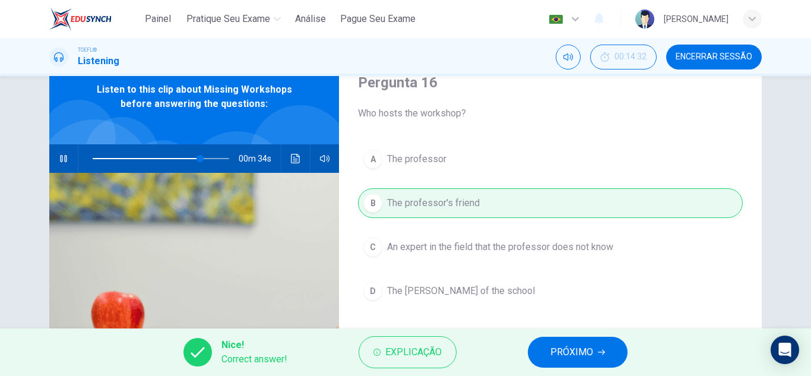
click at [561, 352] on span "PRÓXIMO" at bounding box center [572, 352] width 43 height 17
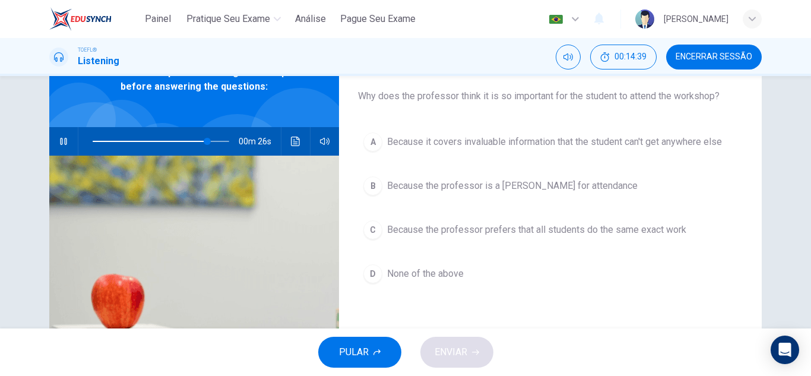
scroll to position [63, 0]
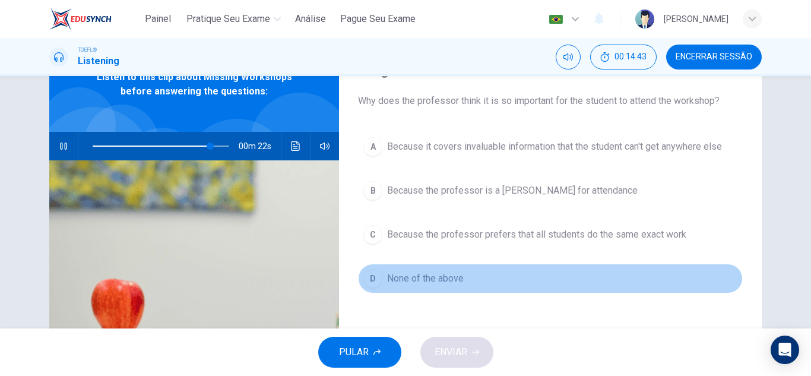
click at [490, 279] on button "D None of the above" at bounding box center [550, 279] width 385 height 30
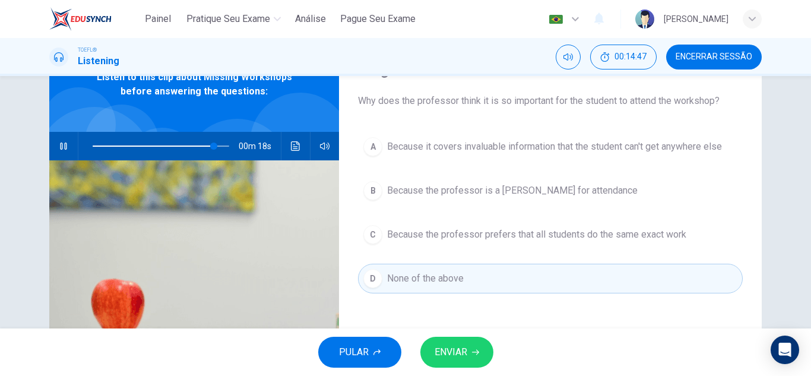
click at [112, 146] on span at bounding box center [161, 146] width 137 height 17
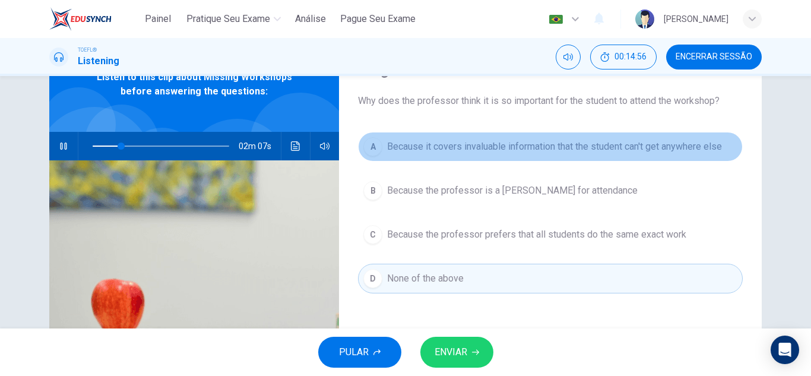
click at [476, 141] on span "Because it covers invaluable information that the student can't get anywhere el…" at bounding box center [554, 147] width 335 height 14
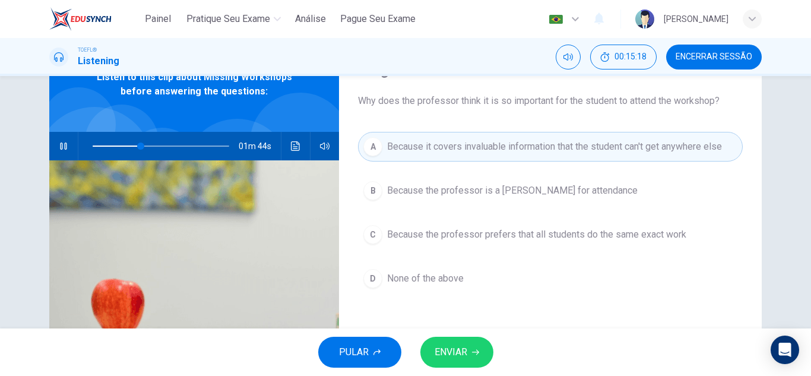
click at [466, 235] on span "Because the professor prefers that all students do the same exact work" at bounding box center [536, 235] width 299 height 14
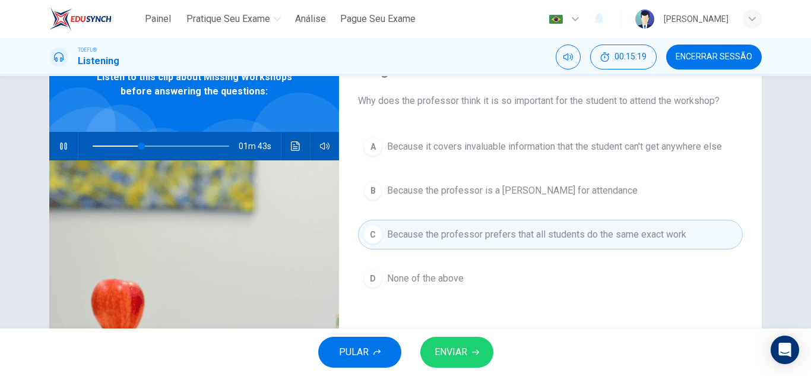
click at [443, 359] on span "ENVIAR" at bounding box center [451, 352] width 33 height 17
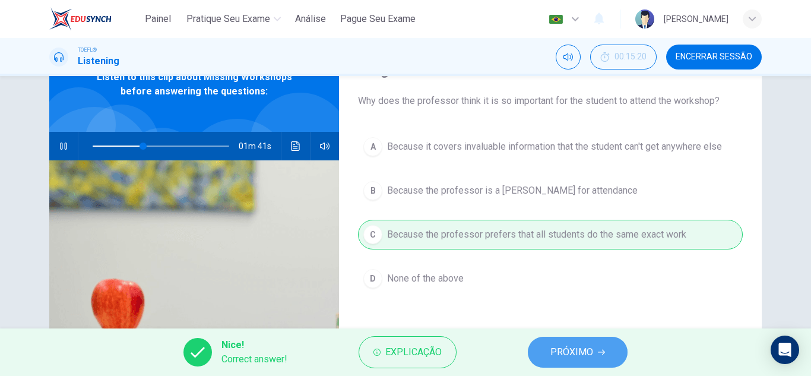
click at [548, 358] on button "PRÓXIMO" at bounding box center [578, 352] width 100 height 31
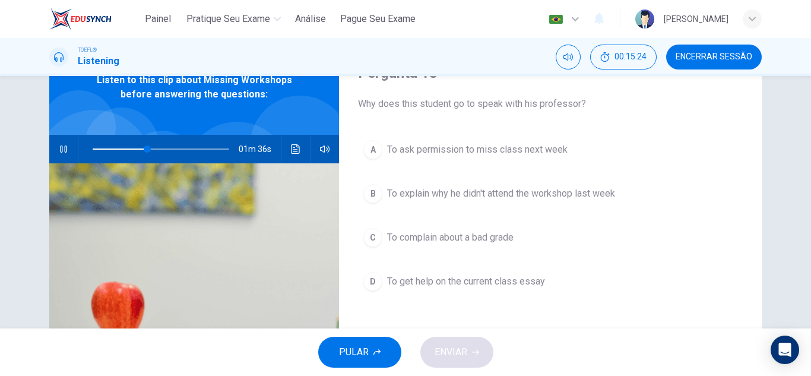
scroll to position [60, 0]
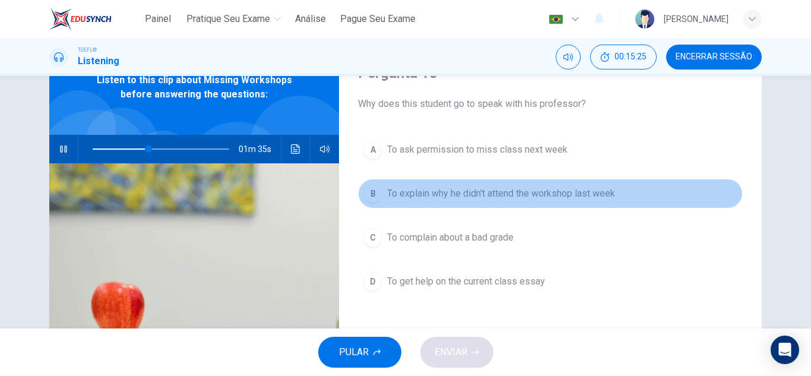
click at [586, 186] on button "B To explain why he didn't attend the workshop last week" at bounding box center [550, 194] width 385 height 30
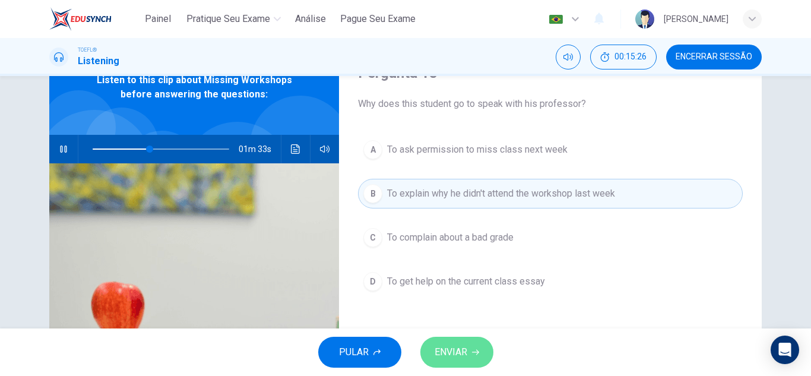
click at [468, 355] on button "ENVIAR" at bounding box center [457, 352] width 73 height 31
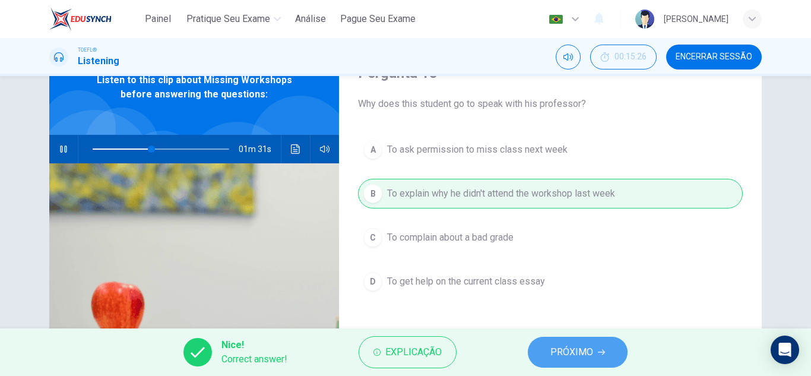
click at [571, 358] on span "PRÓXIMO" at bounding box center [572, 352] width 43 height 17
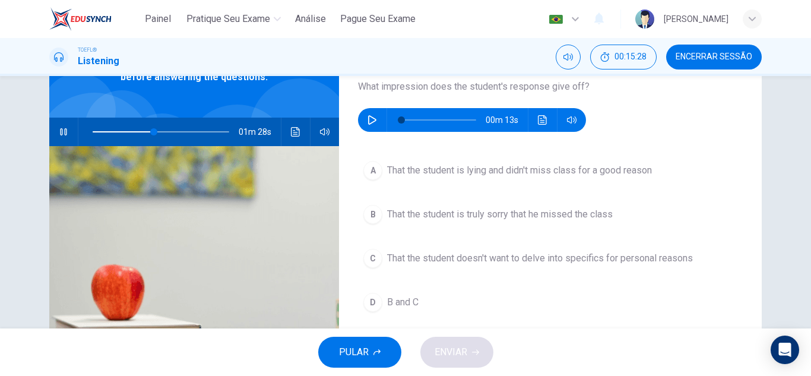
scroll to position [78, 0]
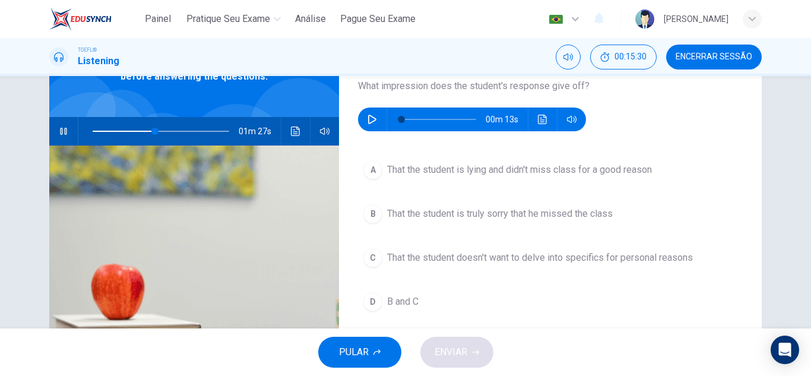
type input "46"
click at [368, 121] on icon "button" at bounding box center [373, 120] width 10 height 10
type input "0"
type input "47"
type input "7"
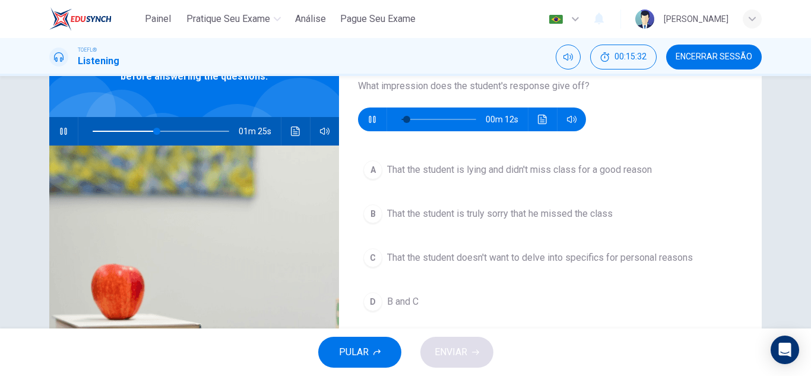
type input "47"
type input "15"
type input "48"
type input "22"
click at [65, 132] on icon "button" at bounding box center [64, 132] width 10 height 10
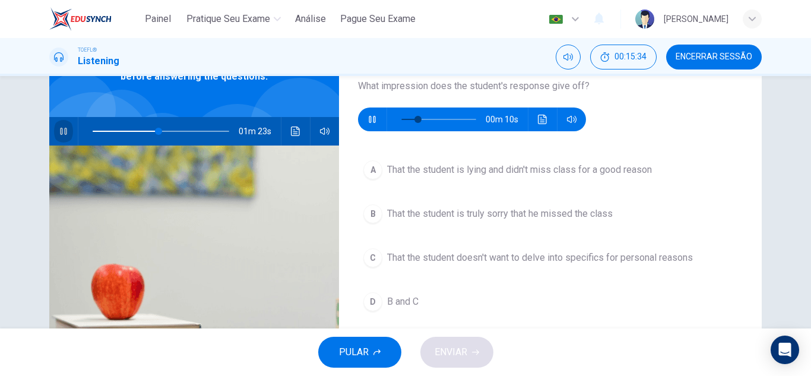
type input "48"
type input "45"
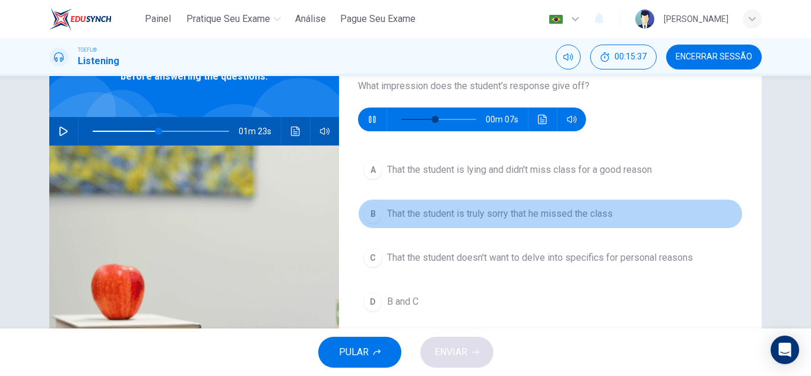
click at [374, 220] on div "B" at bounding box center [373, 213] width 19 height 19
type input "48"
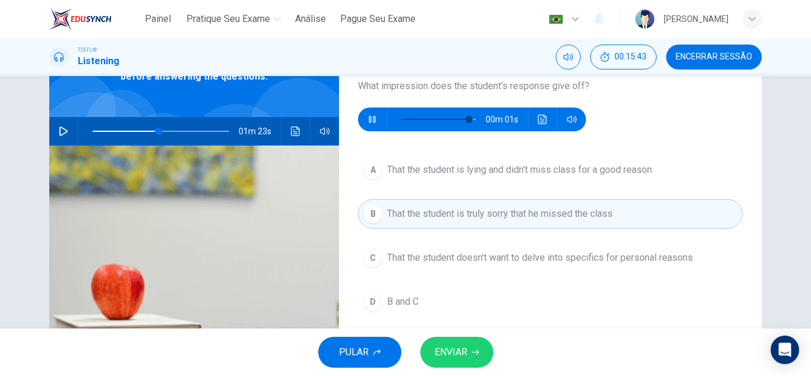
type input "98"
click at [446, 352] on span "ENVIAR" at bounding box center [451, 352] width 33 height 17
type input "48"
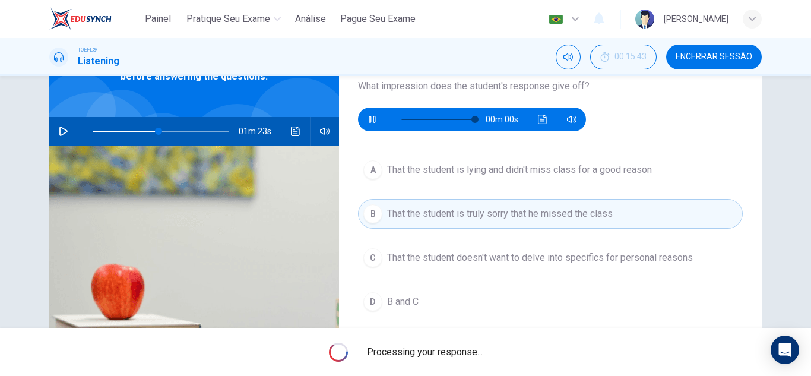
type input "0"
type input "48"
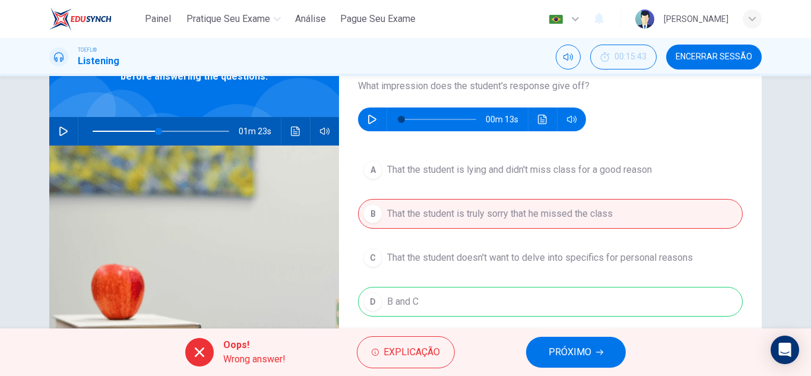
click at [558, 352] on span "PRÓXIMO" at bounding box center [570, 352] width 43 height 17
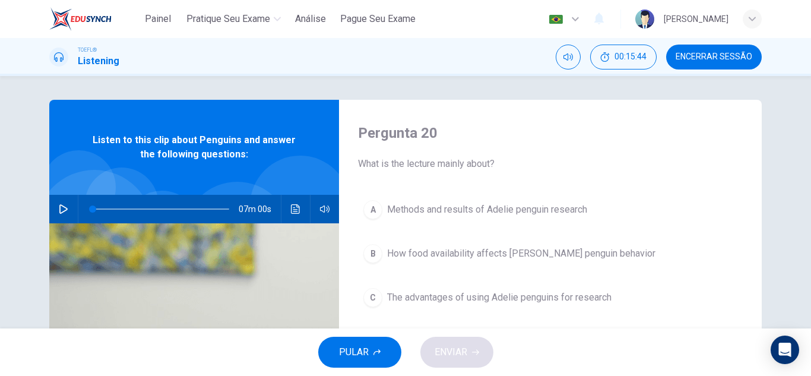
scroll to position [15, 0]
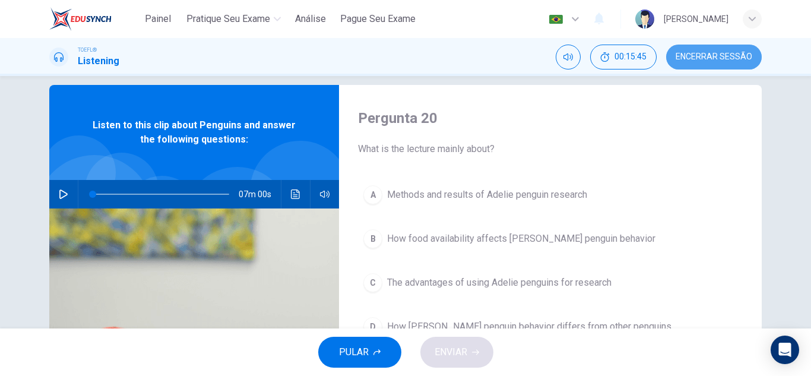
click at [714, 59] on span "Encerrar Sessão" at bounding box center [714, 57] width 77 height 10
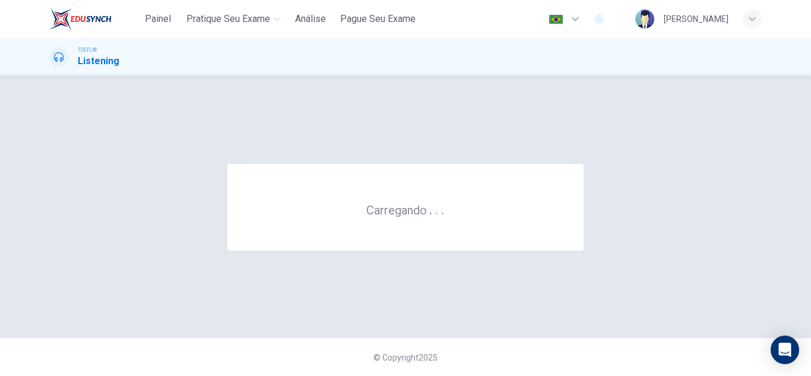
scroll to position [0, 0]
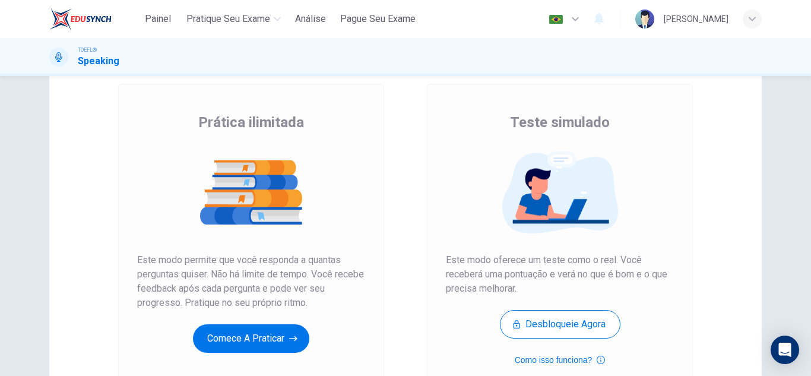
scroll to position [115, 0]
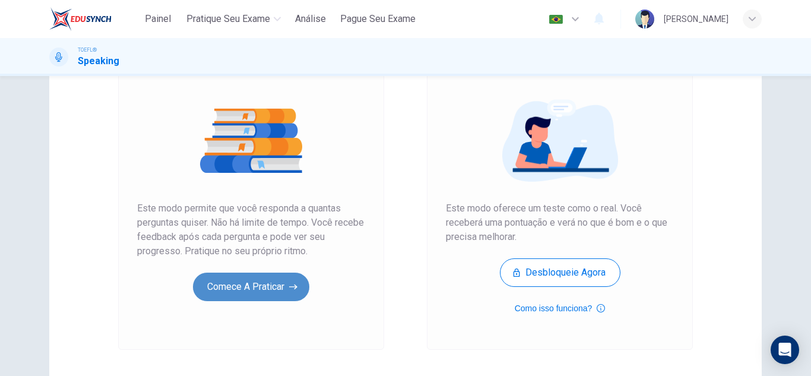
click at [289, 290] on icon "button" at bounding box center [293, 287] width 8 height 12
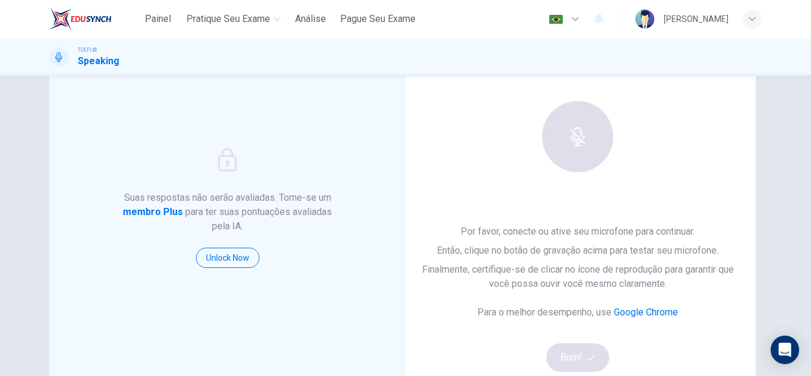
scroll to position [60, 0]
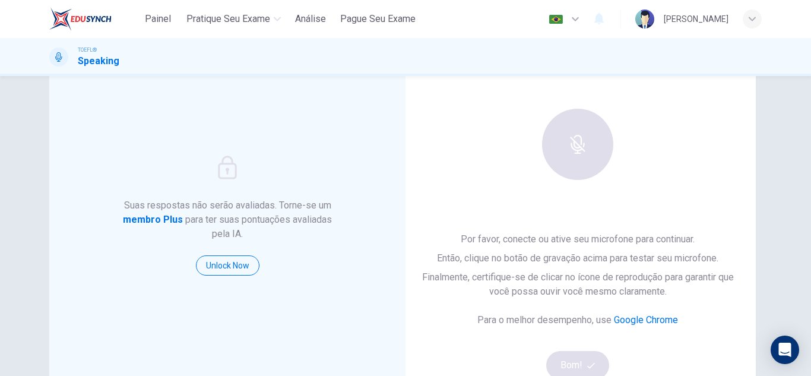
click at [585, 135] on div at bounding box center [578, 144] width 128 height 71
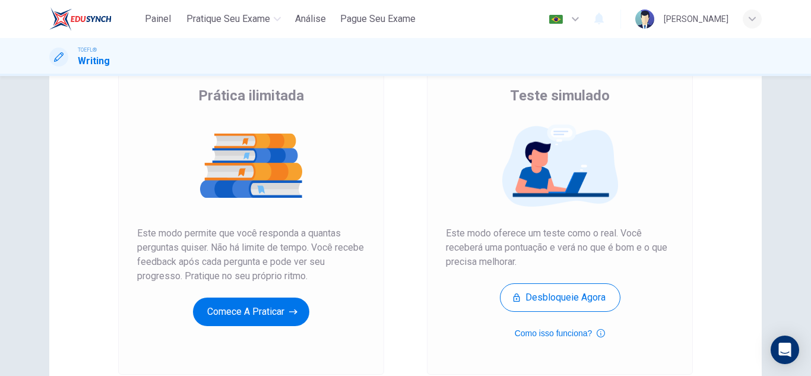
scroll to position [104, 0]
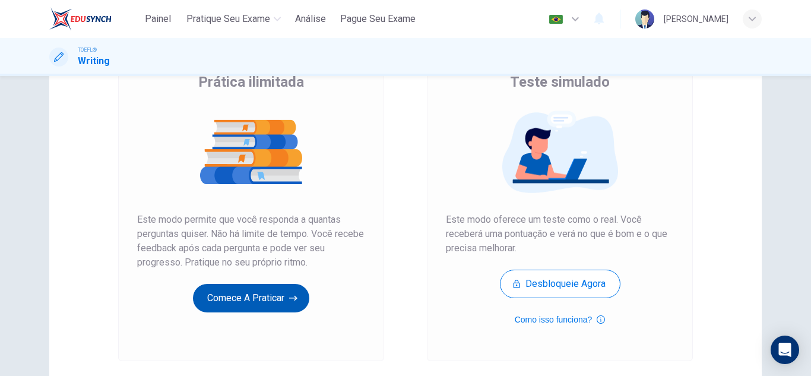
click at [296, 297] on button "Comece a praticar" at bounding box center [251, 298] width 116 height 29
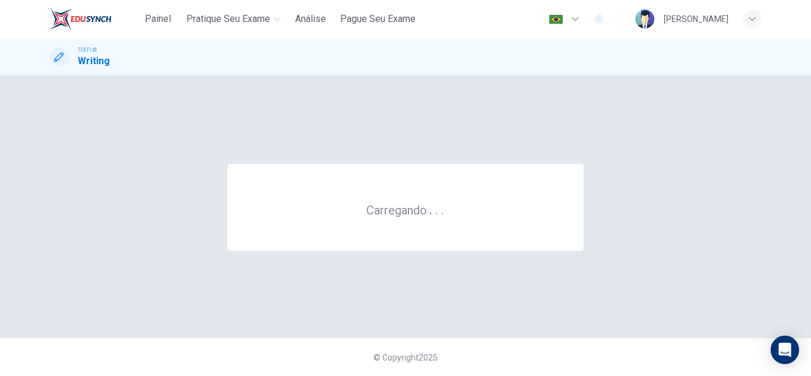
click at [296, 297] on div "Carregando . . ." at bounding box center [405, 207] width 713 height 214
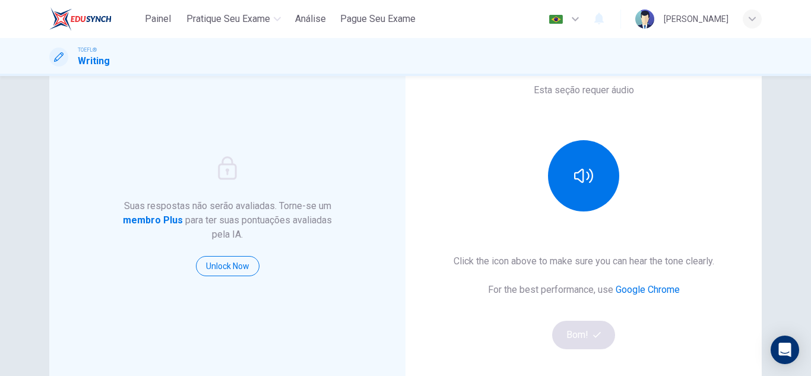
scroll to position [93, 0]
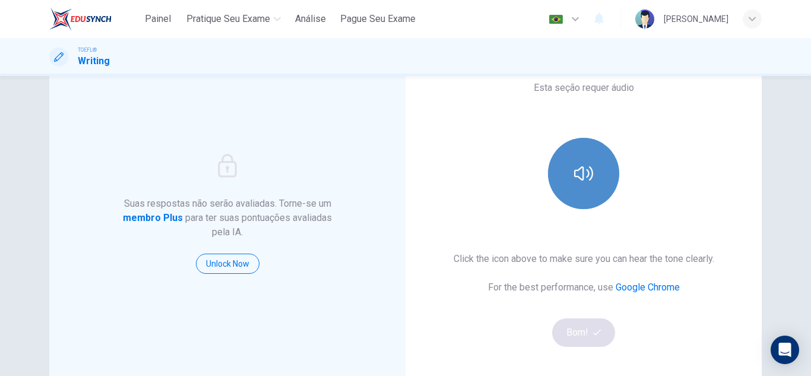
click at [560, 164] on button "button" at bounding box center [583, 173] width 71 height 71
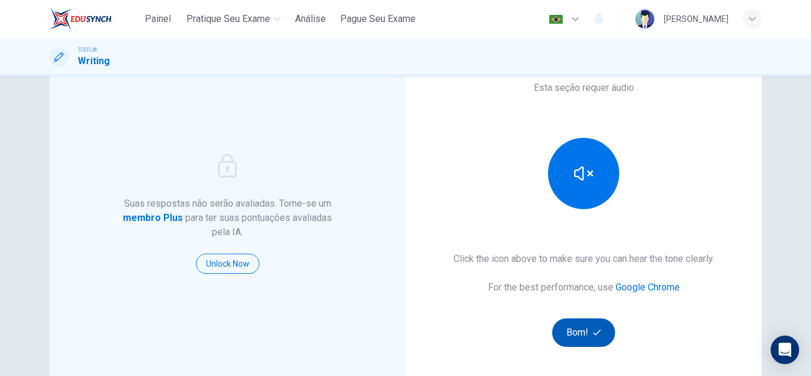
click at [583, 333] on button "Bom!" at bounding box center [584, 332] width 64 height 29
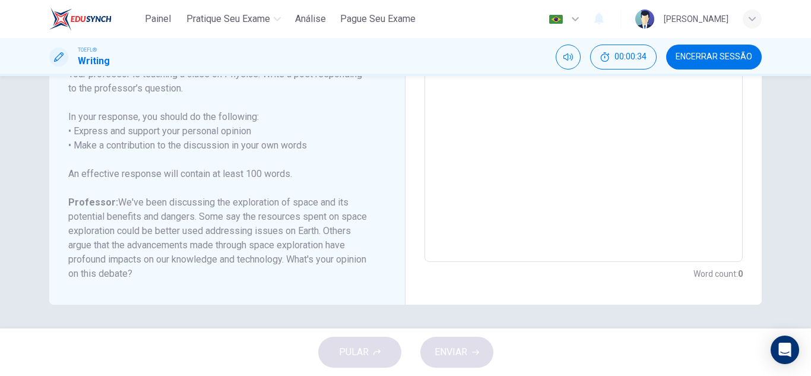
scroll to position [37, 0]
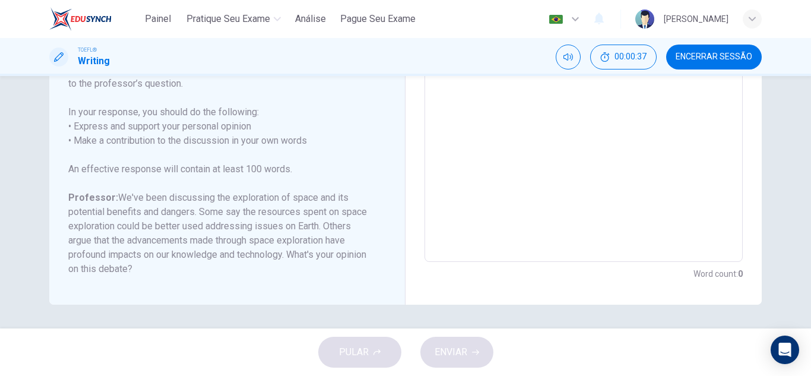
drag, startPoint x: 59, startPoint y: 198, endPoint x: 307, endPoint y: 216, distance: 248.9
click at [307, 216] on div "Question 1 Question Type : Writing for an Academic Discussion Directions For th…" at bounding box center [227, 64] width 356 height 481
drag, startPoint x: 393, startPoint y: 169, endPoint x: 392, endPoint y: 178, distance: 8.9
click at [392, 178] on div "Question 1 Question Type : Writing for an Academic Discussion Directions For th…" at bounding box center [227, 64] width 356 height 481
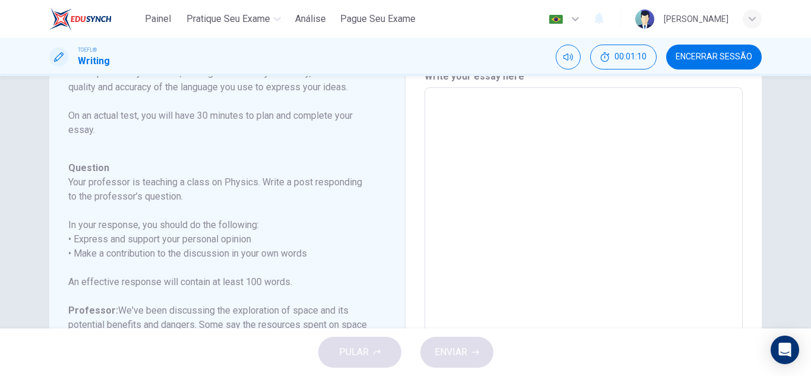
scroll to position [55, 0]
click at [450, 106] on textarea at bounding box center [584, 284] width 302 height 377
type textarea "C"
type textarea "x"
type textarea "Co"
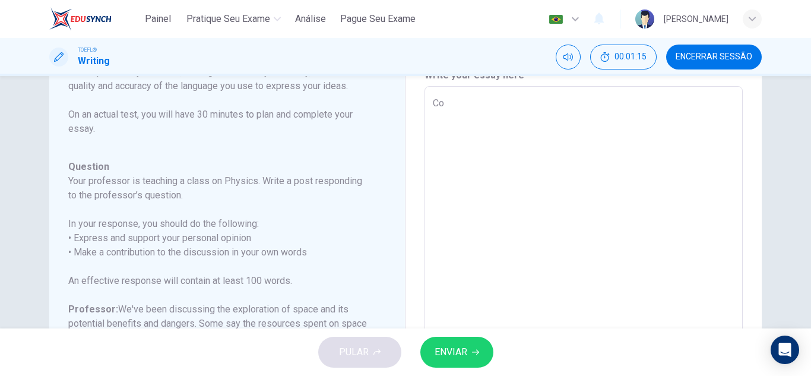
type textarea "x"
type textarea "Con"
type textarea "x"
type textarea "Cons"
type textarea "x"
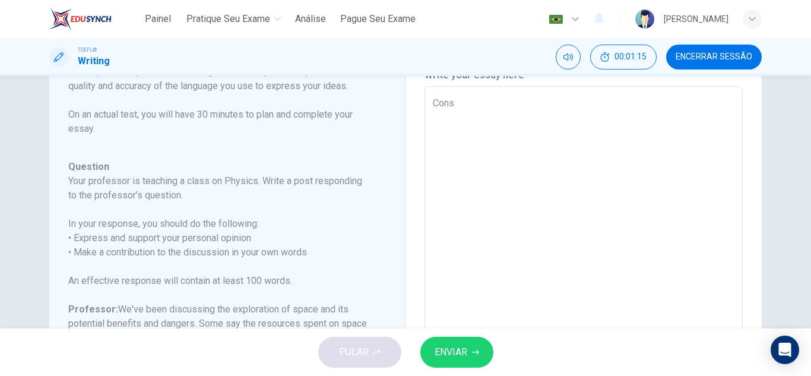
type textarea "Consi"
type textarea "x"
type textarea "Consid"
type textarea "x"
type textarea "Conside"
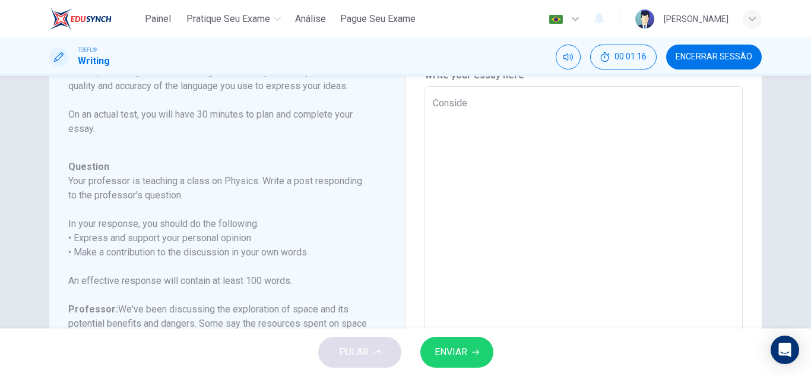
type textarea "x"
type textarea "Consider"
type textarea "x"
type textarea "Consideri"
type textarea "x"
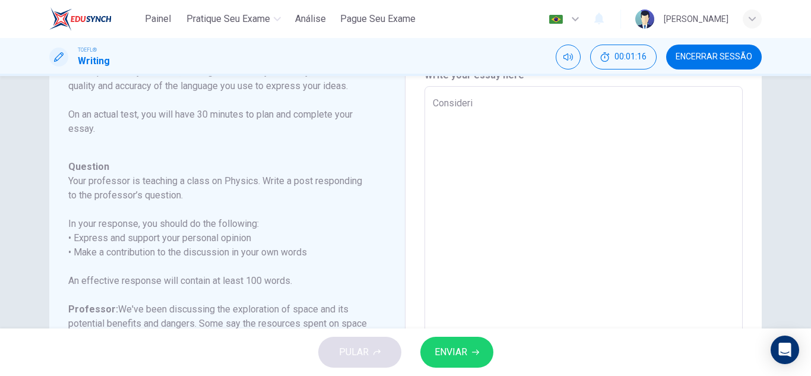
type textarea "Considerin"
type textarea "x"
type textarea "Considering"
type textarea "x"
type textarea "Considering"
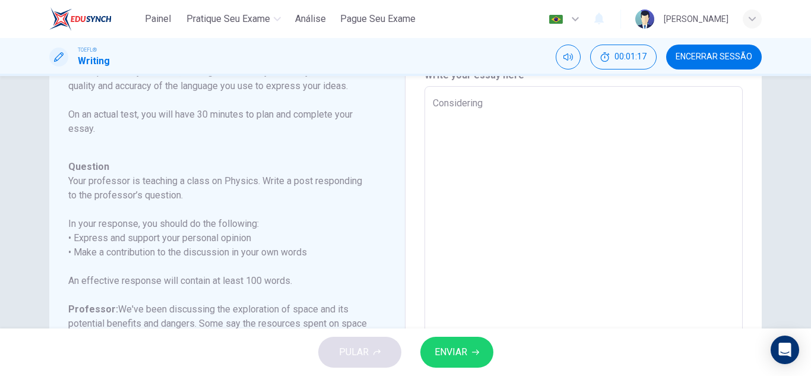
type textarea "x"
type textarea "Considering t"
type textarea "x"
type textarea "Considering th"
type textarea "x"
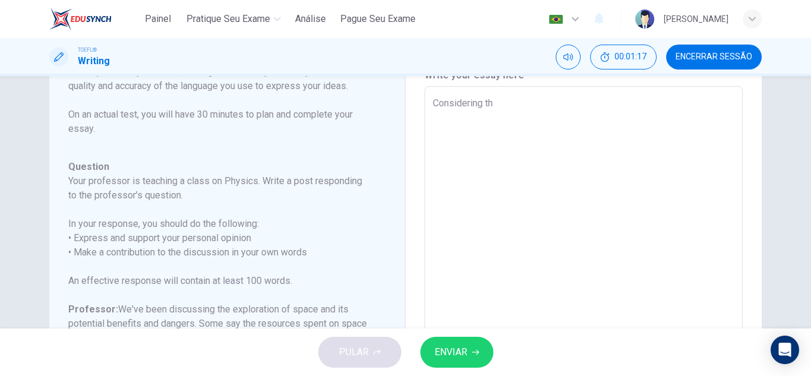
type textarea "Considering the"
type textarea "x"
type textarea "Considering the"
type textarea "x"
type textarea "Considering the t"
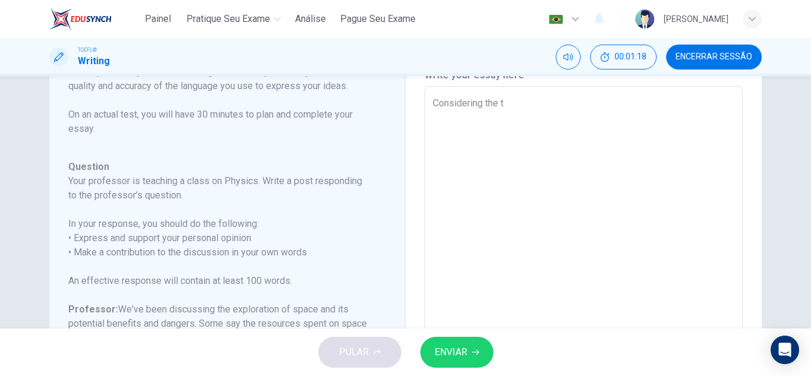
type textarea "x"
type textarea "Considering the ty"
type textarea "x"
type textarea "Considering the typ"
type textarea "x"
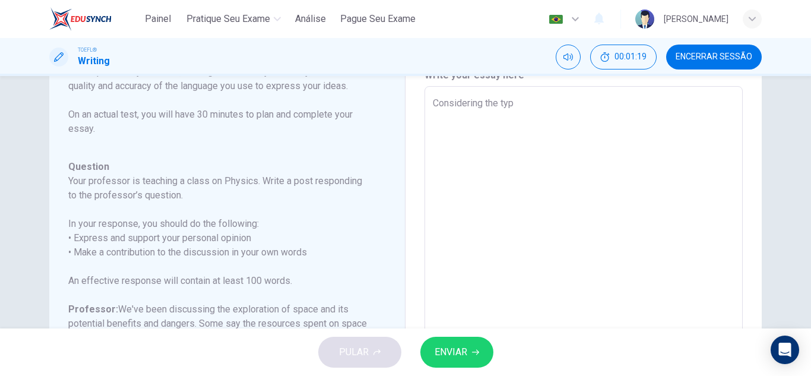
type textarea "Considering the type"
type textarea "x"
type textarea "Considering the type"
type textarea "x"
type textarea "Considering the type o"
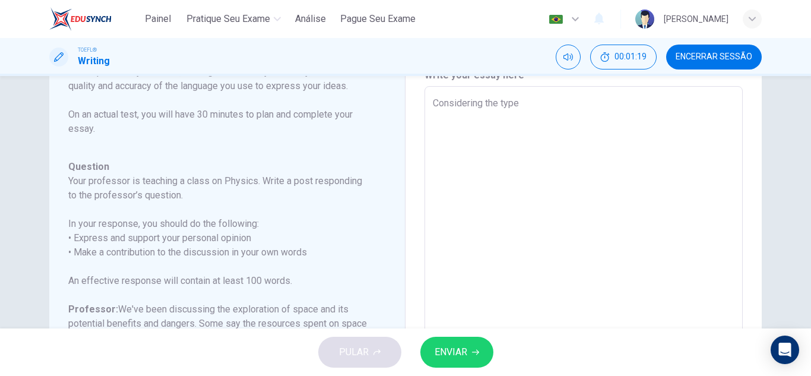
type textarea "x"
type textarea "Considering the type of"
type textarea "x"
type textarea "Considering the type of"
type textarea "x"
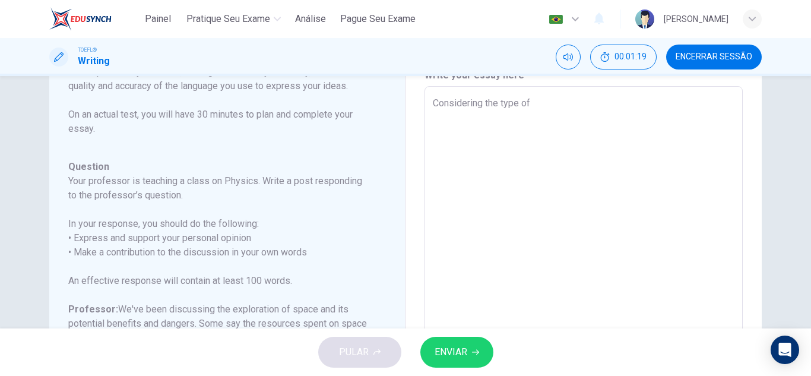
type textarea "Considering the type of i"
type textarea "x"
type textarea "Considering the type of in"
type textarea "x"
type textarea "Considering the type of inv"
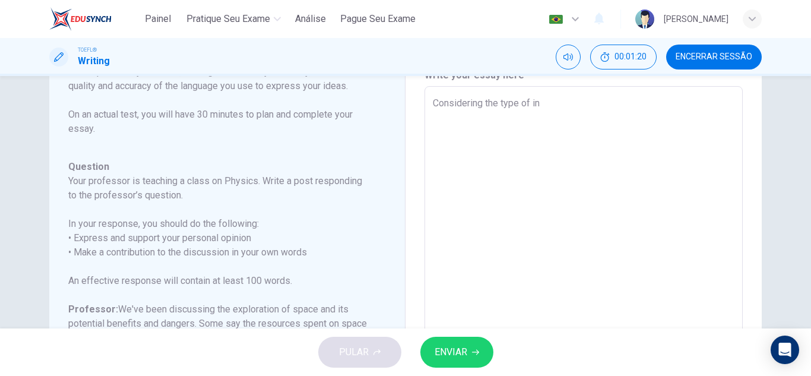
type textarea "x"
type textarea "Considering the type of inve"
type textarea "x"
type textarea "Considering the type of inves"
type textarea "x"
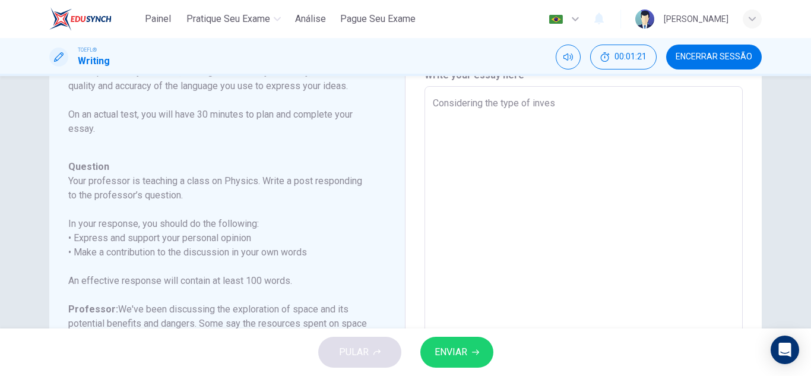
type textarea "Considering the type of invest"
type textarea "x"
type textarea "Considering the type of investm"
type textarea "x"
type textarea "Considering the type of investme"
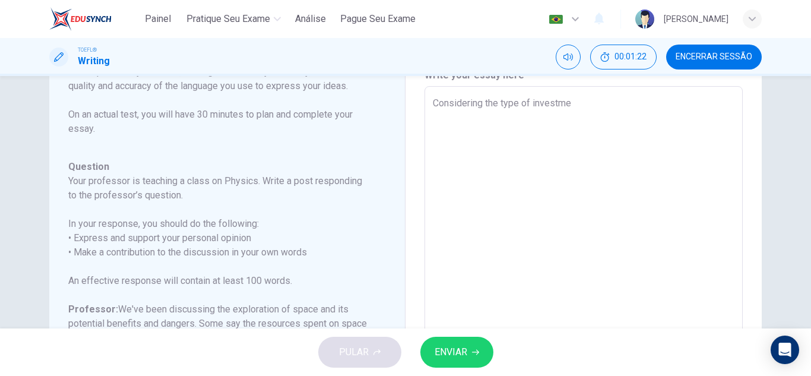
type textarea "x"
type textarea "Considering the type of investmen"
type textarea "x"
type textarea "Considering the type of investment"
type textarea "x"
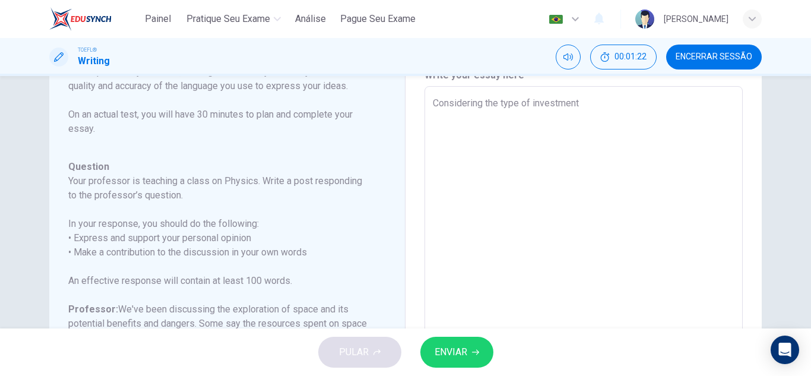
type textarea "Considering the type of investment"
type textarea "x"
type textarea "Considering the type of investment t"
type textarea "x"
type textarea "Considering the type of investment th"
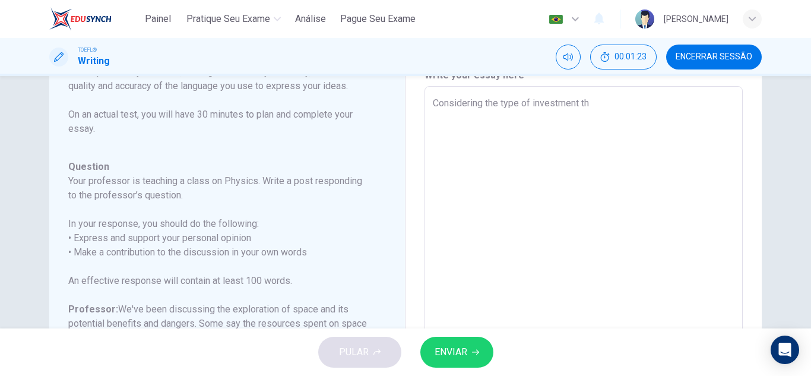
type textarea "x"
type textarea "Considering the type of investment tha"
type textarea "x"
type textarea "Considering the type of investment that"
type textarea "x"
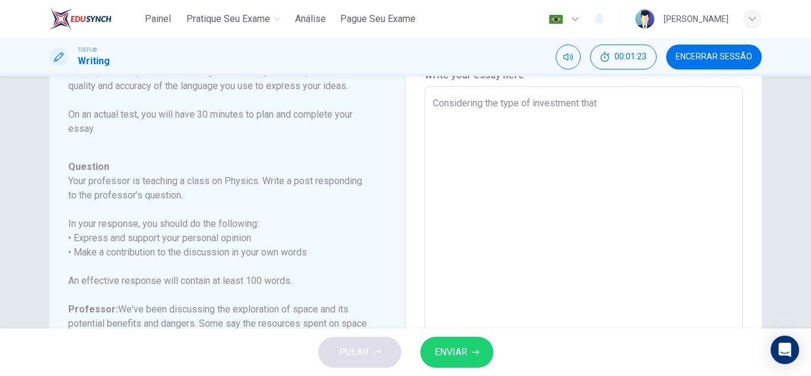
type textarea "Considering the type of investment that"
type textarea "x"
type textarea "Considering the type of investment that g"
type textarea "x"
type textarea "Considering the type of investment that go"
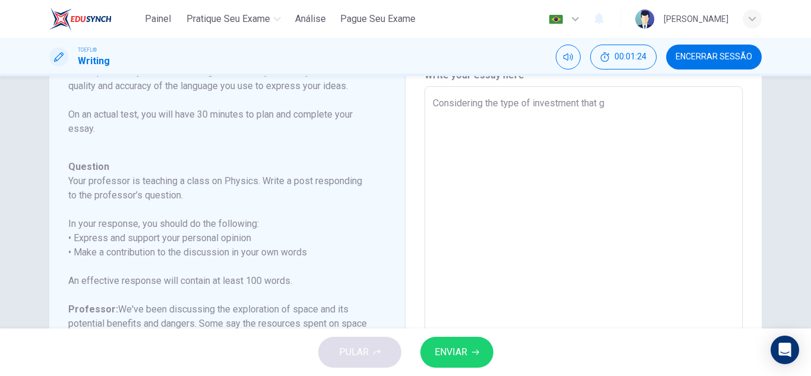
type textarea "x"
type textarea "Considering the type of investment that goe"
type textarea "x"
type textarea "Considering the type of investment that goes"
type textarea "x"
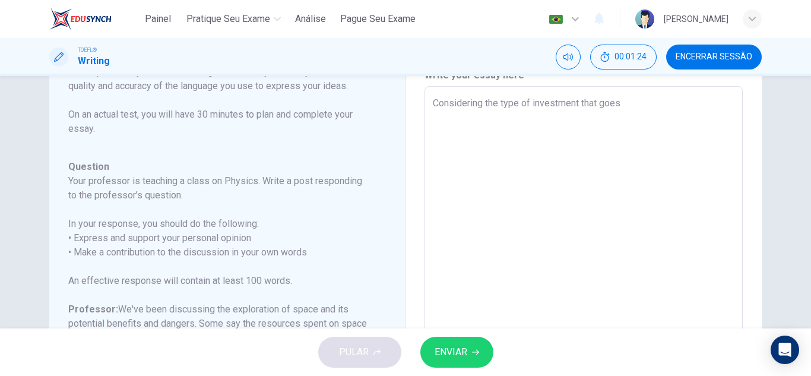
type textarea "Considering the type of investment that goes"
type textarea "x"
type textarea "Considering the type of investment that goes i"
type textarea "x"
type textarea "Considering the type of investment that goes in"
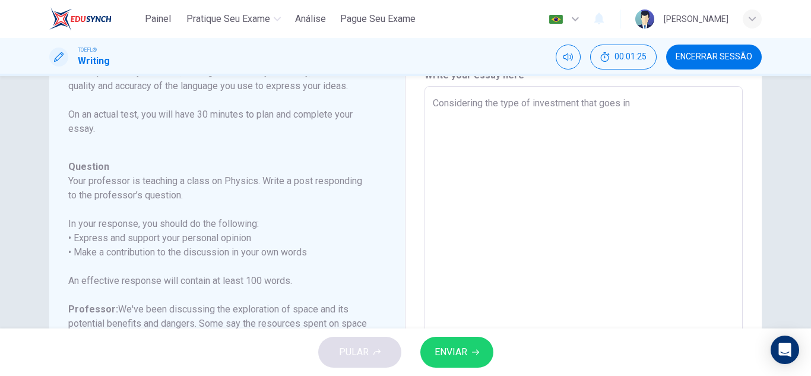
type textarea "x"
type textarea "Considering the type of investment that goes int"
type textarea "x"
type textarea "Considering the type of investment that goes into"
type textarea "x"
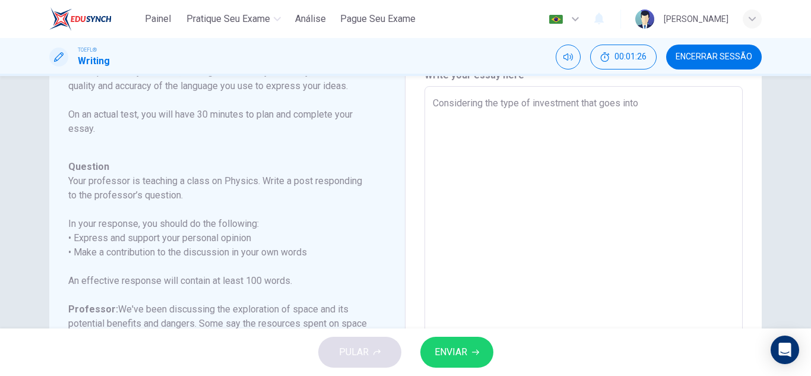
type textarea "Considering the type of investment that goes into"
type textarea "x"
type textarea "Considering the type of investment that goes into s"
type textarea "x"
type textarea "Considering the type of investment that goes into sp"
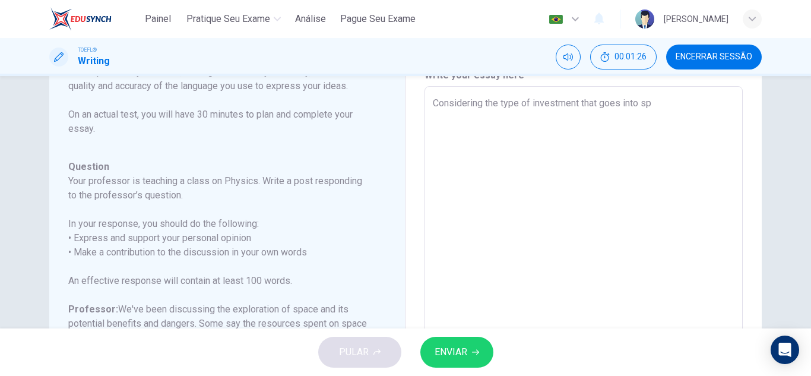
type textarea "x"
type textarea "Considering the type of investment that goes into spa"
type textarea "x"
type textarea "Considering the type of investment that goes into spac"
type textarea "x"
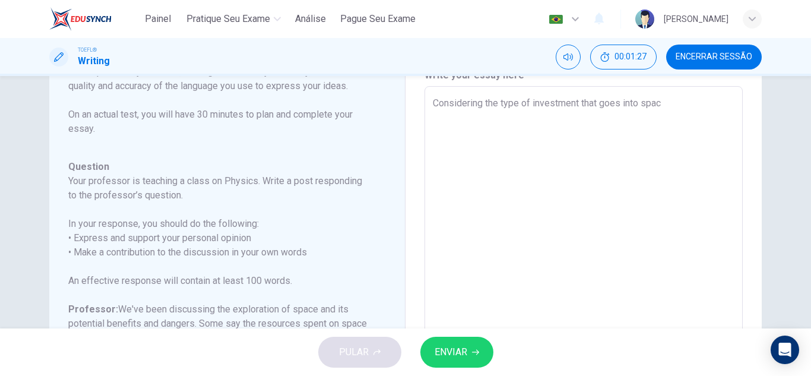
type textarea "Considering the type of investment that goes into space"
type textarea "x"
type textarea "Considering the type of investment that goes into space"
type textarea "x"
type textarea "Considering the type of investment that goes into space e"
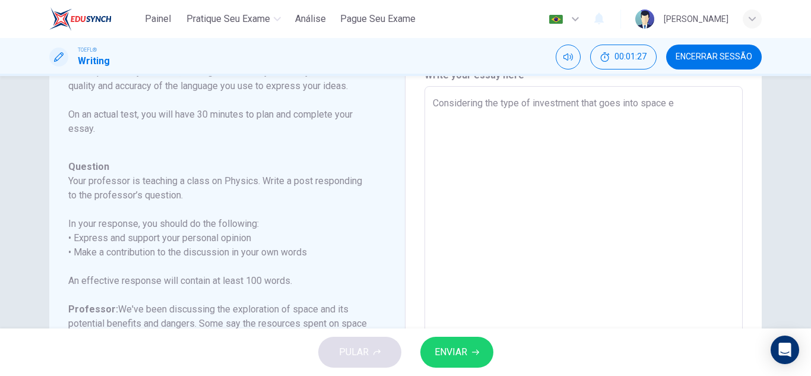
type textarea "x"
type textarea "Considering the type of investment that goes into space ex"
type textarea "x"
type textarea "Considering the type of investment that goes into space exp"
type textarea "x"
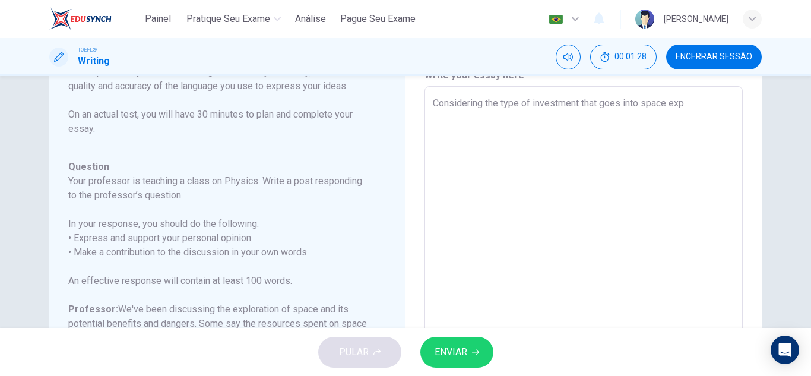
type textarea "Considering the type of investment that goes into space expl"
type textarea "x"
type textarea "Considering the type of investment that goes into space explo"
type textarea "x"
type textarea "Considering the type of investment that goes into space explor"
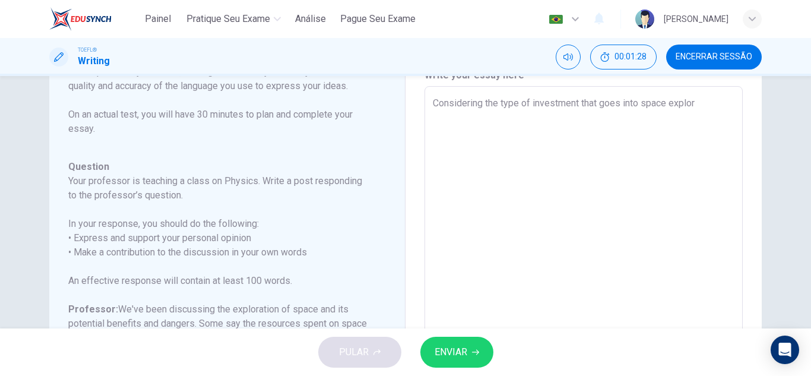
type textarea "x"
type textarea "Considering the type of investment that goes into space explora"
type textarea "x"
type textarea "Considering the type of investment that goes into space explorat"
type textarea "x"
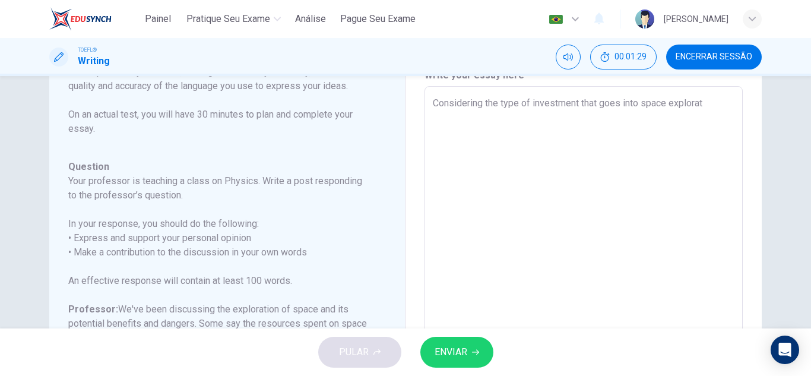
type textarea "Considering the type of investment that goes into space explorati"
type textarea "x"
type textarea "Considering the type of investment that goes into space exploratio"
type textarea "x"
type textarea "Considering the type of investment that goes into space exploration"
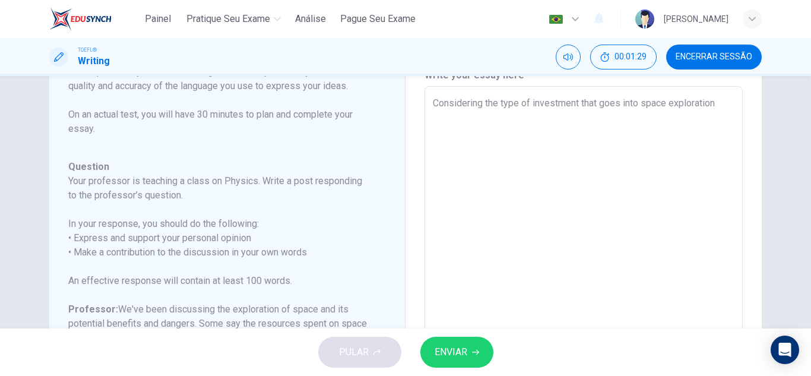
type textarea "x"
type textarea "Considering the type of investment that goes into space exploration,"
type textarea "x"
type textarea "Considering the type of investment that goes into space exploration,"
type textarea "x"
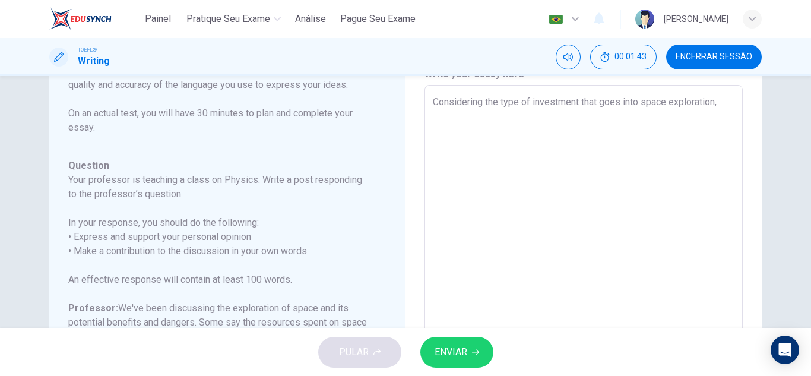
scroll to position [0, 0]
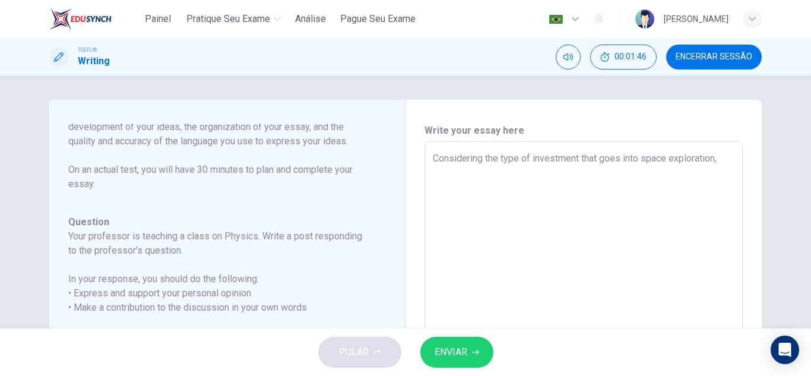
type textarea "Considering the type of investment that goes into space exploration, I"
type textarea "x"
type textarea "Considering the type of investment that goes into space exploration, I"
type textarea "x"
type textarea "Considering the type of investment that goes into space exploration, I b"
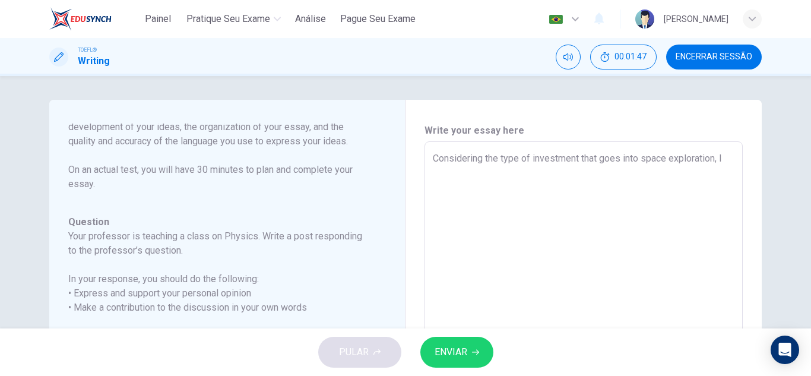
type textarea "x"
type textarea "Considering the type of investment that goes into space exploration, I be"
type textarea "x"
type textarea "Considering the type of investment that goes into space exploration, I bel"
type textarea "x"
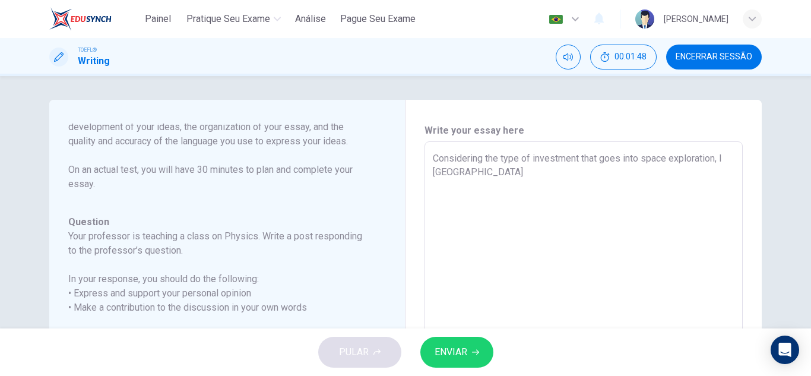
type textarea "Considering the type of investment that goes into space exploration, I beli"
type textarea "x"
type textarea "Considering the type of investment that goes into space exploration, I belie"
type textarea "x"
type textarea "Considering the type of investment that goes into space exploration, I believ"
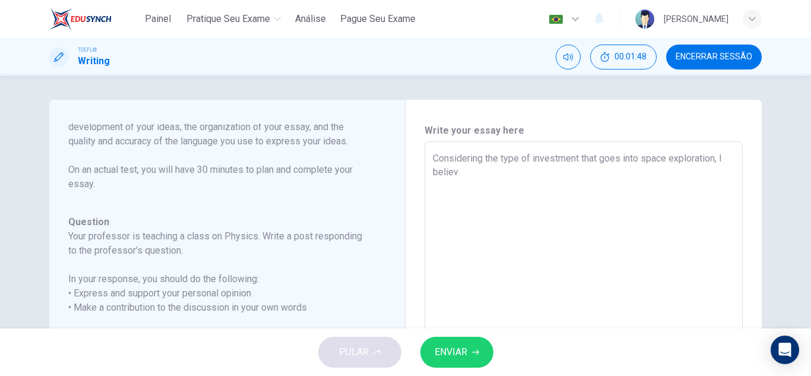
type textarea "x"
type textarea "Considering the type of investment that goes into space exploration, I believe"
type textarea "x"
type textarea "Considering the type of investment that goes into space exploration, I believe"
type textarea "x"
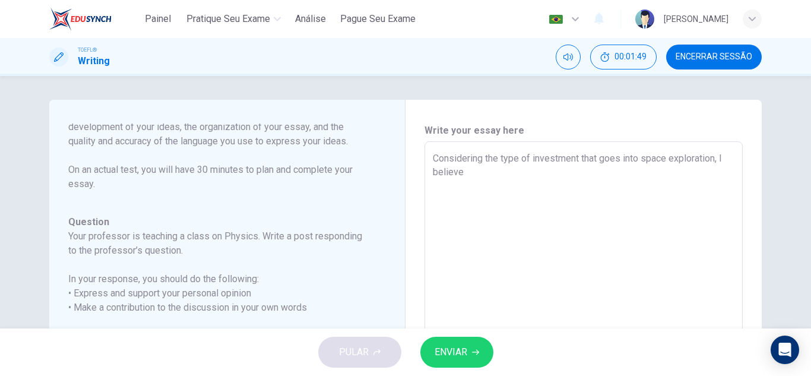
type textarea "Considering the type of investment that goes into space exploration, I believe t"
type textarea "x"
type textarea "Considering the type of investment that goes into space exploration, I believe …"
type textarea "x"
type textarea "Considering the type of investment that goes into space exploration, I believe …"
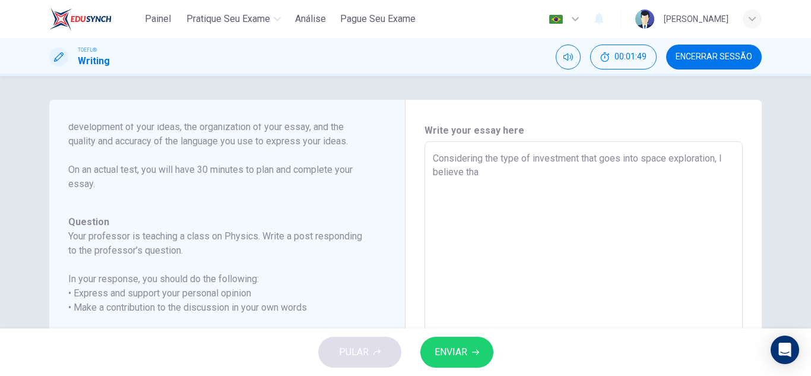
type textarea "x"
type textarea "Considering the type of investment that goes into space exploration, I believe …"
type textarea "x"
type textarea "Considering the type of investment that goes into space exploration, I believe …"
type textarea "x"
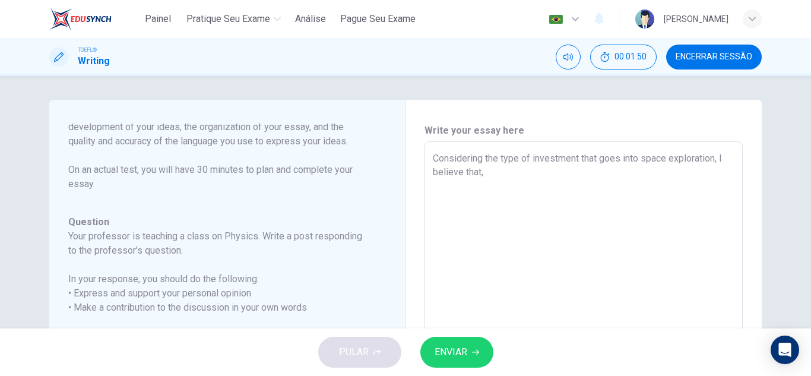
type textarea "Considering the type of investment that goes into space exploration, I believe …"
type textarea "x"
type textarea "Considering the type of investment that goes into space exploration, I believe …"
type textarea "x"
type textarea "Considering the type of investment that goes into space exploration, I believe …"
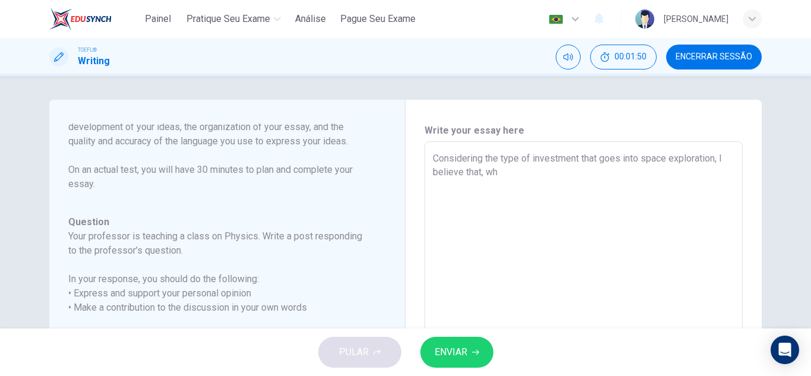
type textarea "x"
type textarea "Considering the type of investment that goes into space exploration, I believe …"
type textarea "x"
type textarea "Considering the type of investment that goes into space exploration, I believe …"
type textarea "x"
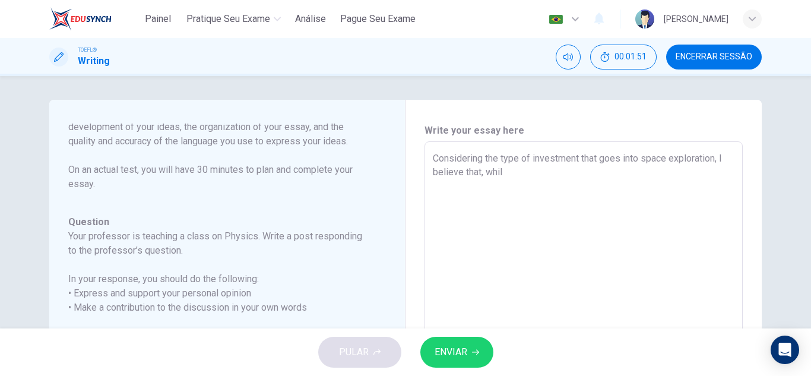
type textarea "Considering the type of investment that goes into space exploration, I believe …"
type textarea "x"
type textarea "Considering the type of investment that goes into space exploration, I believe …"
type textarea "x"
type textarea "Considering the type of investment that goes into space exploration, I believe …"
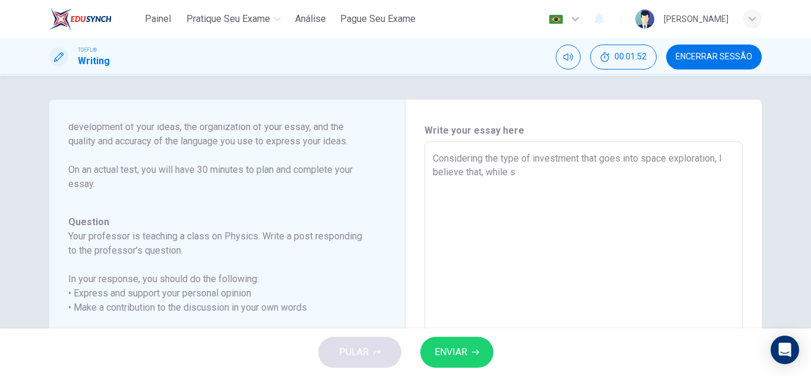
type textarea "x"
type textarea "Considering the type of investment that goes into space exploration, I believe …"
type textarea "x"
type textarea "Considering the type of investment that goes into space exploration, I believe …"
type textarea "x"
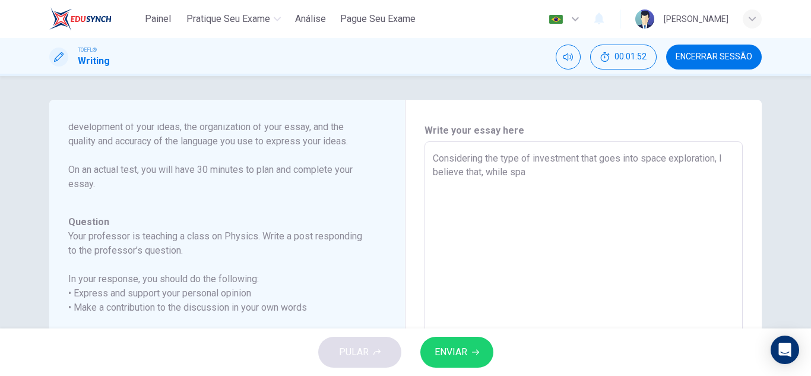
type textarea "Considering the type of investment that goes into space exploration, I believe …"
type textarea "x"
type textarea "Considering the type of investment that goes into space exploration, I believe …"
type textarea "x"
type textarea "Considering the type of investment that goes into space exploration, I believe …"
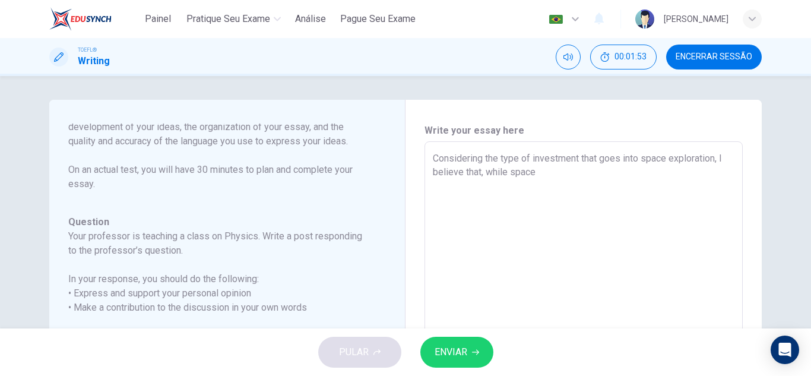
type textarea "x"
type textarea "Considering the type of investment that goes into space exploration, I believe …"
type textarea "x"
type textarea "Considering the type of investment that goes into space exploration, I believe …"
type textarea "x"
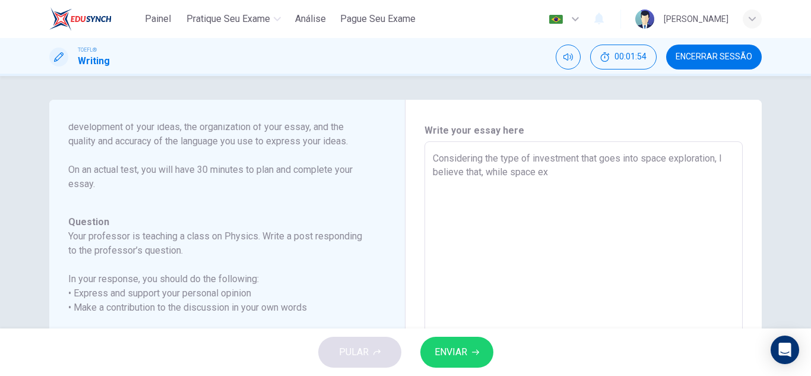
type textarea "Considering the type of investment that goes into space exploration, I believe …"
type textarea "x"
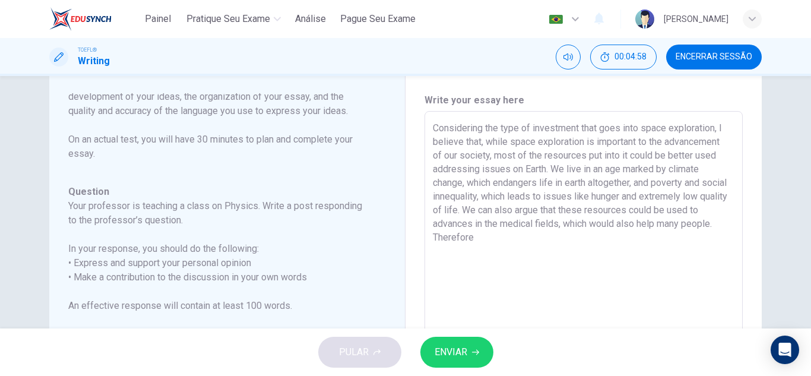
scroll to position [29, 0]
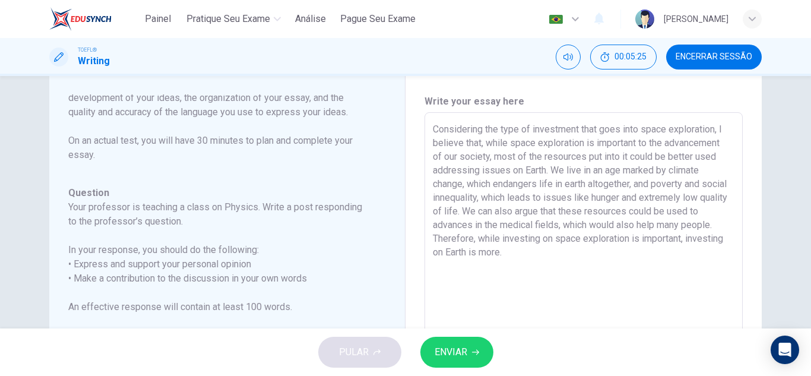
click at [484, 355] on button "ENVIAR" at bounding box center [457, 352] width 73 height 31
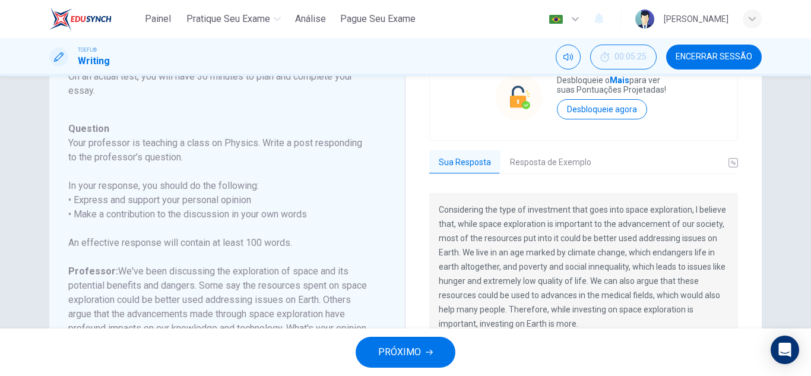
scroll to position [92, 0]
click at [409, 346] on span "PRÓXIMO" at bounding box center [399, 352] width 43 height 17
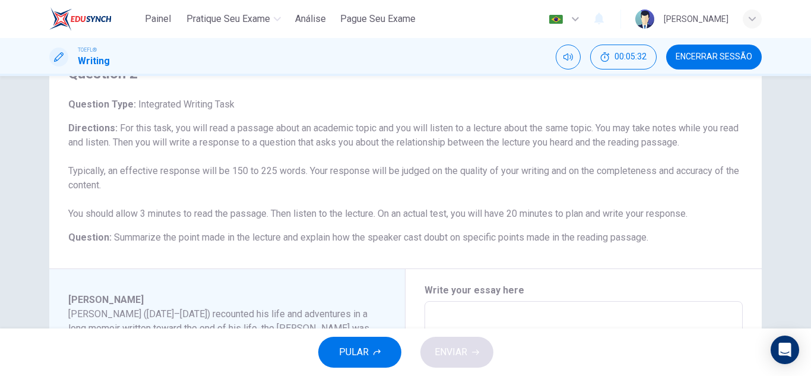
scroll to position [58, 0]
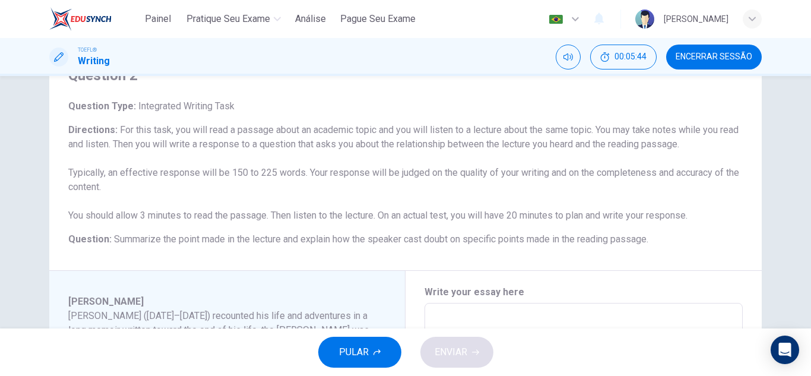
drag, startPoint x: 801, startPoint y: 143, endPoint x: 811, endPoint y: 146, distance: 10.0
click at [811, 146] on div "Question 2 Question Type : Integrated Writing Task Directions : For this task, …" at bounding box center [405, 202] width 811 height 252
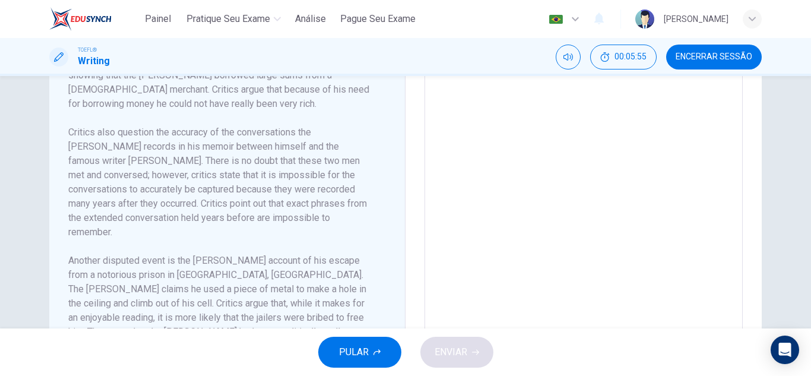
scroll to position [112, 0]
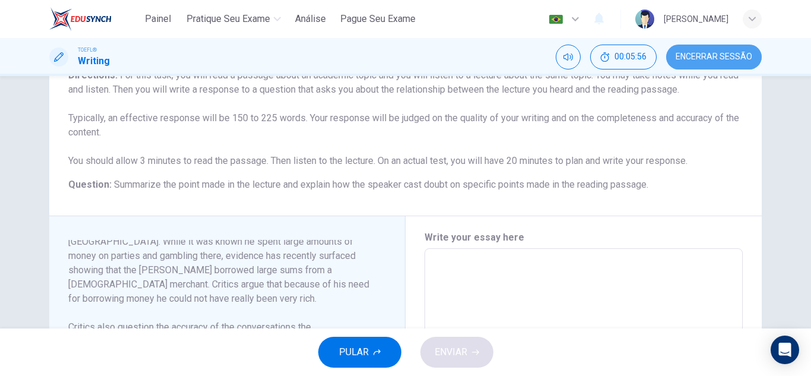
click at [718, 55] on span "Encerrar Sessão" at bounding box center [714, 57] width 77 height 10
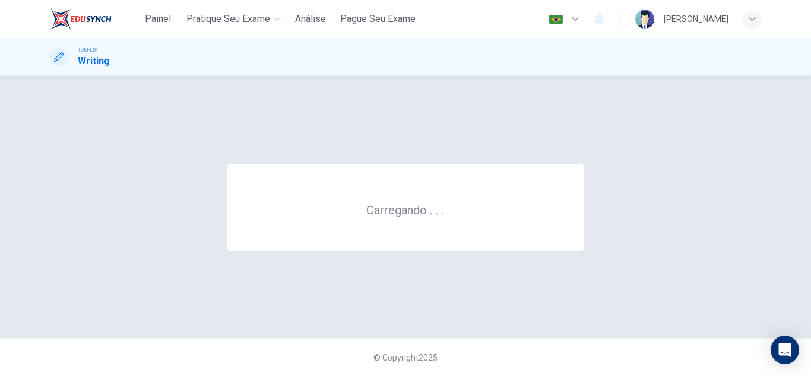
scroll to position [0, 0]
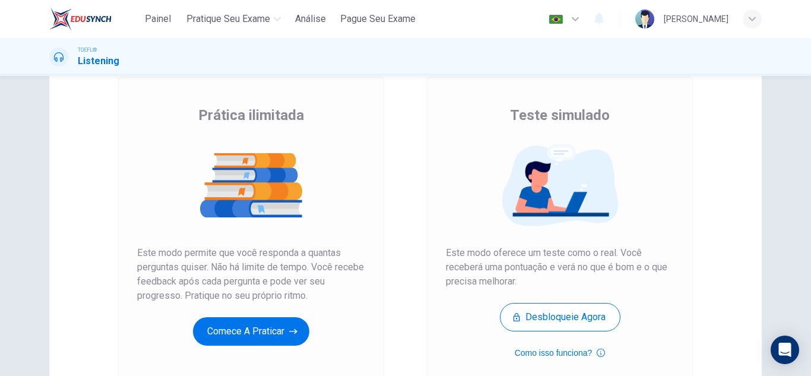
scroll to position [40, 0]
